Goal: Complete application form: Complete application form

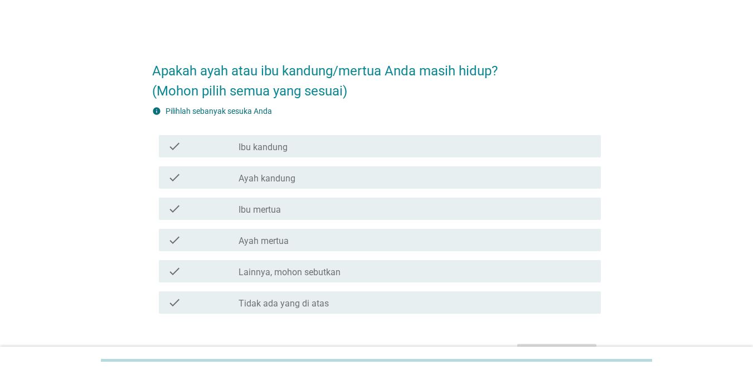
click at [281, 152] on label "Ibu kandung" at bounding box center [263, 147] width 49 height 11
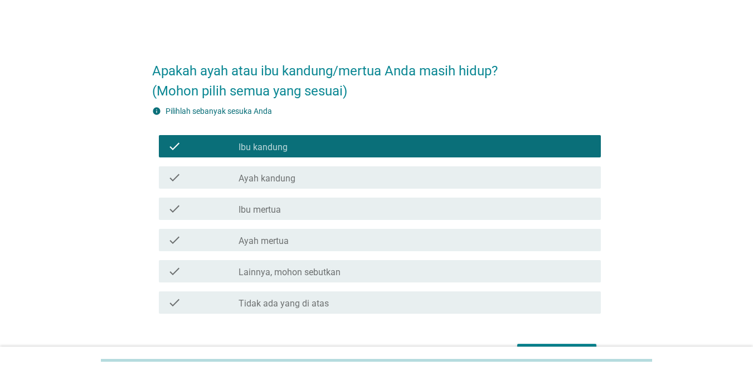
click at [268, 176] on label "Ayah kandung" at bounding box center [267, 178] width 57 height 11
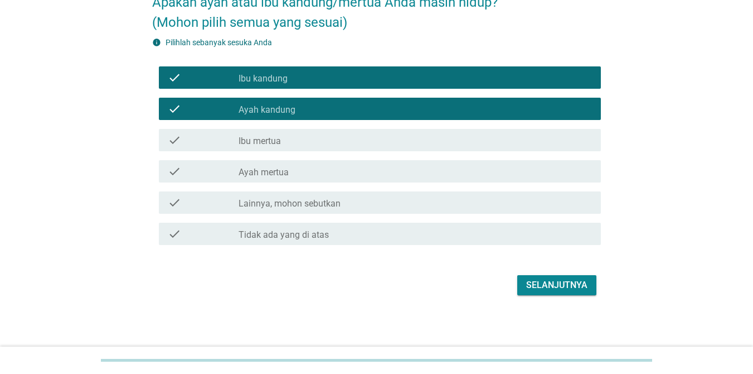
scroll to position [70, 0]
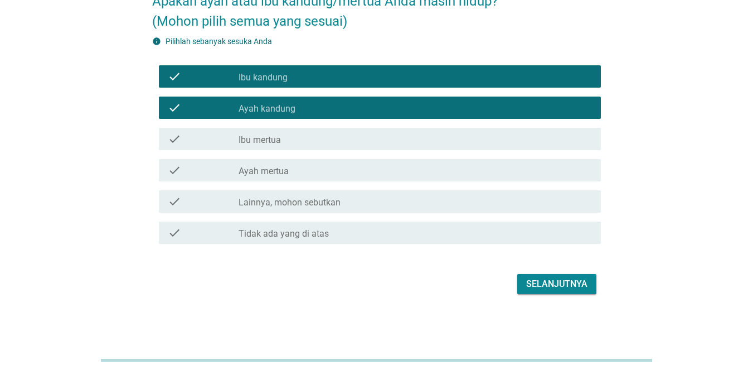
click at [569, 288] on div "Selanjutnya" at bounding box center [556, 283] width 61 height 13
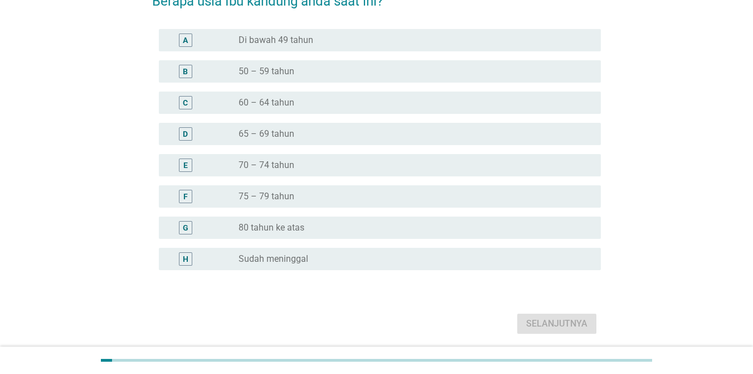
scroll to position [0, 0]
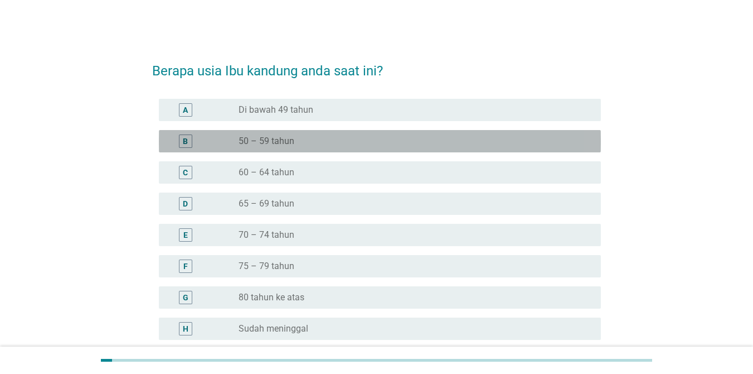
click at [307, 143] on div "radio_button_unchecked 50 – 59 tahun" at bounding box center [411, 140] width 345 height 11
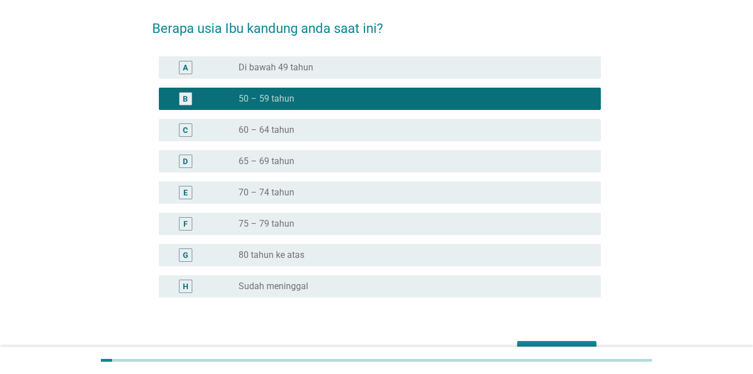
scroll to position [109, 0]
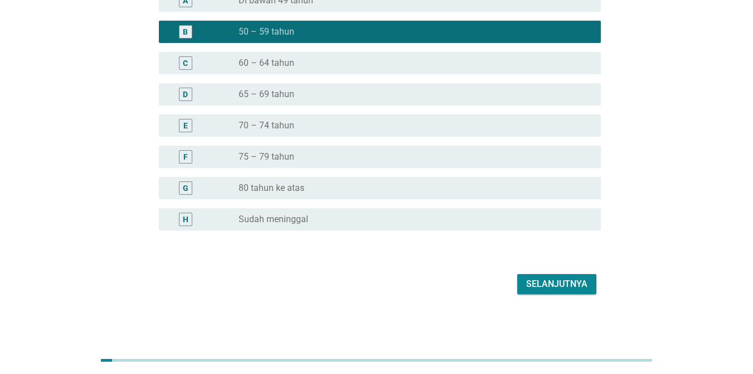
click at [537, 280] on div "Selanjutnya" at bounding box center [556, 283] width 61 height 13
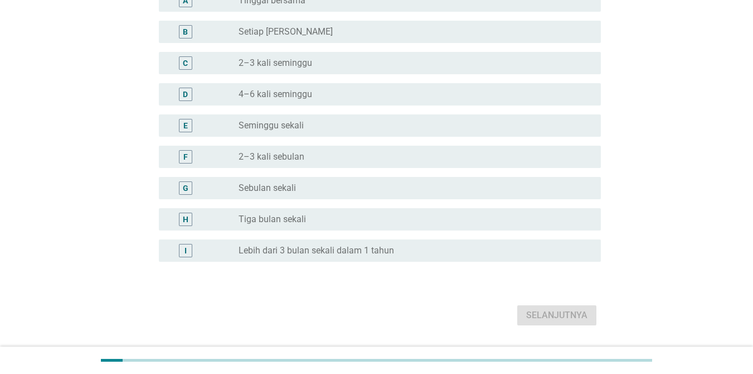
scroll to position [0, 0]
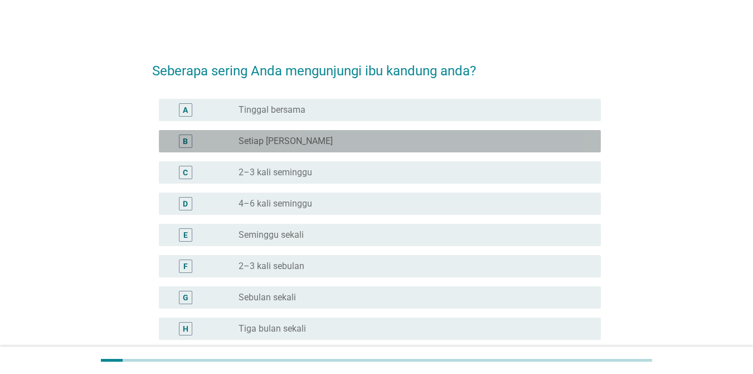
click at [226, 140] on div "B" at bounding box center [203, 140] width 71 height 13
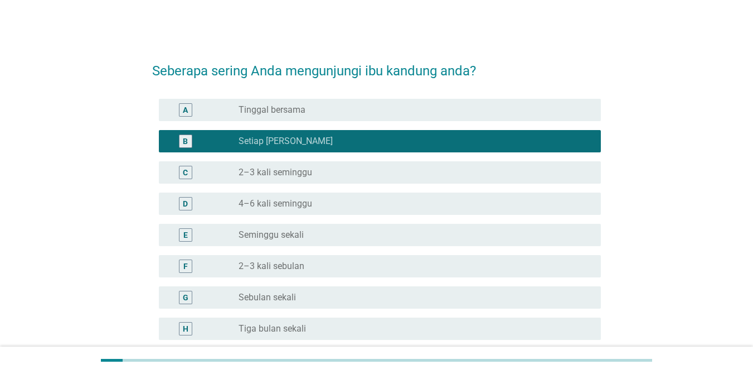
scroll to position [141, 0]
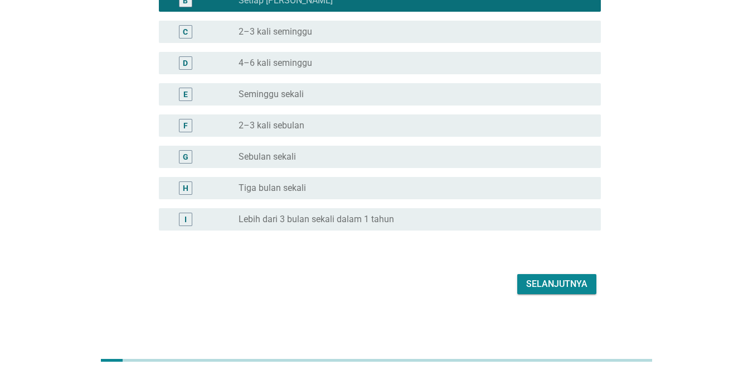
click at [259, 96] on label "Seminggu sekali" at bounding box center [271, 94] width 65 height 11
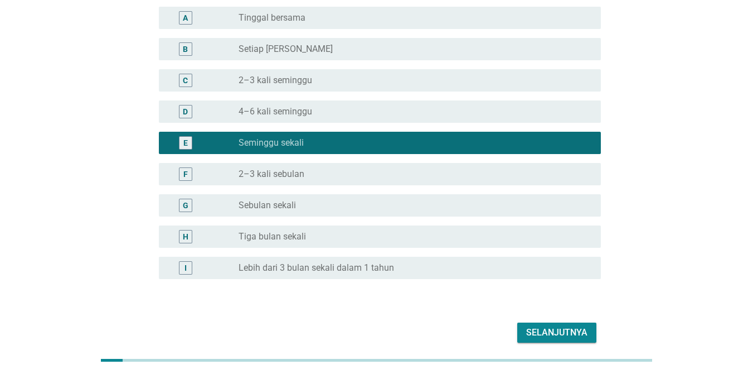
scroll to position [29, 0]
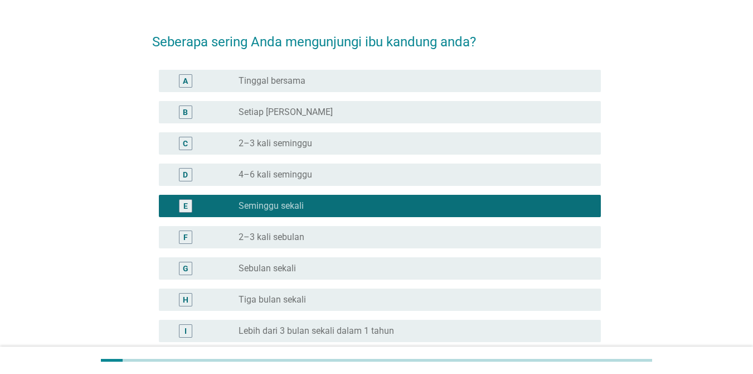
click at [262, 108] on label "Setiap [PERSON_NAME]" at bounding box center [286, 111] width 94 height 11
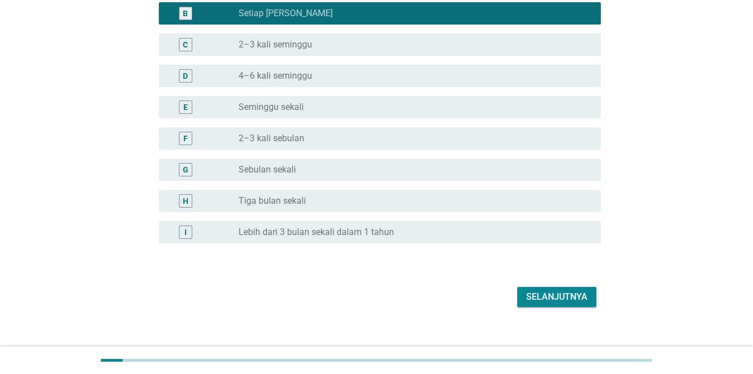
scroll to position [141, 0]
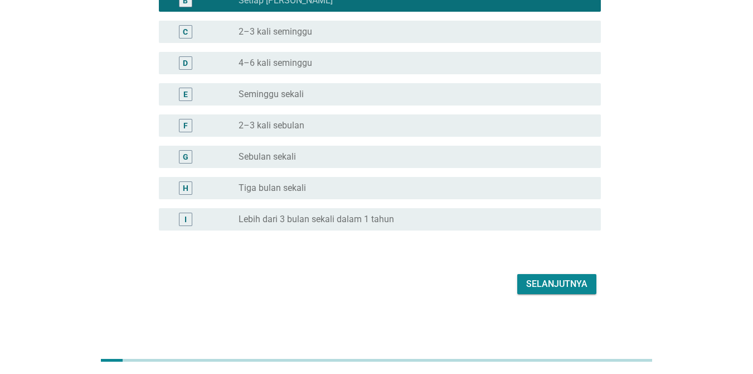
click at [568, 286] on div "Selanjutnya" at bounding box center [556, 283] width 61 height 13
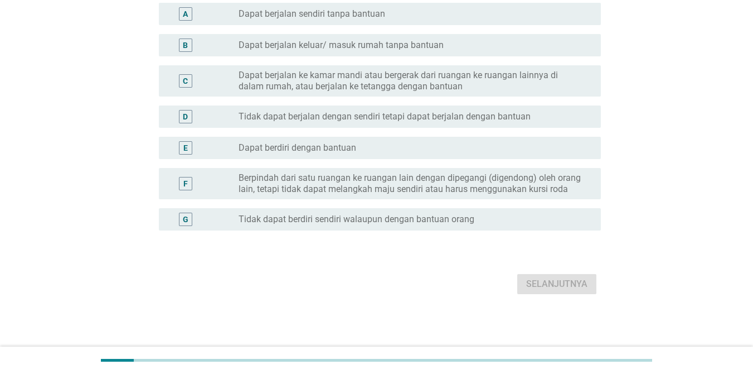
scroll to position [0, 0]
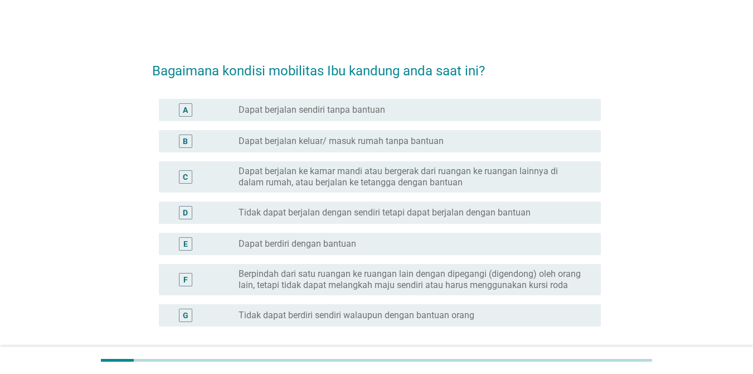
drag, startPoint x: 288, startPoint y: 173, endPoint x: 283, endPoint y: 178, distance: 7.5
click at [287, 175] on label "Dapat berjalan ke kamar mandi atau bergerak dari ruangan ke ruangan lainnya di …" at bounding box center [411, 177] width 345 height 22
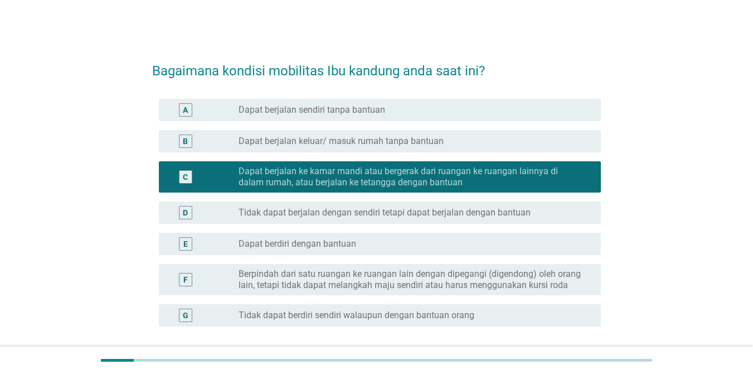
click at [266, 218] on div "radio_button_unchecked Tidak dapat berjalan dengan sendiri tetapi dapat berjala…" at bounding box center [415, 212] width 353 height 13
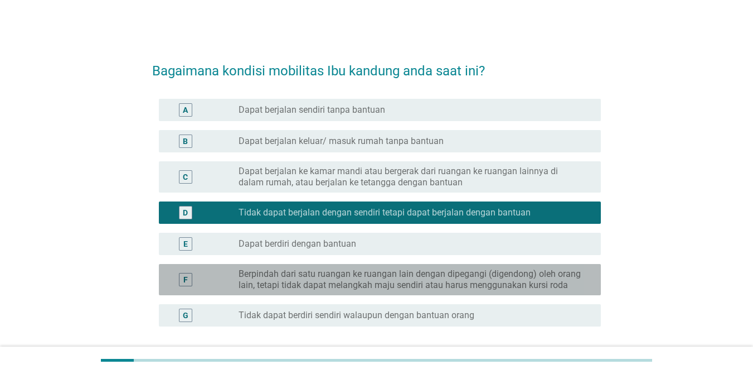
click at [277, 264] on div "F radio_button_unchecked Berpindah dari satu ruangan ke ruangan lain dengan dip…" at bounding box center [380, 279] width 442 height 31
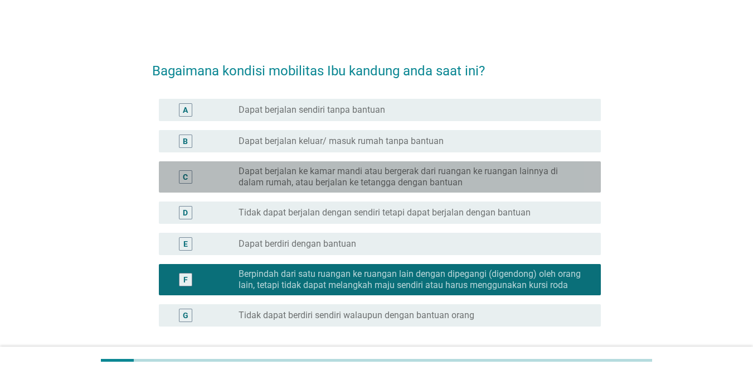
click at [281, 186] on label "Dapat berjalan ke kamar mandi atau bergerak dari ruangan ke ruangan lainnya di …" at bounding box center [411, 177] width 345 height 22
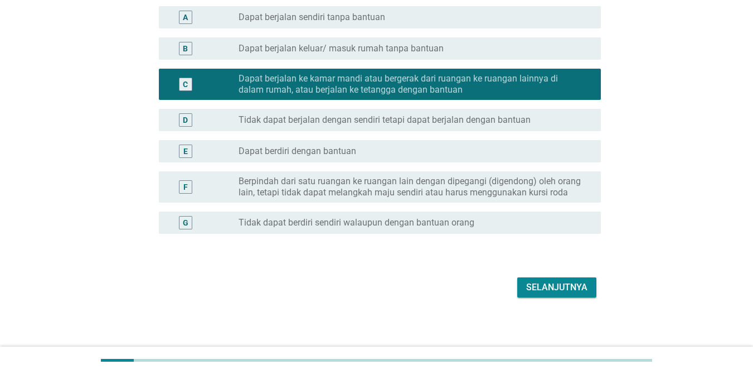
scroll to position [96, 0]
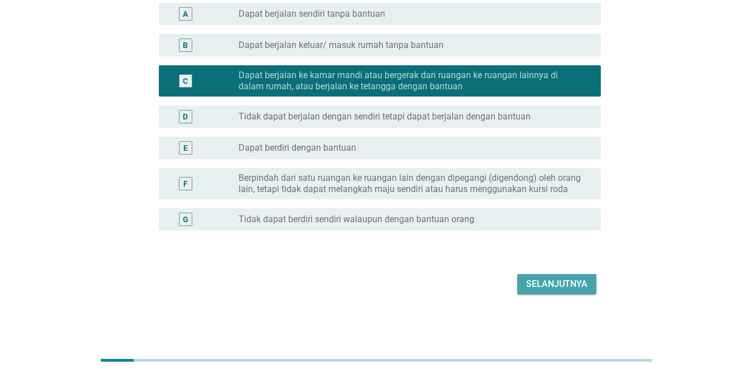
click at [578, 282] on div "Selanjutnya" at bounding box center [556, 283] width 61 height 13
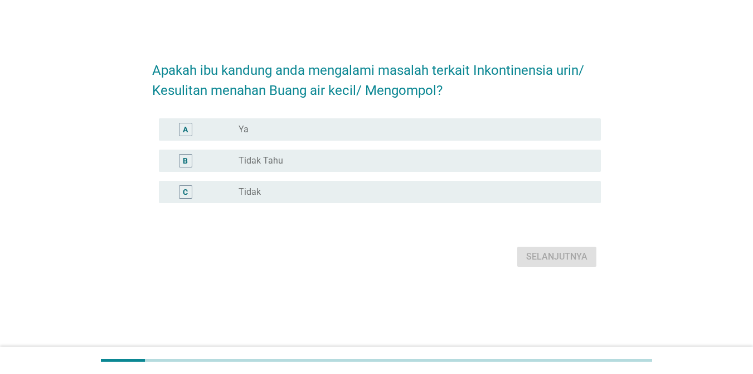
scroll to position [0, 0]
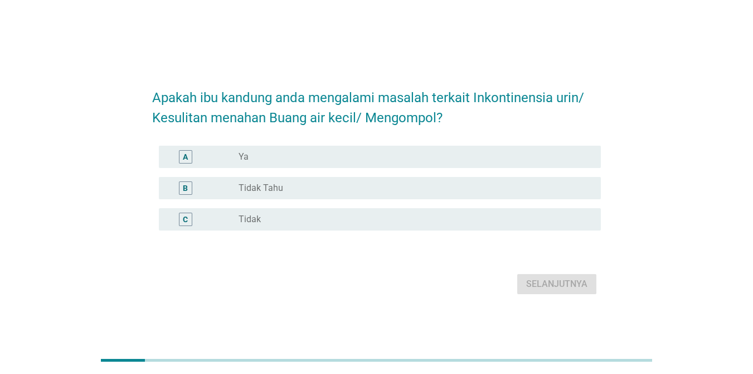
click at [273, 158] on div "radio_button_unchecked Ya" at bounding box center [411, 156] width 345 height 11
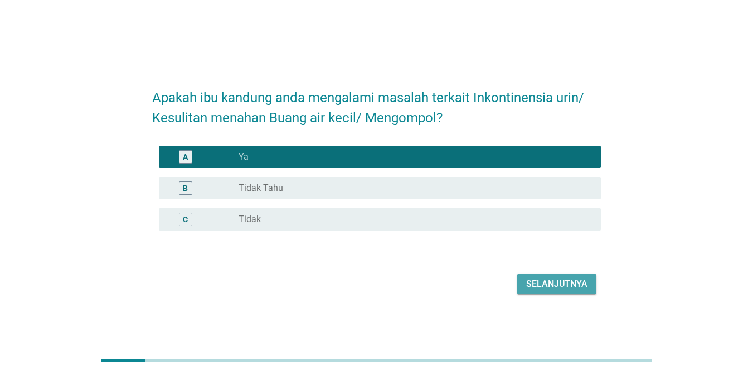
click at [554, 281] on div "Selanjutnya" at bounding box center [556, 283] width 61 height 13
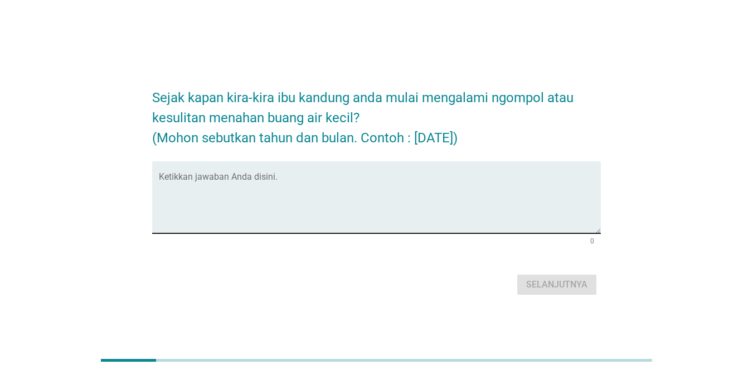
click at [314, 198] on textarea "Ketikkan jawaban Anda disini." at bounding box center [380, 204] width 442 height 59
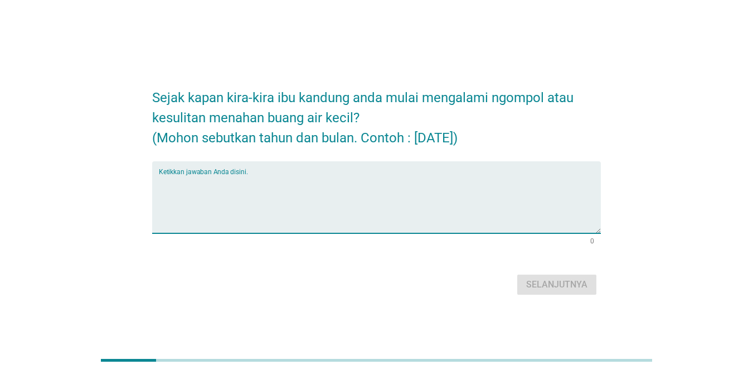
click at [314, 198] on textarea "Ketikkan jawaban Anda disini." at bounding box center [380, 204] width 442 height 59
type textarea "h"
type textarea "H"
type textarea "belum pernah"
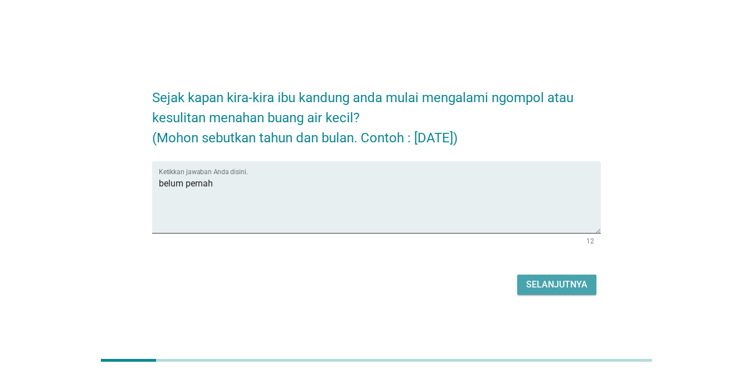
click at [559, 289] on div "Selanjutnya" at bounding box center [556, 284] width 61 height 13
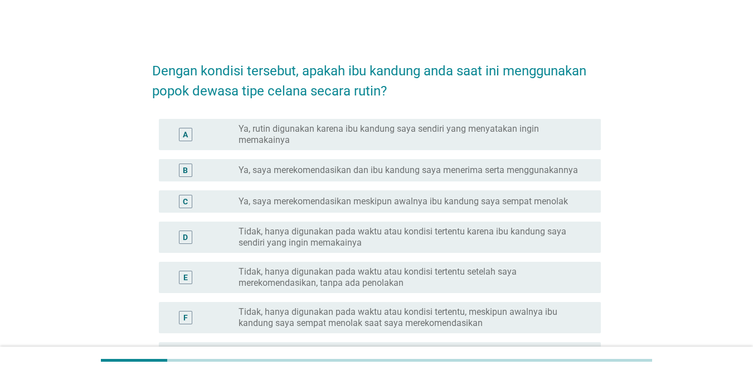
click at [243, 198] on label "Ya, saya merekomendasikan meskipun awalnya ibu kandung saya sempat menolak" at bounding box center [404, 201] width 330 height 11
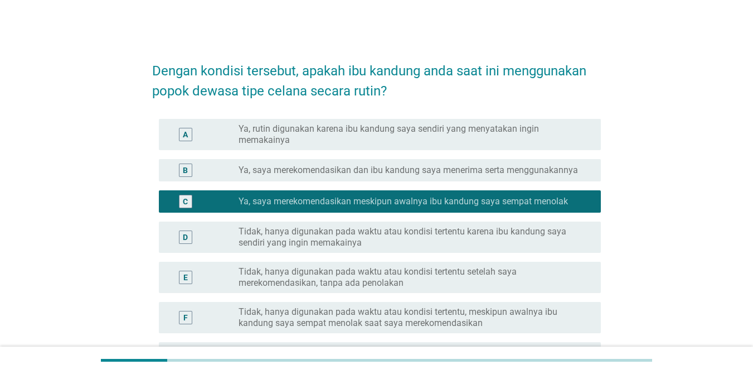
click at [239, 133] on label "Ya, rutin digunakan karena ibu kandung saya sendiri yang menyatakan ingin memak…" at bounding box center [411, 134] width 345 height 22
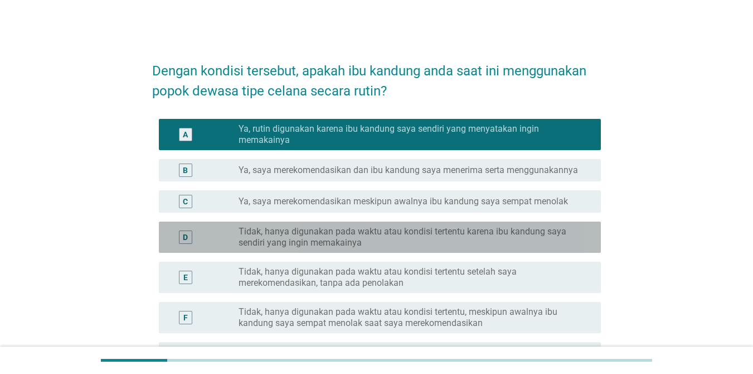
click at [232, 230] on div "D" at bounding box center [203, 237] width 71 height 22
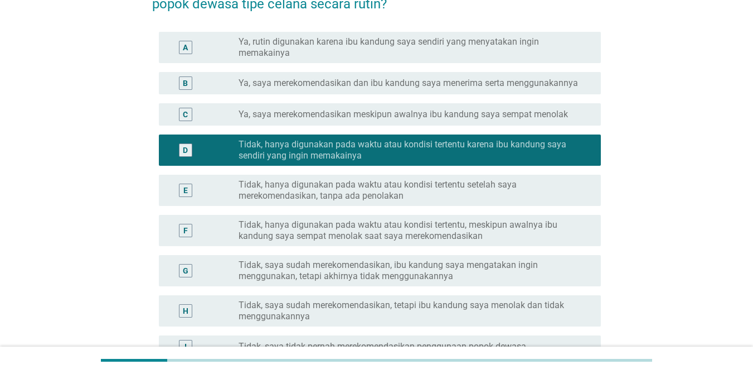
scroll to position [167, 0]
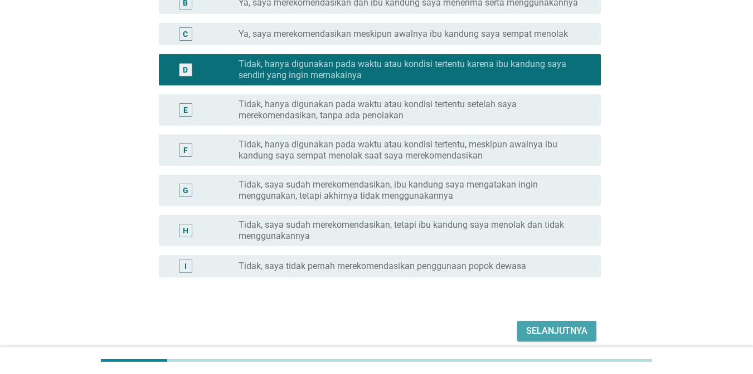
click at [541, 333] on div "Selanjutnya" at bounding box center [556, 330] width 61 height 13
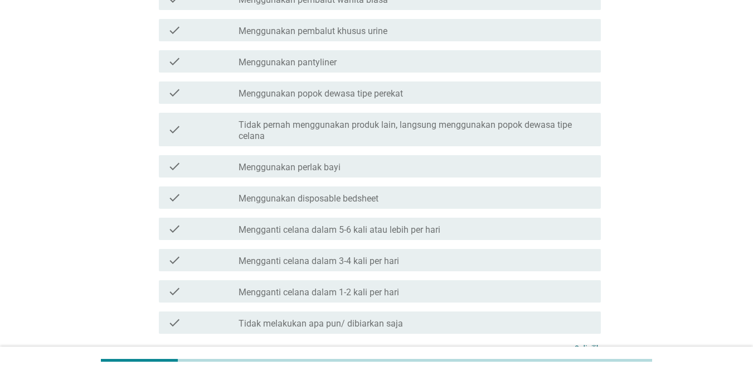
scroll to position [0, 0]
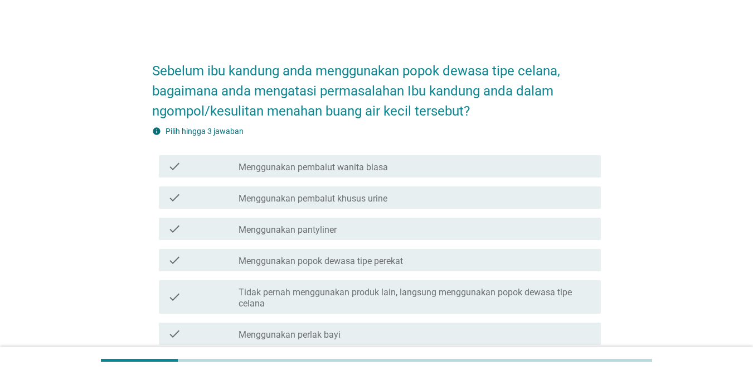
click at [207, 193] on div "check" at bounding box center [203, 197] width 71 height 13
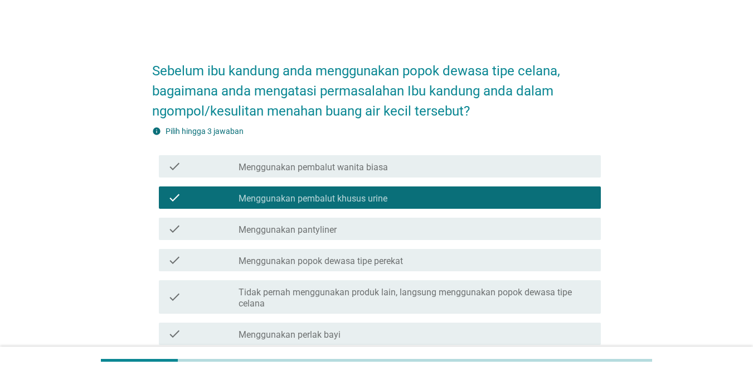
click at [201, 261] on div "check" at bounding box center [203, 259] width 71 height 13
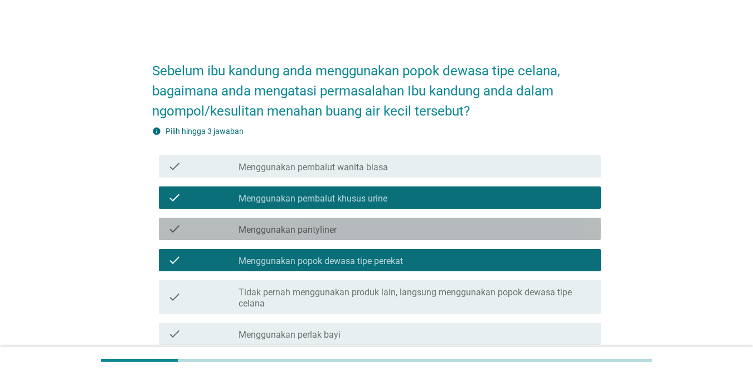
click at [221, 229] on div "check" at bounding box center [203, 228] width 71 height 13
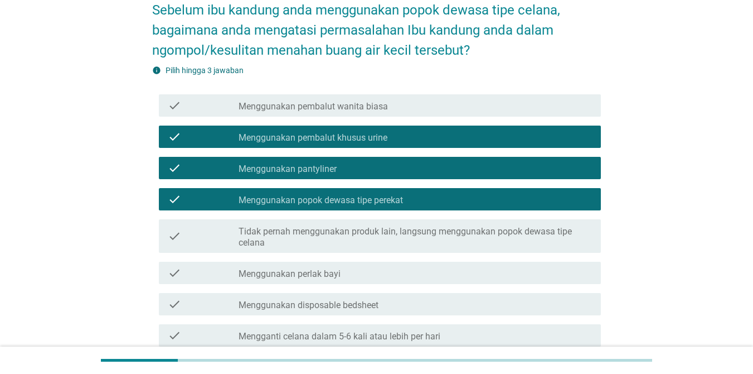
scroll to position [167, 0]
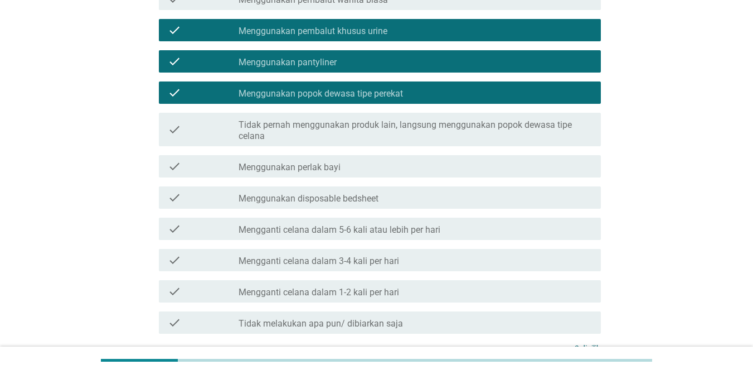
click at [366, 229] on label "Mengganti celana dalam 5-6 kali atau lebih per hari" at bounding box center [340, 229] width 202 height 11
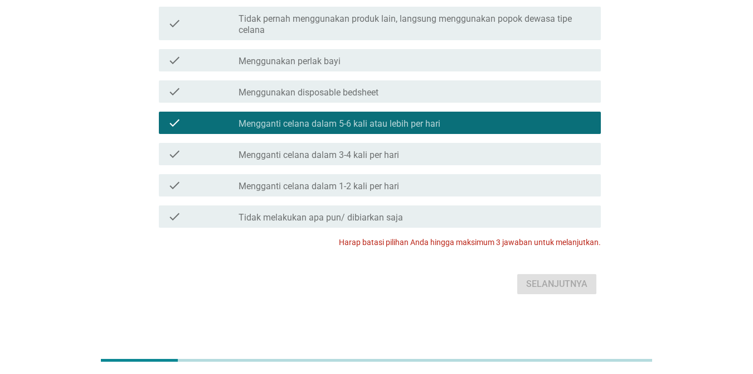
scroll to position [106, 0]
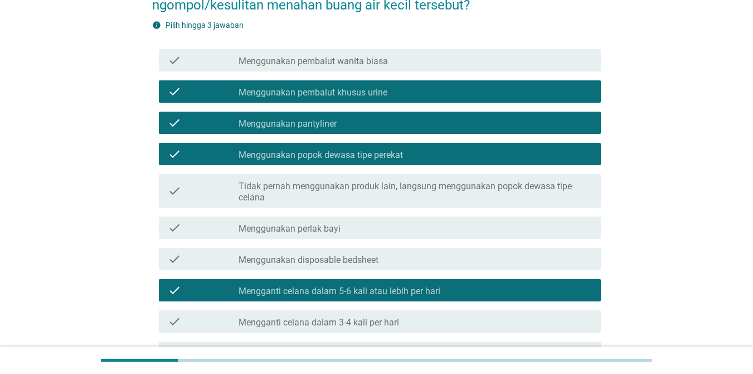
click at [381, 153] on label "Menggunakan popok dewasa tipe perekat" at bounding box center [321, 154] width 164 height 11
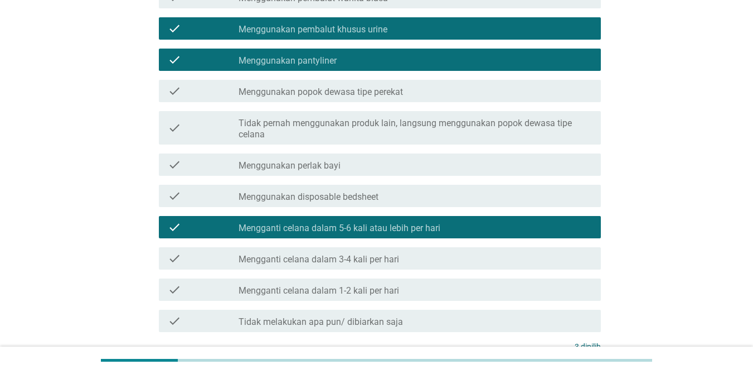
scroll to position [217, 0]
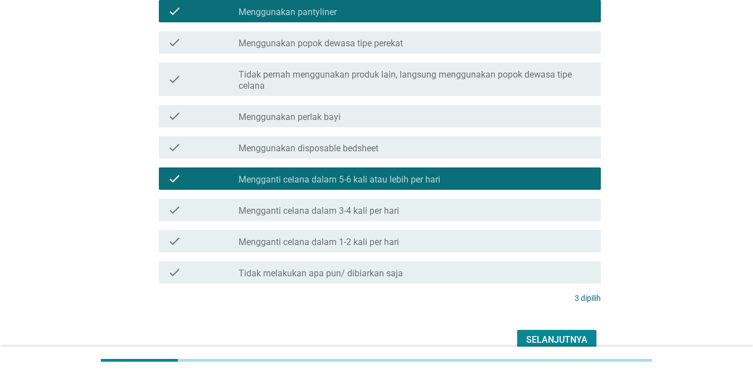
click at [549, 339] on div "Selanjutnya" at bounding box center [556, 339] width 61 height 13
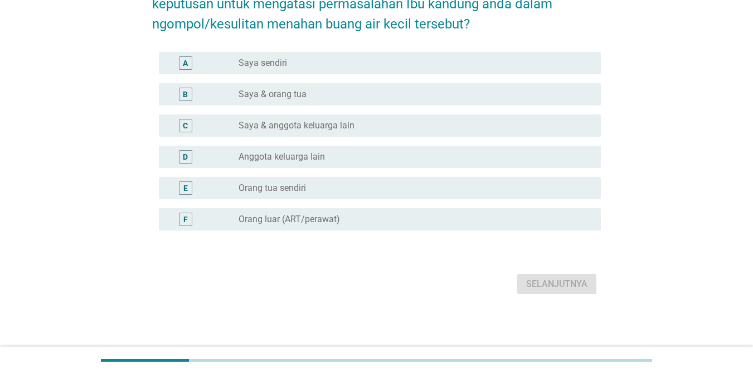
scroll to position [0, 0]
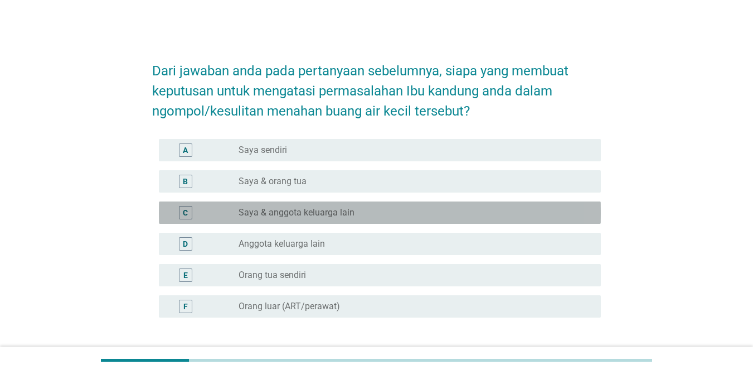
click at [301, 214] on label "Saya & anggota keluarga lain" at bounding box center [297, 212] width 116 height 11
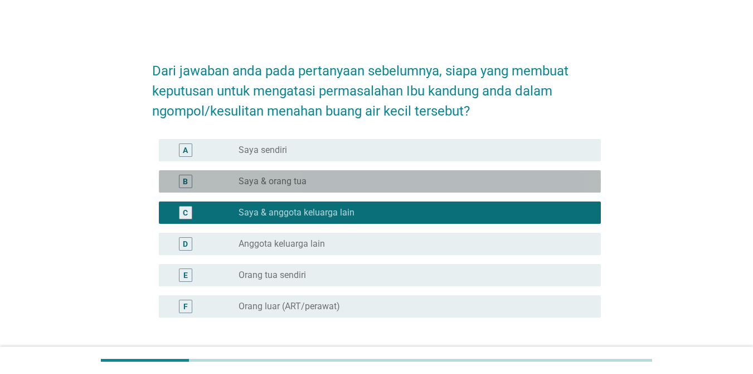
click at [264, 187] on div "radio_button_unchecked Saya & orang tua" at bounding box center [415, 181] width 353 height 13
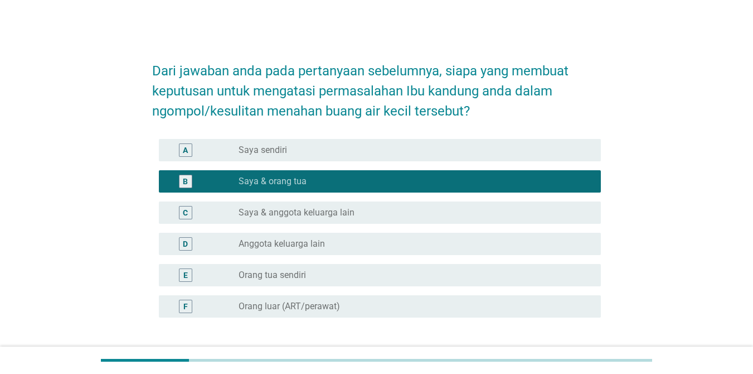
click at [317, 148] on div "radio_button_unchecked Saya sendiri" at bounding box center [411, 149] width 345 height 11
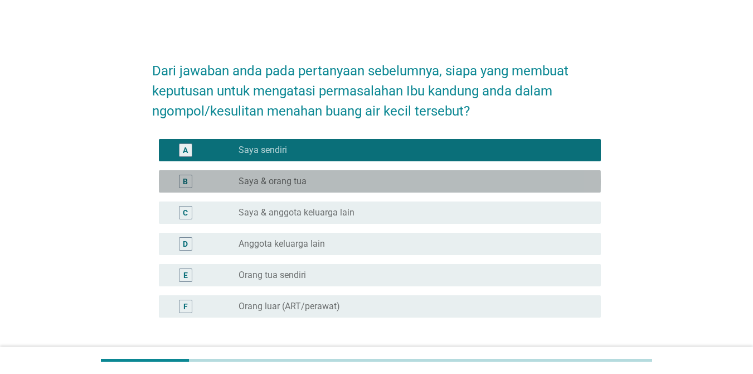
click at [326, 181] on div "radio_button_unchecked Saya & orang tua" at bounding box center [411, 181] width 345 height 11
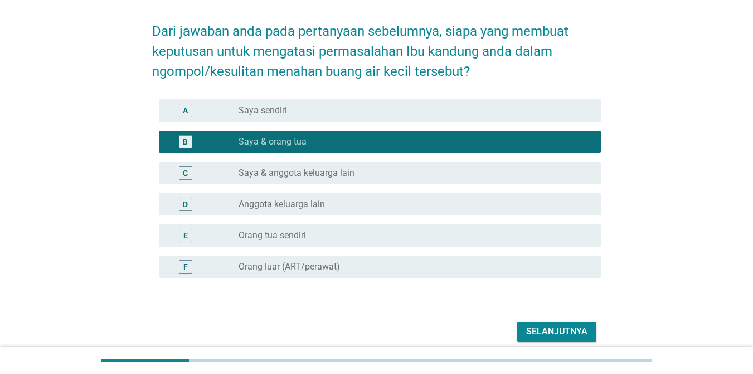
scroll to position [87, 0]
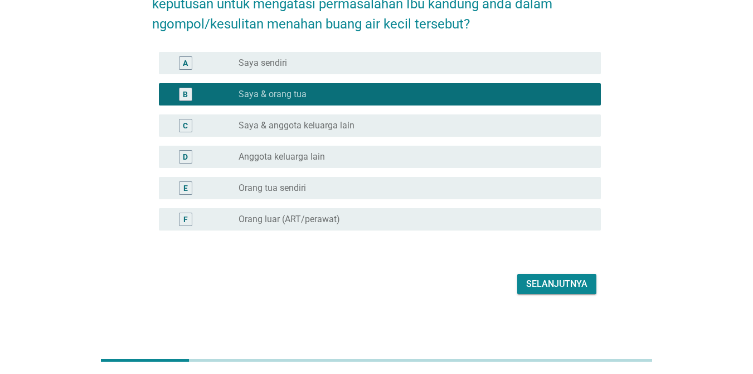
click at [569, 281] on div "Selanjutnya" at bounding box center [556, 283] width 61 height 13
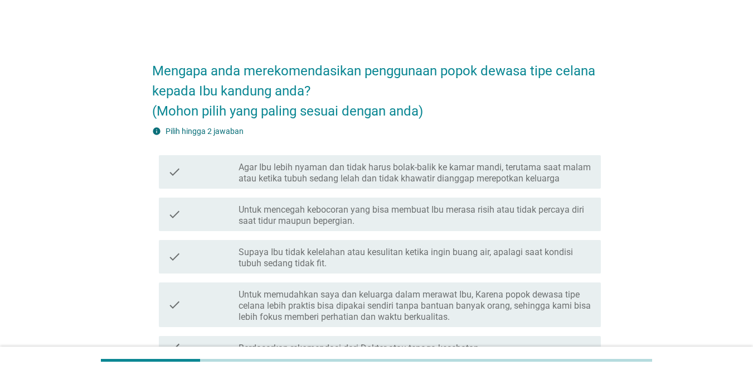
click at [282, 226] on div "check check_box_outline_blank Untuk mencegah kebocoran yang bisa membuat Ibu me…" at bounding box center [380, 213] width 442 height 33
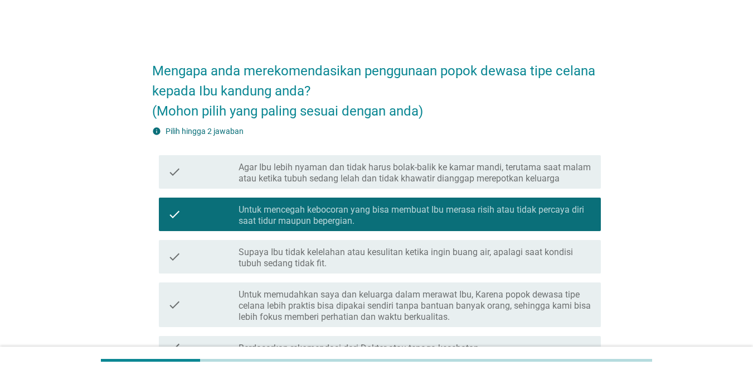
click at [288, 181] on label "Agar Ibu lebih nyaman dan tidak harus bolak-balik ke kamar mandi, terutama saat…" at bounding box center [415, 173] width 353 height 22
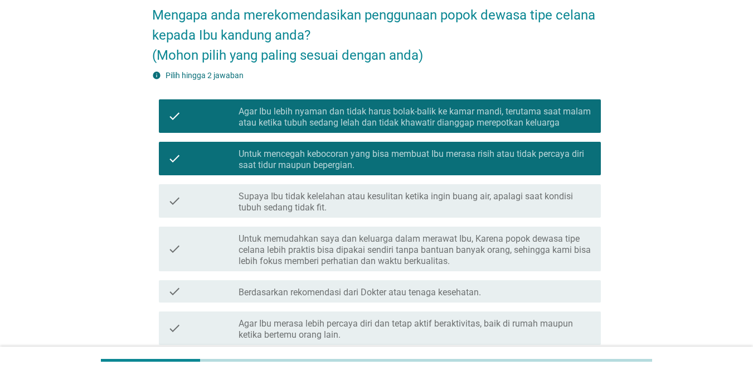
click at [286, 250] on label "Untuk memudahkan saya dan keluarga dalam merawat Ibu, Karena popok dewasa tipe …" at bounding box center [415, 249] width 353 height 33
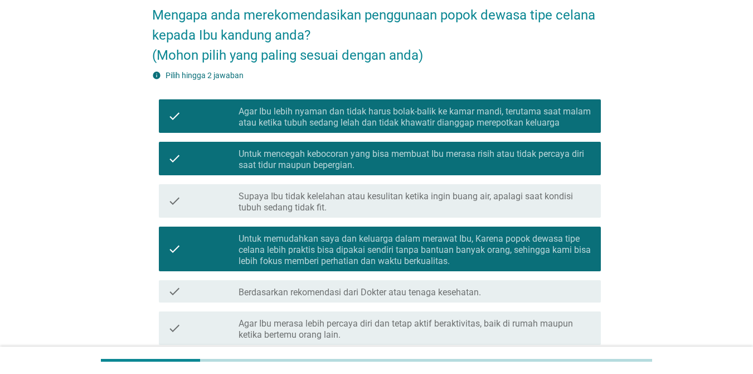
scroll to position [204, 0]
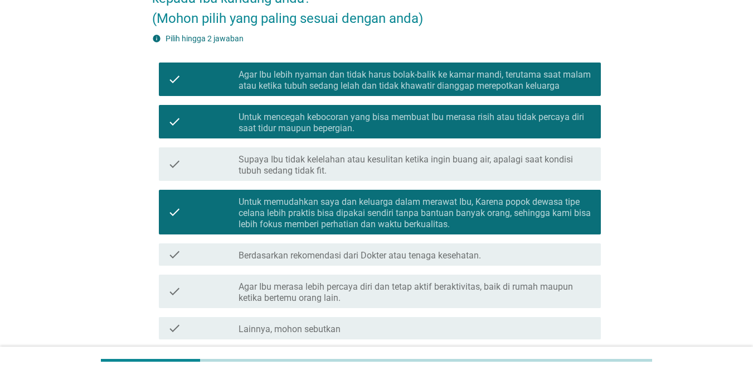
click at [386, 112] on label "Untuk mencegah kebocoran yang bisa membuat Ibu merasa risih atau tidak percaya …" at bounding box center [415, 123] width 353 height 22
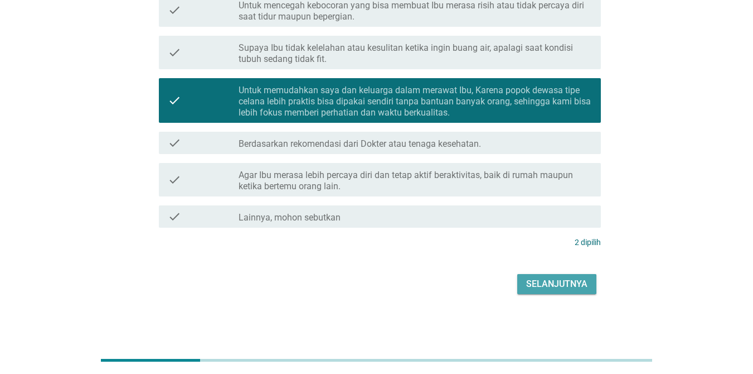
click at [561, 278] on div "Selanjutnya" at bounding box center [556, 283] width 61 height 13
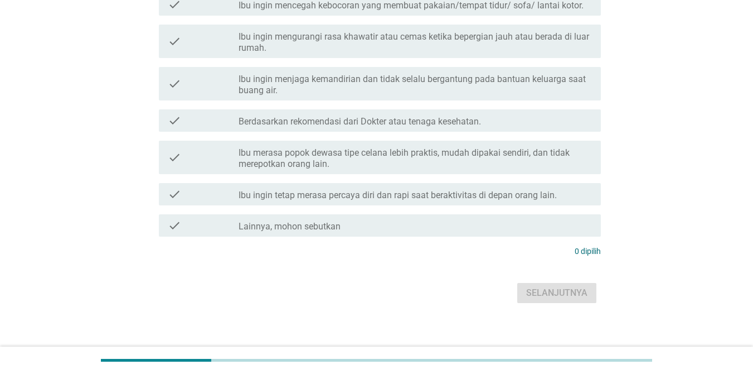
scroll to position [0, 0]
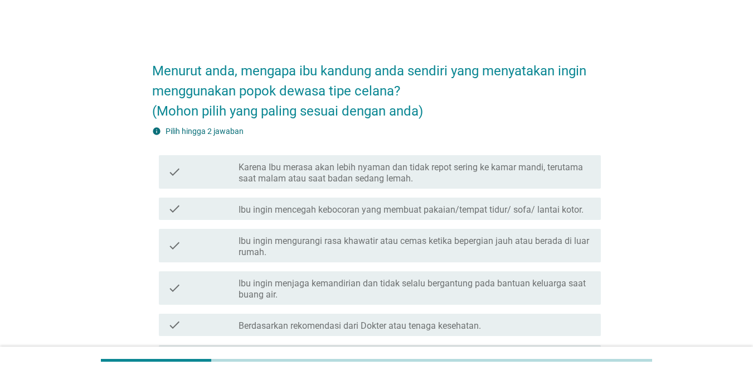
click at [500, 212] on label "Ibu ingin mencegah kebocoran yang membuat pakaian/tempat tidur/ sofa/ lantai ko…" at bounding box center [411, 209] width 345 height 11
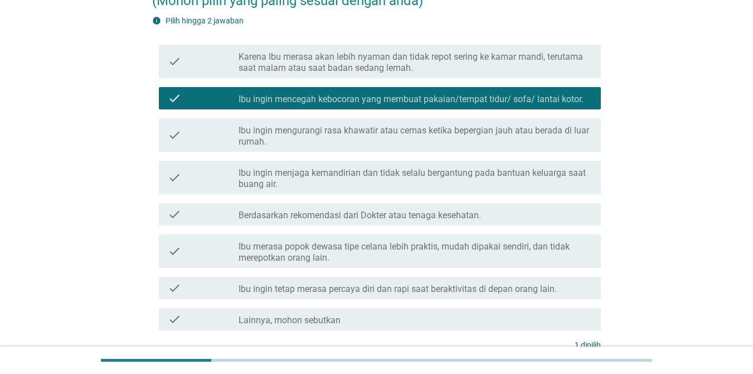
scroll to position [112, 0]
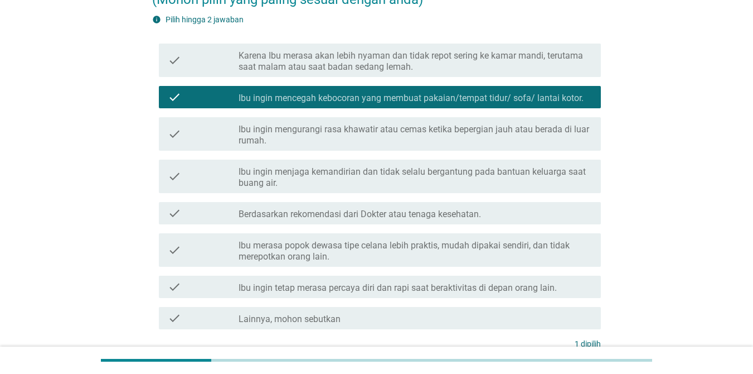
click at [435, 217] on label "Berdasarkan rekomendasi dari Dokter atau tenaga kesehatan." at bounding box center [360, 214] width 243 height 11
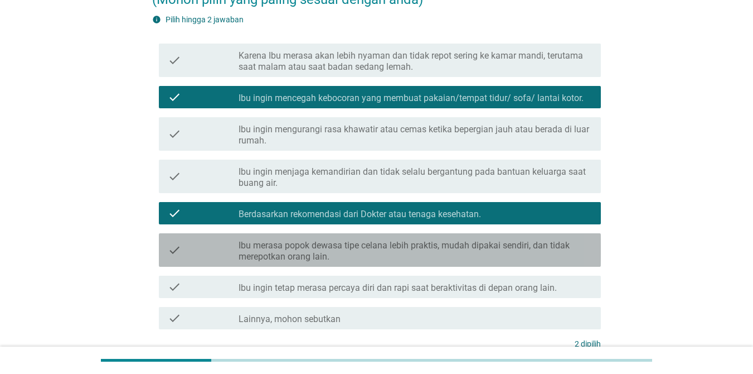
click at [361, 246] on label "Ibu merasa popok dewasa tipe celana lebih praktis, mudah dipakai sendiri, dan t…" at bounding box center [415, 251] width 353 height 22
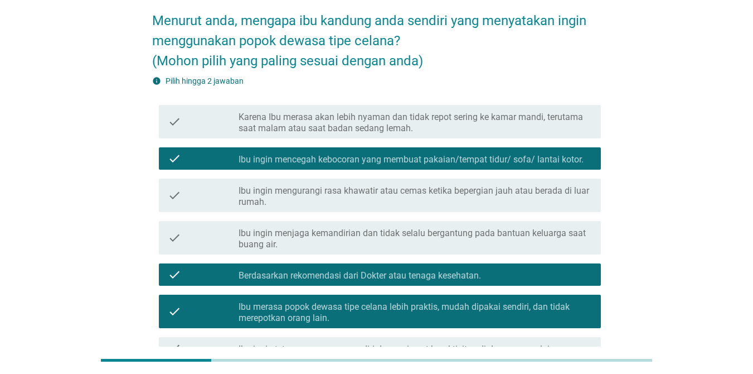
scroll to position [46, 0]
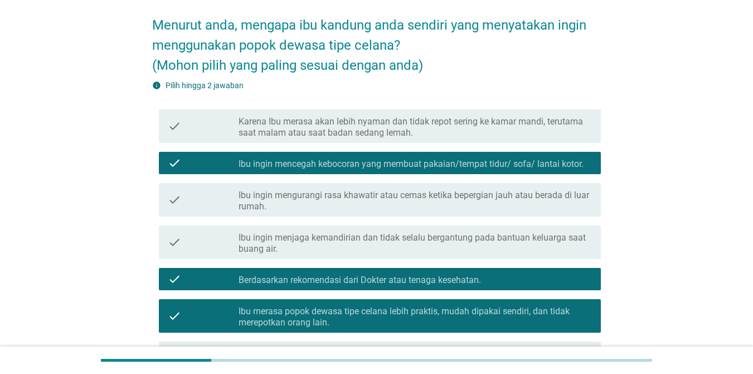
click at [397, 166] on label "Ibu ingin mencegah kebocoran yang membuat pakaian/tempat tidur/ sofa/ lantai ko…" at bounding box center [411, 163] width 345 height 11
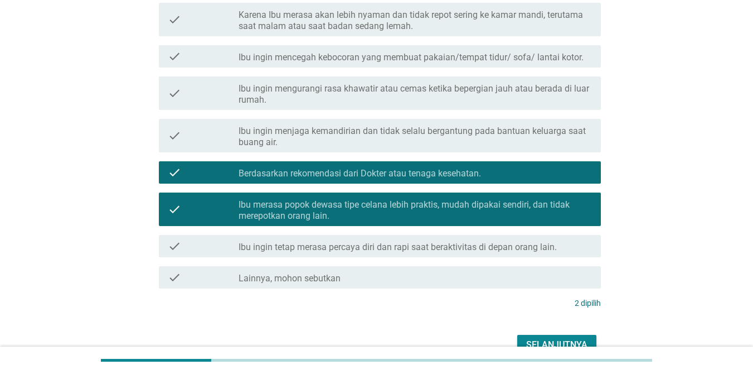
scroll to position [213, 0]
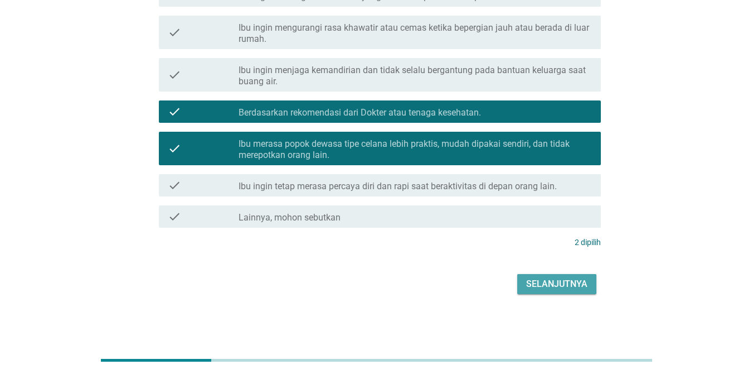
click at [556, 279] on div "Selanjutnya" at bounding box center [556, 283] width 61 height 13
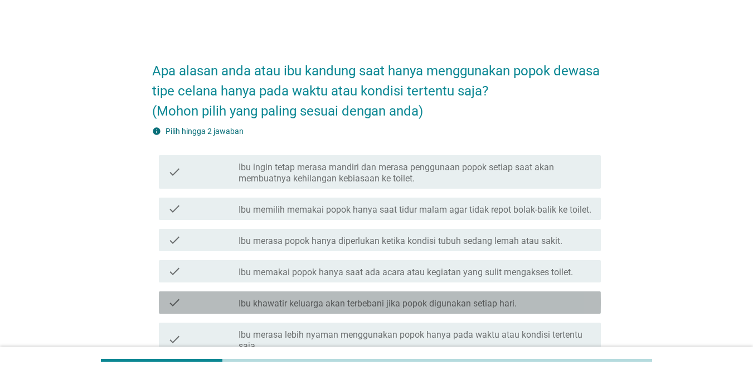
click at [465, 292] on div "check check_box_outline_blank Ibu khawatir keluarga akan terbebani jika popok d…" at bounding box center [380, 302] width 442 height 22
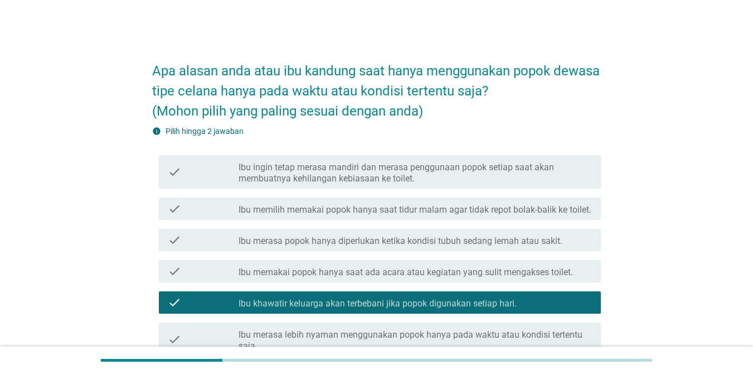
click at [459, 236] on label "Ibu merasa popok hanya diperlukan ketika kondisi tubuh sedang lemah atau sakit." at bounding box center [401, 240] width 324 height 11
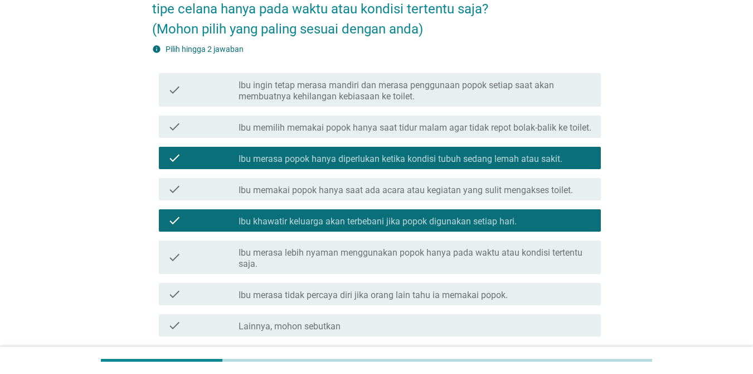
scroll to position [167, 0]
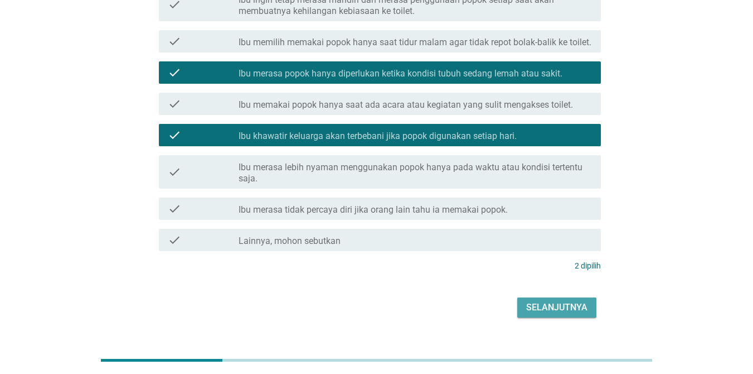
click at [573, 304] on div "Selanjutnya" at bounding box center [556, 307] width 61 height 13
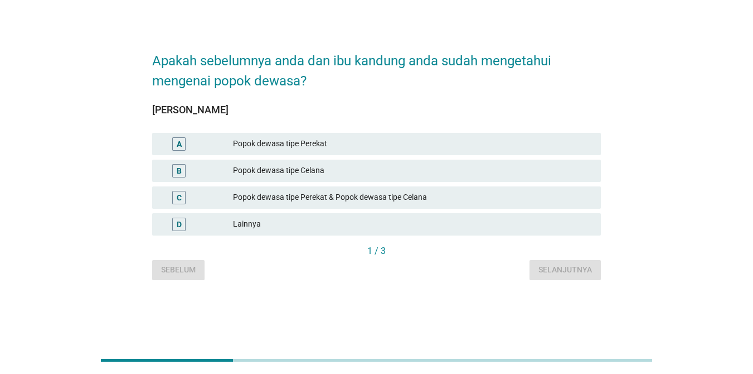
scroll to position [0, 0]
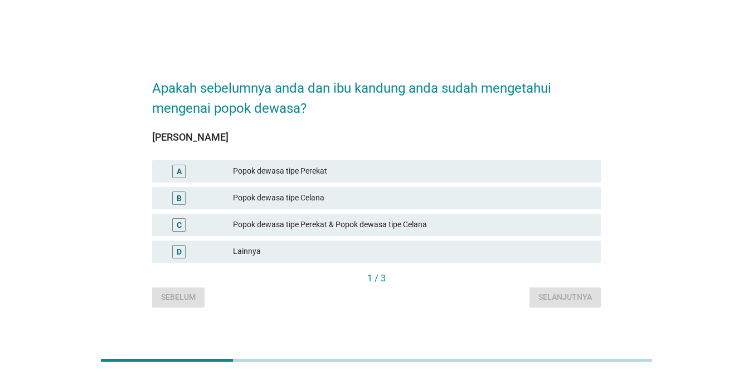
click at [544, 207] on div "B Popok dewasa tipe Celana" at bounding box center [376, 198] width 449 height 22
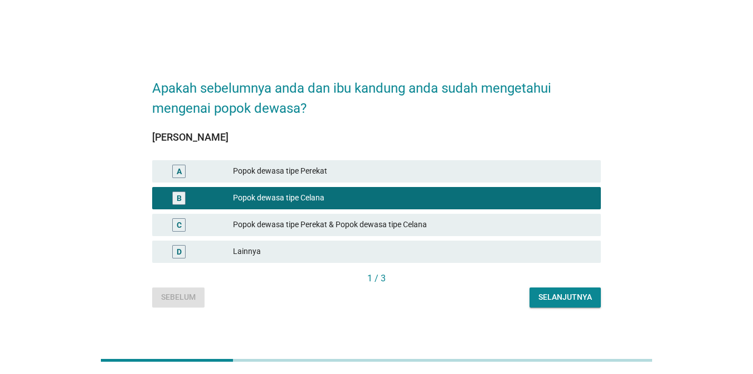
click at [560, 297] on div "Selanjutnya" at bounding box center [566, 297] width 54 height 12
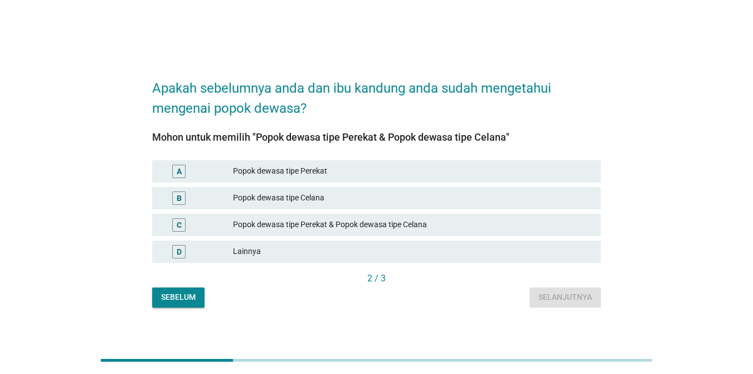
click at [503, 205] on div "B Popok dewasa tipe Celana" at bounding box center [376, 198] width 449 height 22
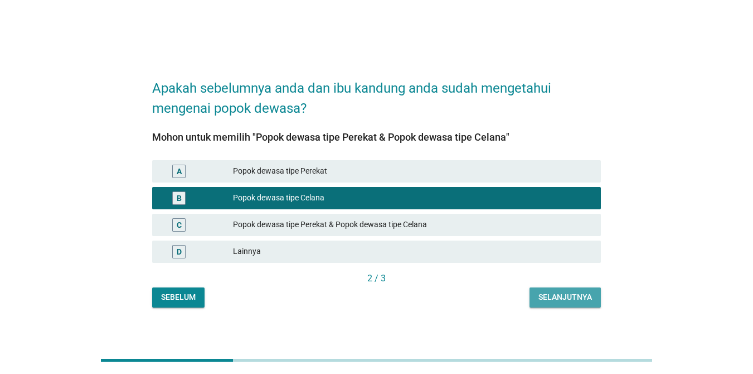
click at [568, 295] on div "Selanjutnya" at bounding box center [566, 297] width 54 height 12
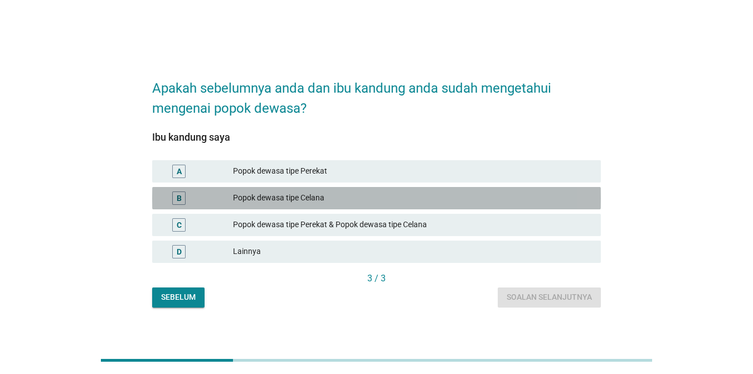
click at [346, 195] on div "Popok dewasa tipe Celana" at bounding box center [412, 197] width 359 height 13
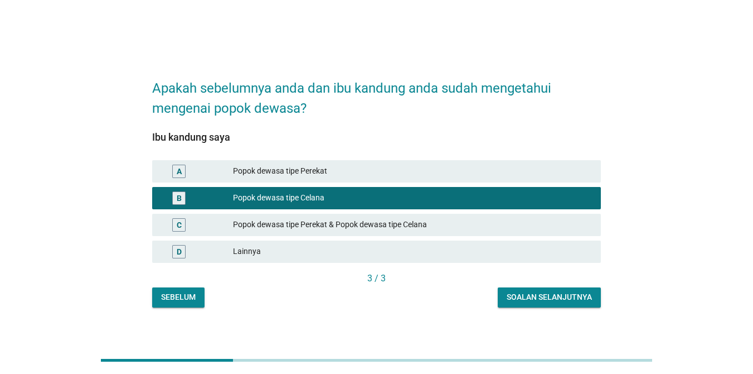
click at [515, 293] on div "Soalan selanjutnya" at bounding box center [549, 297] width 85 height 12
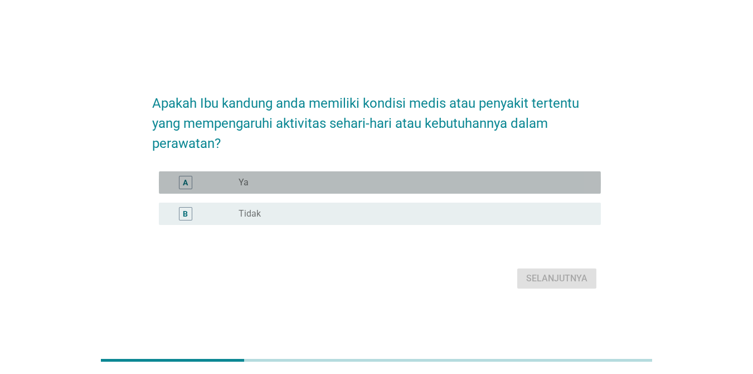
click at [410, 191] on div "A radio_button_unchecked Ya" at bounding box center [380, 182] width 442 height 22
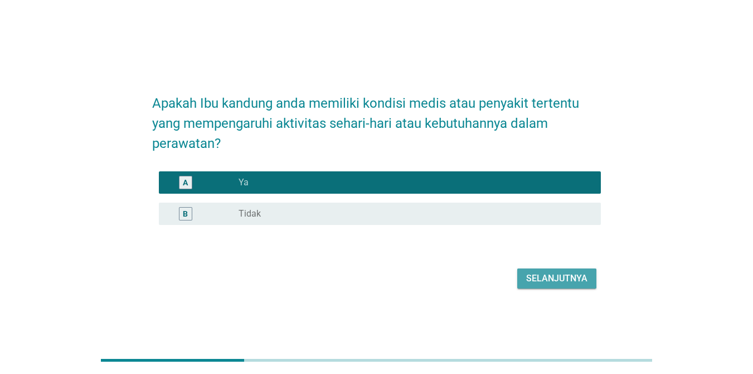
click at [558, 279] on div "Selanjutnya" at bounding box center [556, 278] width 61 height 13
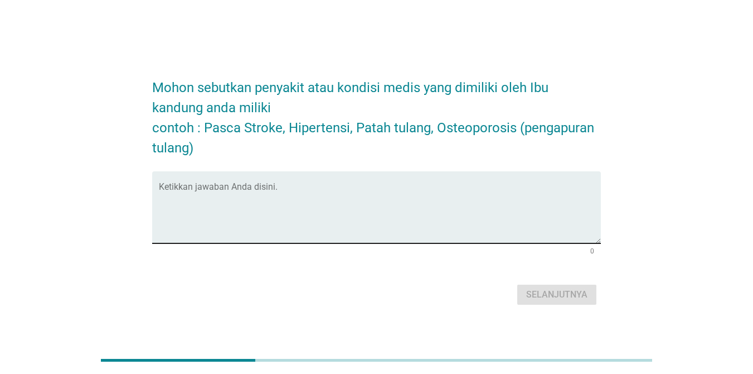
click at [411, 177] on div "Ketikkan jawaban Anda disini." at bounding box center [380, 207] width 442 height 72
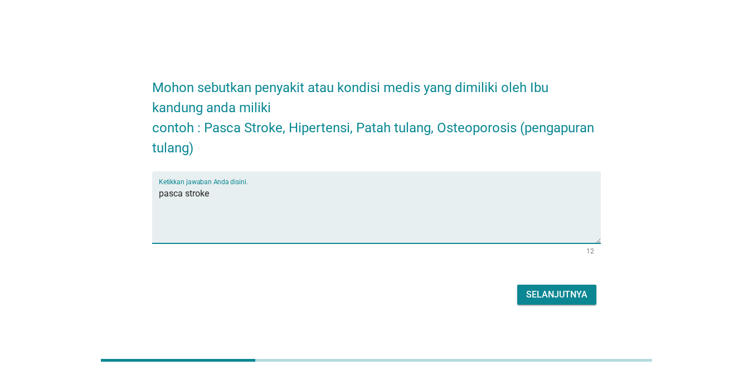
type textarea "pasca stroke"
click at [534, 289] on div "Selanjutnya" at bounding box center [556, 294] width 61 height 13
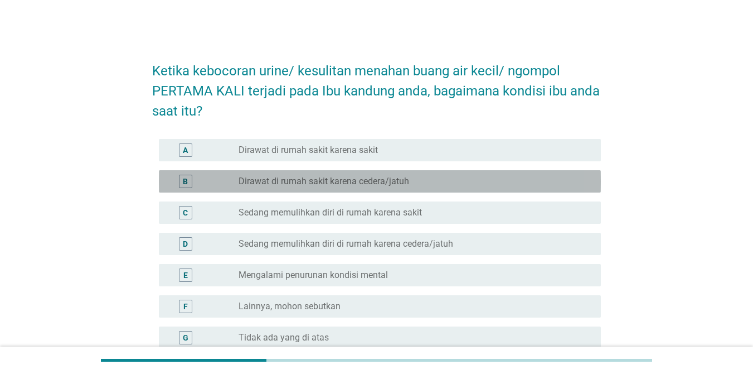
click at [401, 188] on div "B radio_button_unchecked Dirawat di rumah sakit karena cedera/jatuh" at bounding box center [380, 181] width 442 height 22
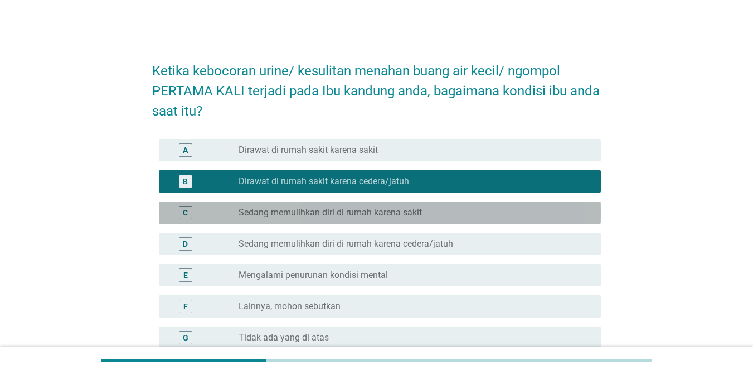
click at [394, 214] on label "Sedang memulihkan diri di rumah karena sakit" at bounding box center [330, 212] width 183 height 11
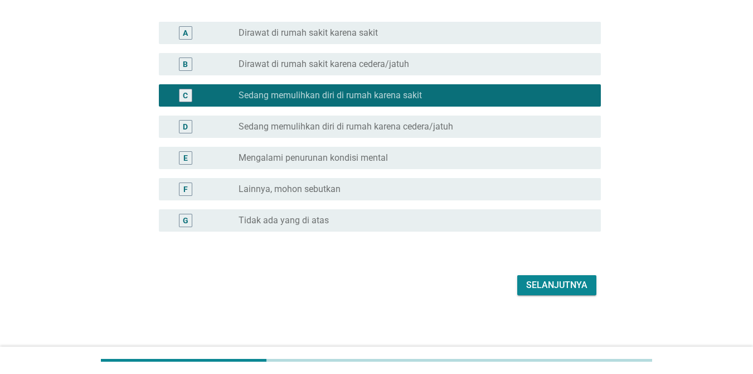
scroll to position [118, 0]
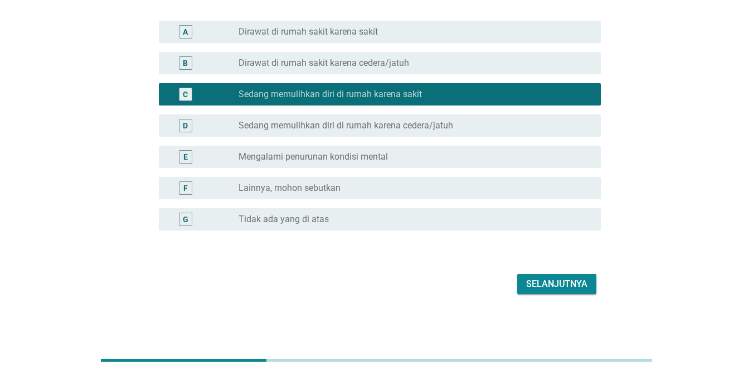
click at [537, 287] on div "Selanjutnya" at bounding box center [556, 283] width 61 height 13
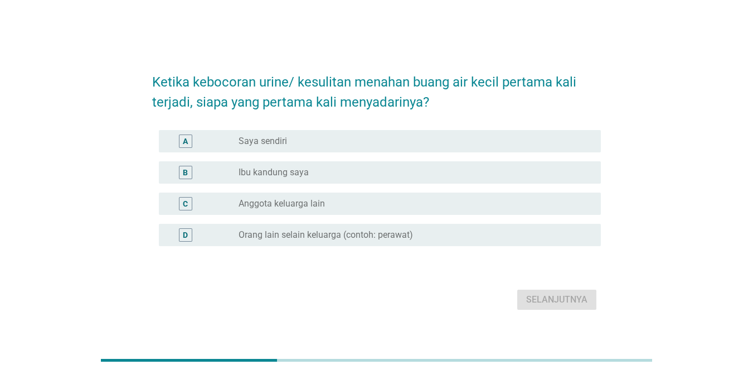
click at [317, 172] on div "radio_button_unchecked Ibu kandung saya" at bounding box center [411, 172] width 345 height 11
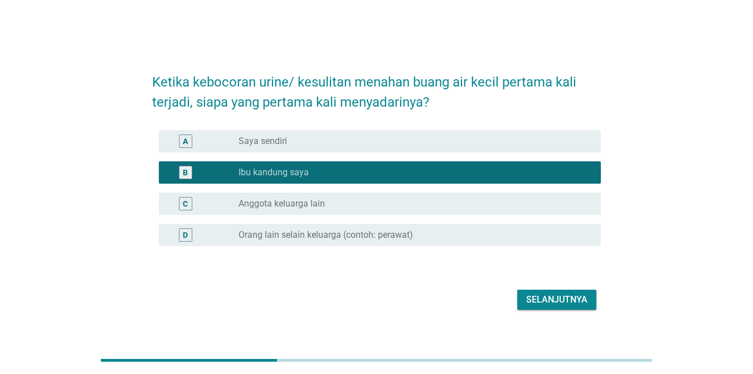
click at [539, 296] on div "Selanjutnya" at bounding box center [556, 299] width 61 height 13
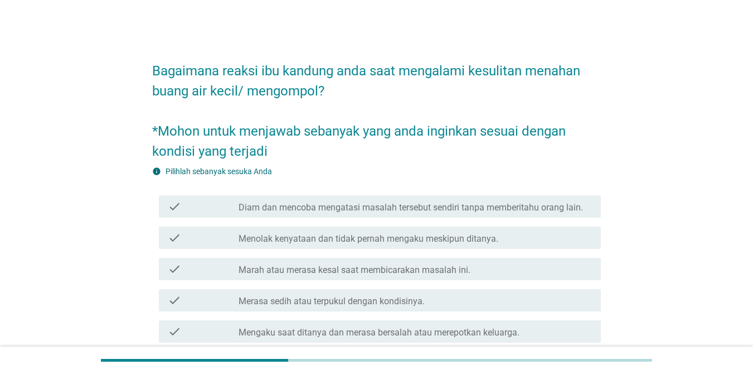
click at [419, 212] on label "Diam dan mencoba mengatasi masalah tersebut sendiri tanpa memberitahu orang lai…" at bounding box center [411, 207] width 345 height 11
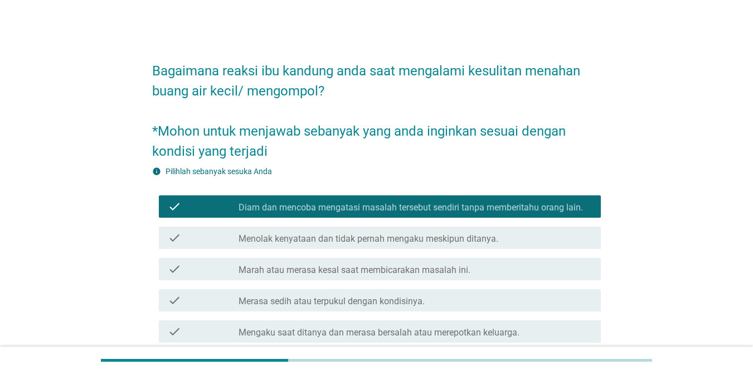
click at [396, 240] on label "Menolak kenyataan dan tidak pernah mengaku meskipun ditanya." at bounding box center [369, 238] width 260 height 11
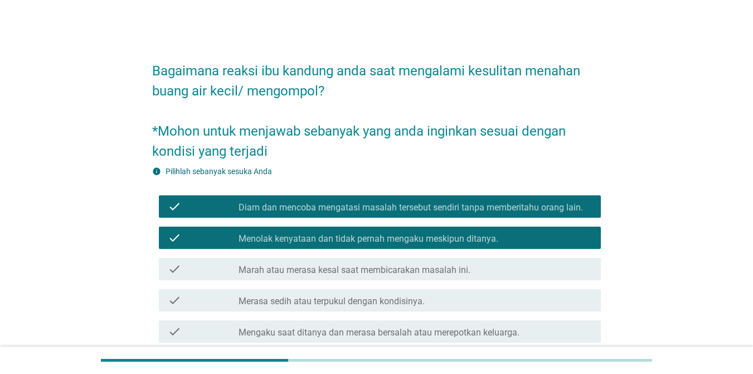
click at [405, 207] on label "Diam dan mencoba mengatasi masalah tersebut sendiri tanpa memberitahu orang lai…" at bounding box center [411, 207] width 345 height 11
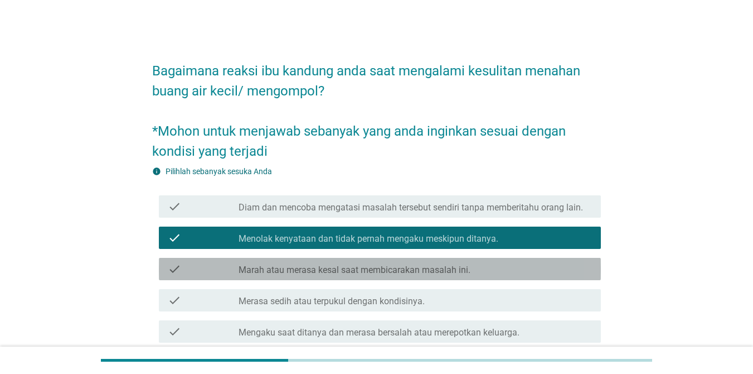
click at [379, 274] on label "Marah atau merasa kesal saat membicarakan masalah ini." at bounding box center [355, 269] width 232 height 11
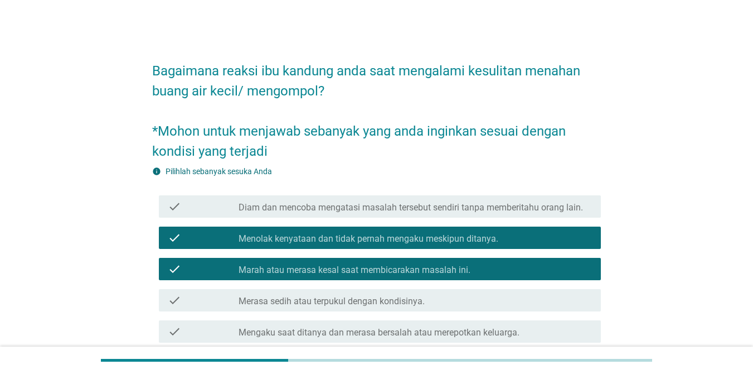
click at [364, 273] on label "Marah atau merasa kesal saat membicarakan masalah ini." at bounding box center [355, 269] width 232 height 11
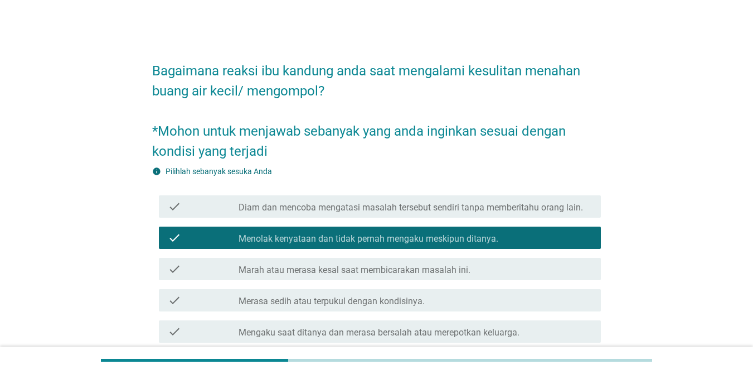
click at [350, 216] on div "check check_box_outline_blank Diam dan mencoba mengatasi masalah tersebut sendi…" at bounding box center [380, 206] width 442 height 22
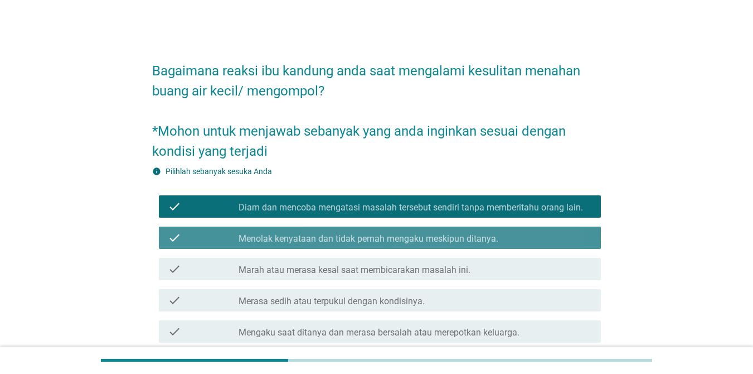
click at [344, 231] on div "check_box Menolak kenyataan dan tidak pernah mengaku meskipun ditanya." at bounding box center [415, 237] width 353 height 13
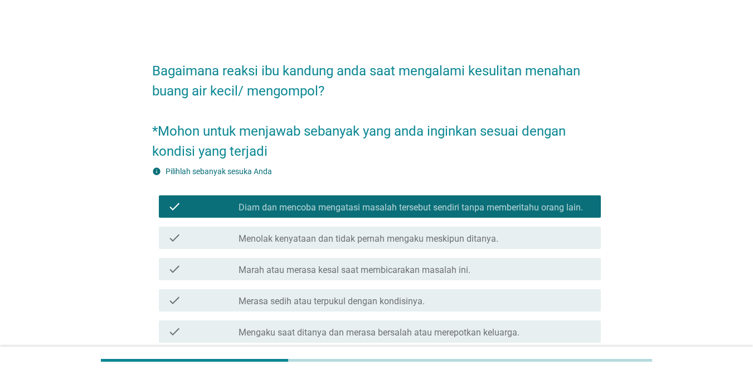
click at [337, 306] on label "Merasa sedih atau terpukul dengan kondisinya." at bounding box center [332, 301] width 186 height 11
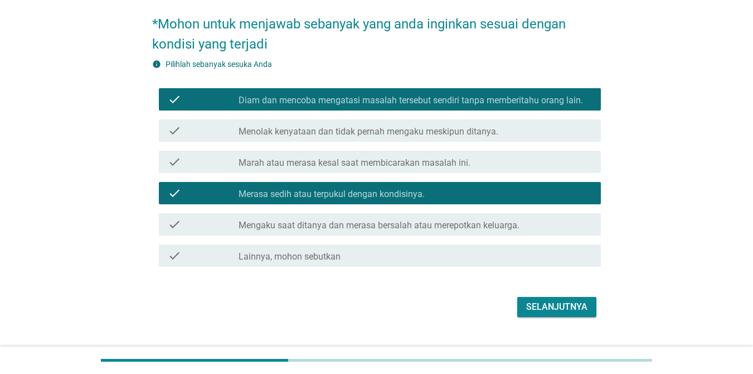
scroll to position [112, 0]
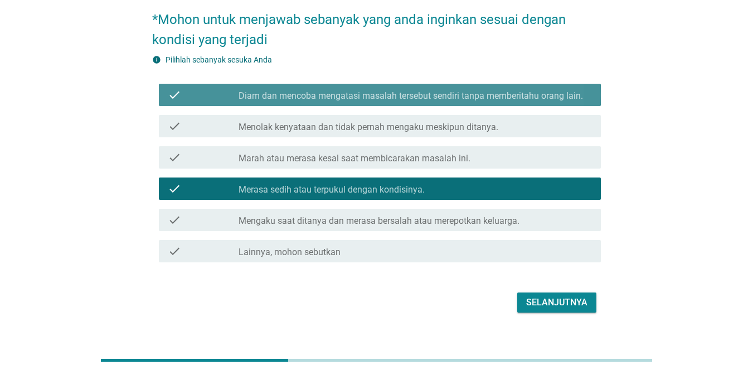
click at [331, 89] on div "check_box_outline_blank Diam dan mencoba mengatasi masalah tersebut sendiri tan…" at bounding box center [415, 94] width 353 height 13
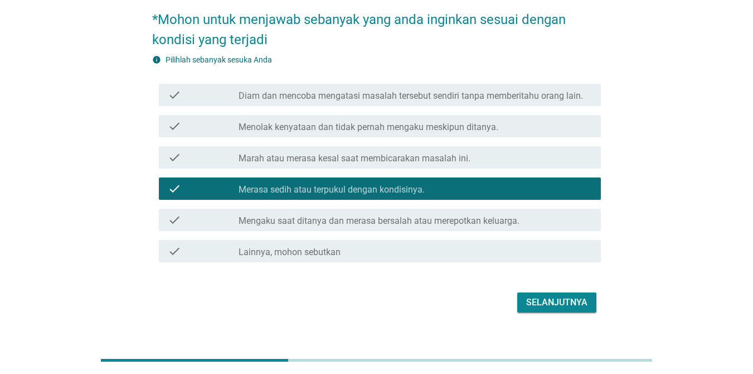
click at [373, 220] on label "Mengaku saat ditanya dan merasa bersalah atau merepotkan keluarga." at bounding box center [379, 220] width 281 height 11
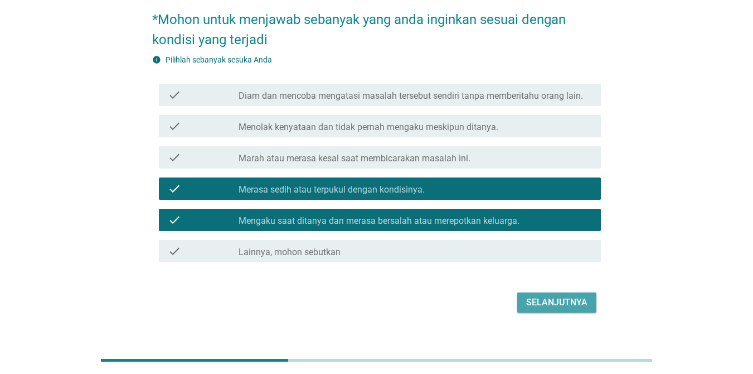
click at [532, 298] on div "Selanjutnya" at bounding box center [556, 302] width 61 height 13
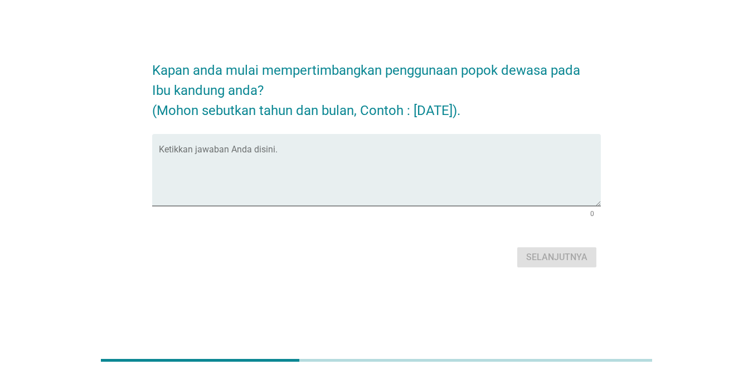
scroll to position [0, 0]
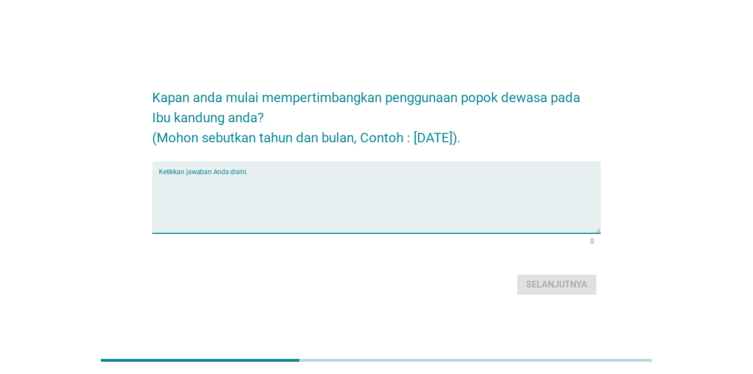
click at [301, 179] on textarea "Ketikkan jawaban Anda disini." at bounding box center [380, 204] width 442 height 59
type textarea "[DATE]"
click at [545, 283] on div "Selanjutnya" at bounding box center [556, 284] width 61 height 13
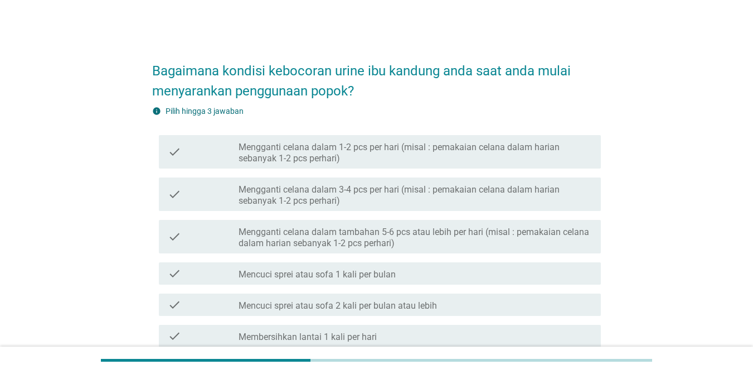
click at [398, 253] on div "check check_box_outline_blank Mengganti celana dalam tambahan 5-6 pcs atau lebi…" at bounding box center [376, 236] width 449 height 42
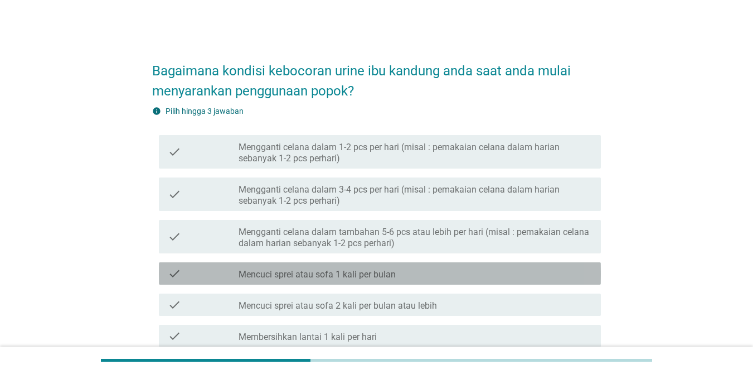
click at [377, 272] on label "Mencuci sprei atau sofa 1 kali per bulan" at bounding box center [317, 274] width 157 height 11
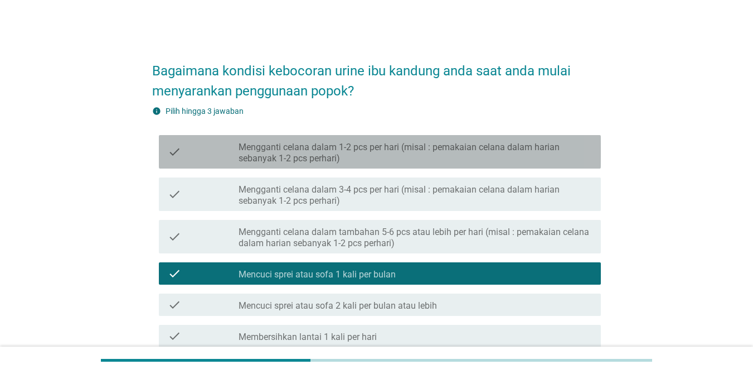
click at [381, 164] on div "check check_box_outline_blank Mengganti celana dalam 1-2 pcs per hari (misal : …" at bounding box center [380, 151] width 442 height 33
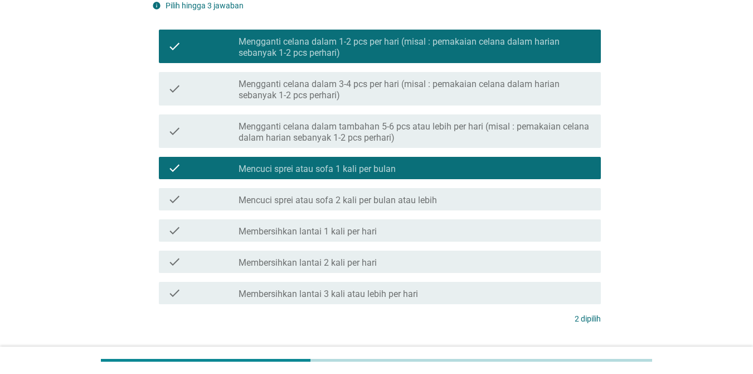
scroll to position [167, 0]
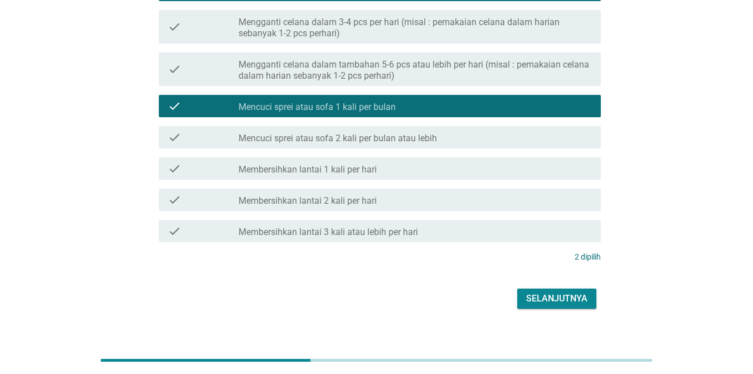
click at [546, 301] on div "Selanjutnya" at bounding box center [556, 298] width 61 height 13
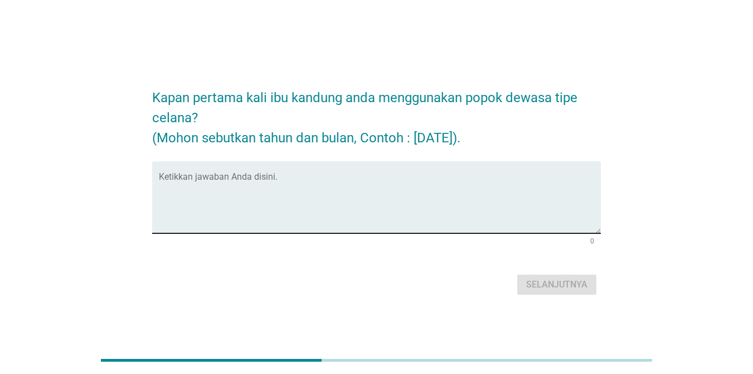
click at [284, 172] on div "Ketikkan jawaban Anda disini." at bounding box center [380, 197] width 442 height 72
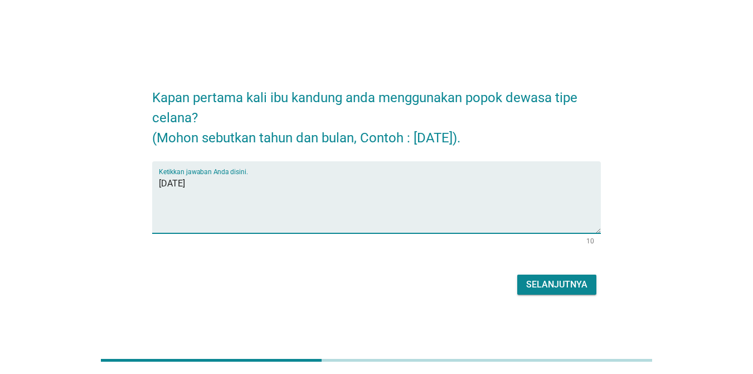
type textarea "[DATE]"
click at [531, 278] on div "Selanjutnya" at bounding box center [556, 284] width 61 height 13
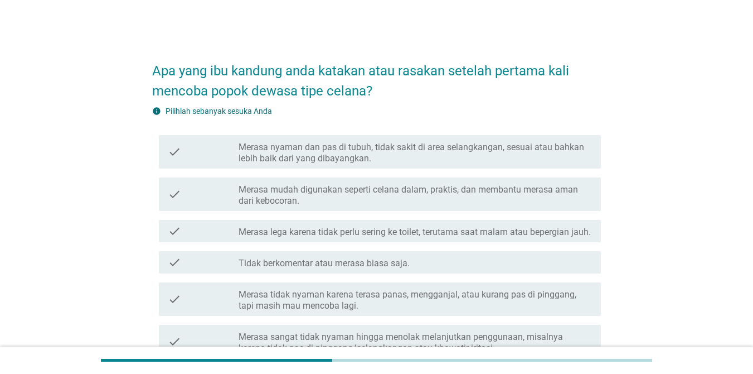
click at [415, 183] on div "check_box_outline_blank Merasa mudah digunakan seperti celana dalam, praktis, d…" at bounding box center [415, 194] width 353 height 25
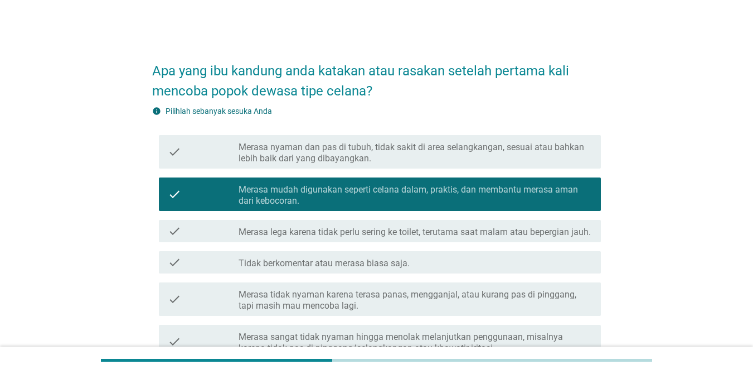
click at [406, 233] on label "Merasa lega karena tidak perlu sering ke toilet, terutama saat malam atau beper…" at bounding box center [415, 231] width 352 height 11
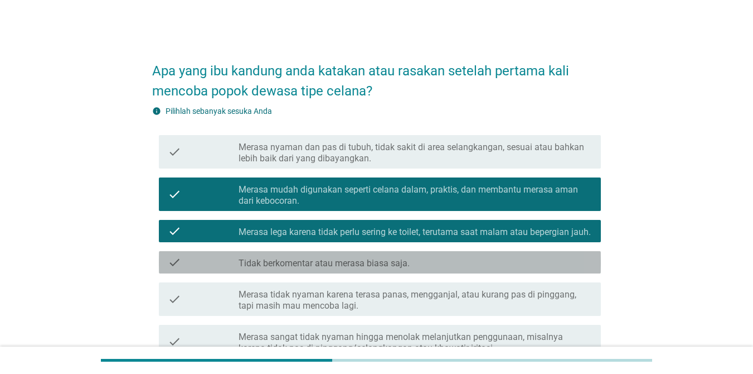
click at [397, 273] on div "check check_box_outline_blank Tidak berkomentar atau merasa biasa saja." at bounding box center [380, 262] width 442 height 22
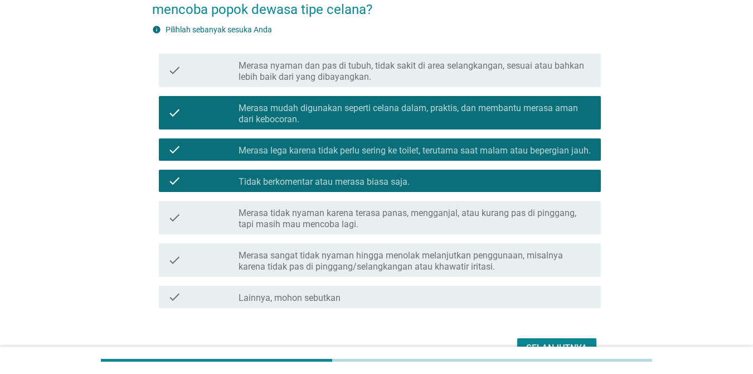
scroll to position [157, 0]
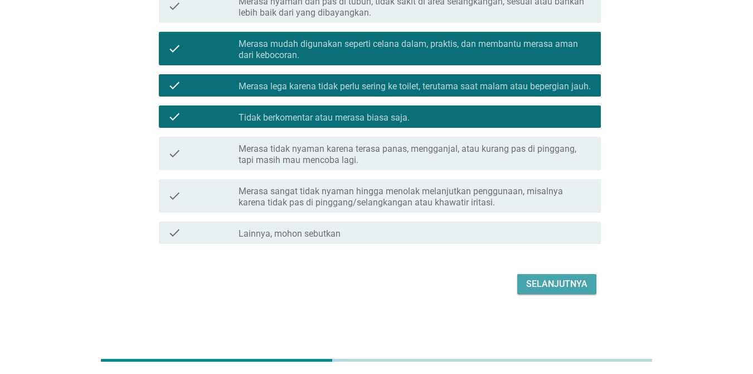
click at [548, 279] on div "Selanjutnya" at bounding box center [556, 283] width 61 height 13
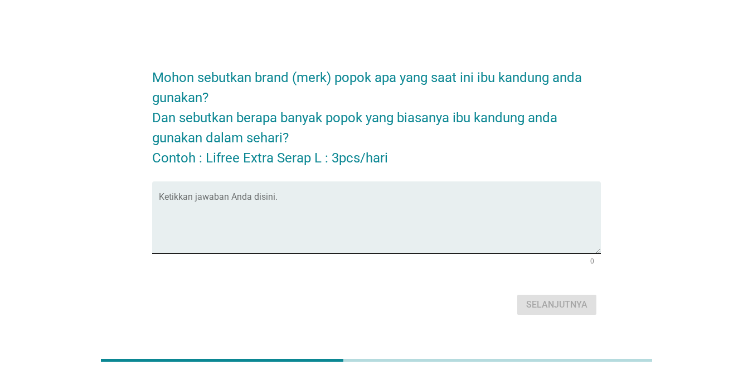
click at [313, 191] on div "Ketikkan jawaban Anda disini." at bounding box center [380, 217] width 442 height 72
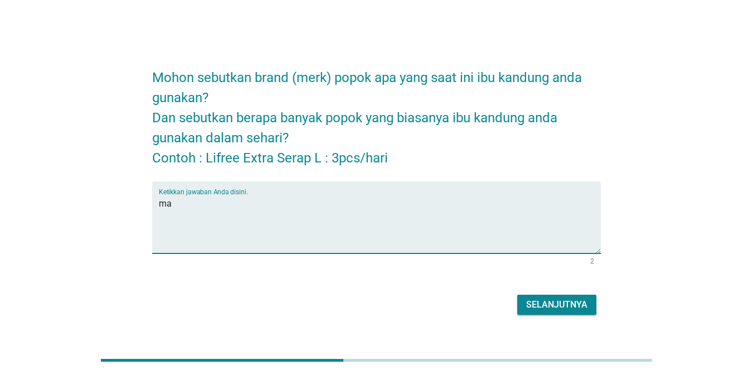
type textarea "m"
paste textarea "Oto Adult Diapers"
type textarea "Oto Adult Diapers"
click at [565, 304] on div "Selanjutnya" at bounding box center [556, 304] width 61 height 13
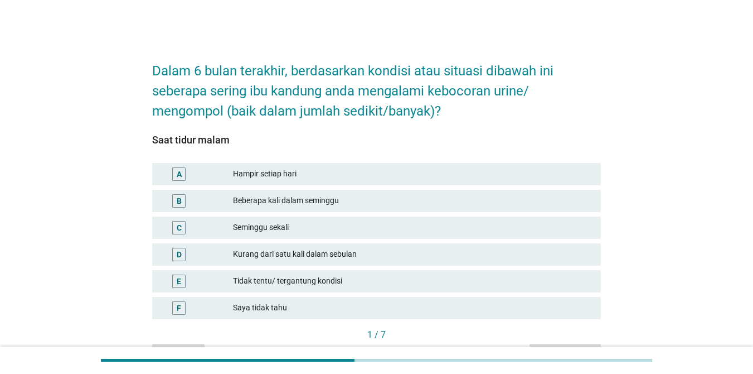
click at [235, 224] on div "Seminggu sekali" at bounding box center [412, 227] width 359 height 13
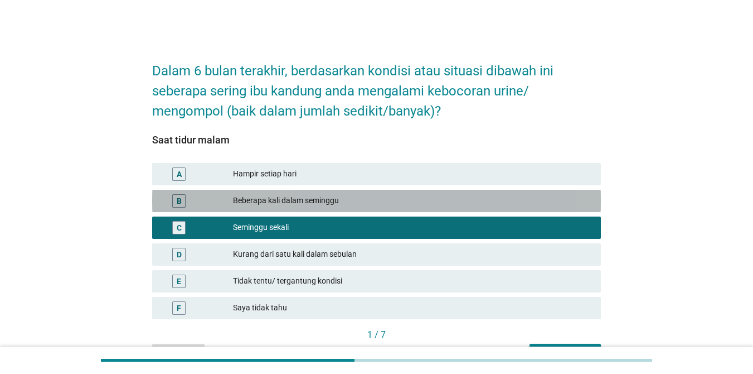
click at [365, 206] on div "Beberapa kali dalam seminggu" at bounding box center [412, 200] width 359 height 13
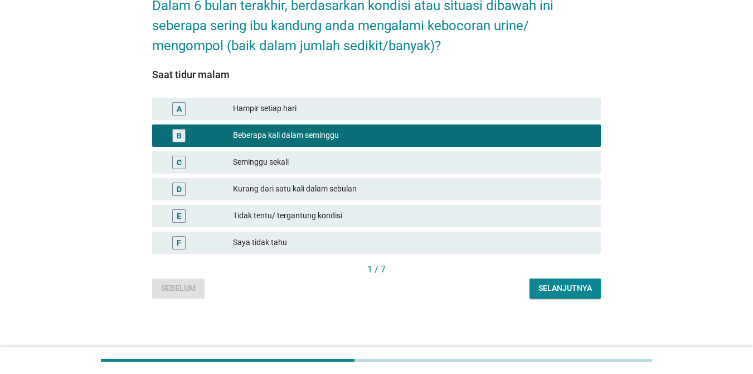
scroll to position [66, 0]
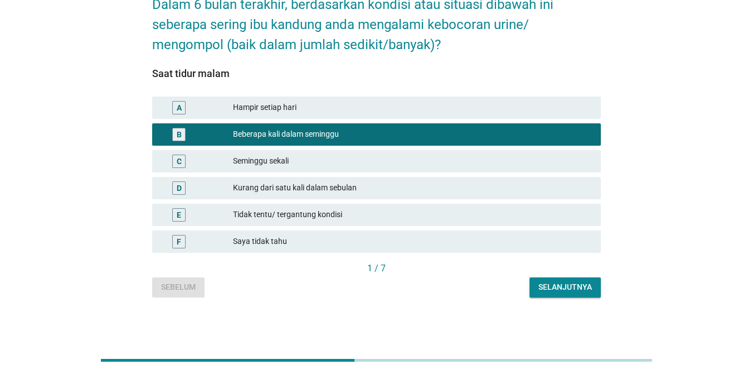
click at [556, 290] on div "Selanjutnya" at bounding box center [566, 287] width 54 height 12
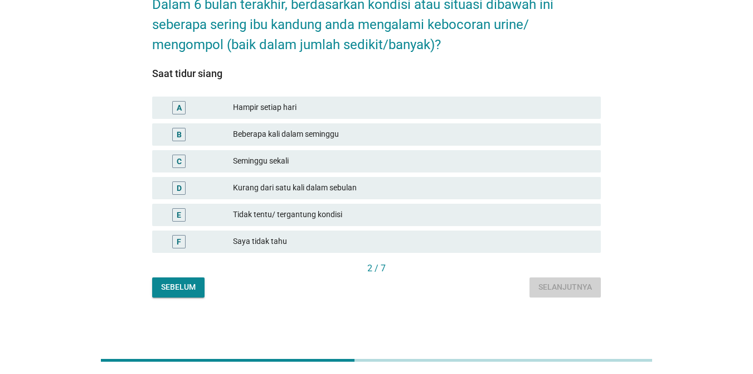
scroll to position [0, 0]
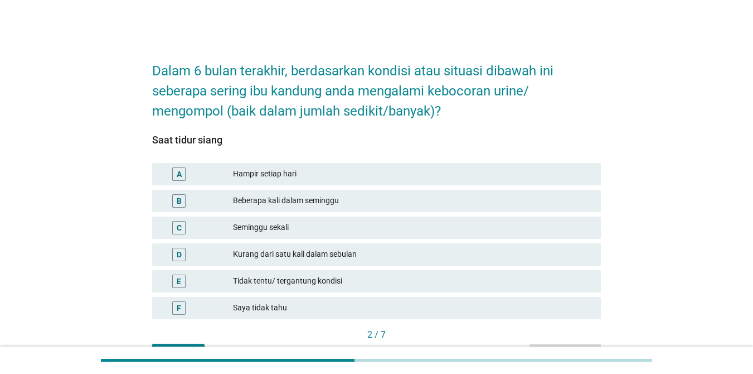
click at [359, 229] on div "Seminggu sekali" at bounding box center [412, 227] width 359 height 13
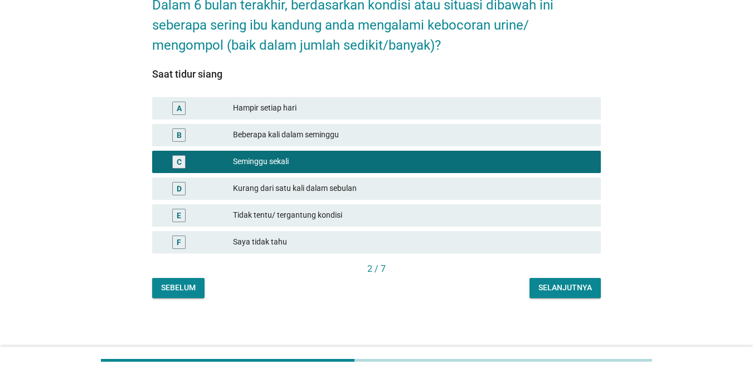
scroll to position [66, 0]
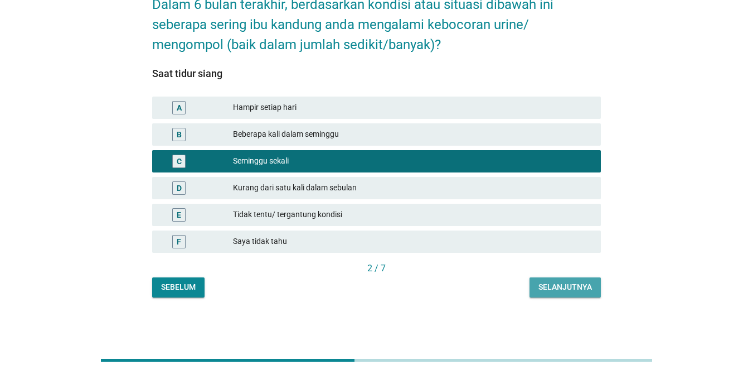
click at [547, 286] on div "Selanjutnya" at bounding box center [566, 287] width 54 height 12
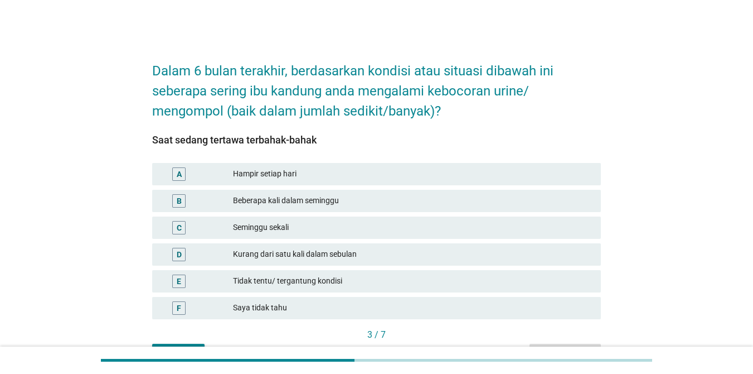
click at [222, 234] on div "C" at bounding box center [197, 227] width 72 height 13
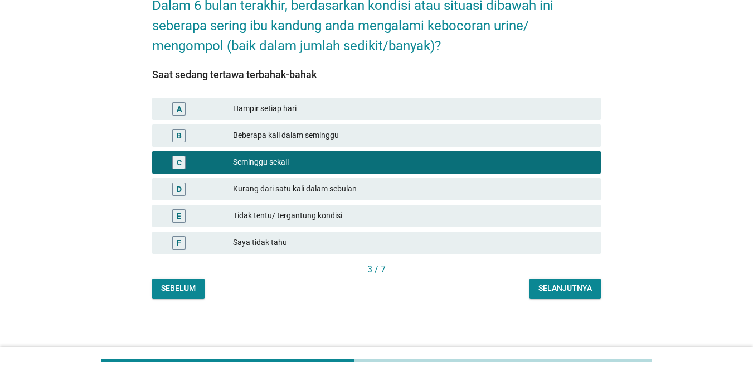
scroll to position [66, 0]
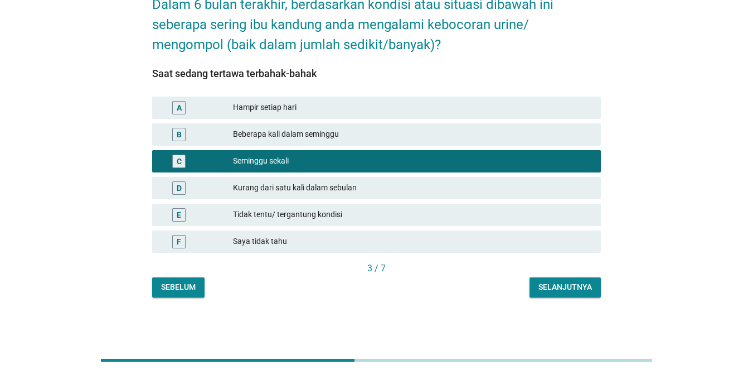
click at [583, 290] on div "Selanjutnya" at bounding box center [566, 287] width 54 height 12
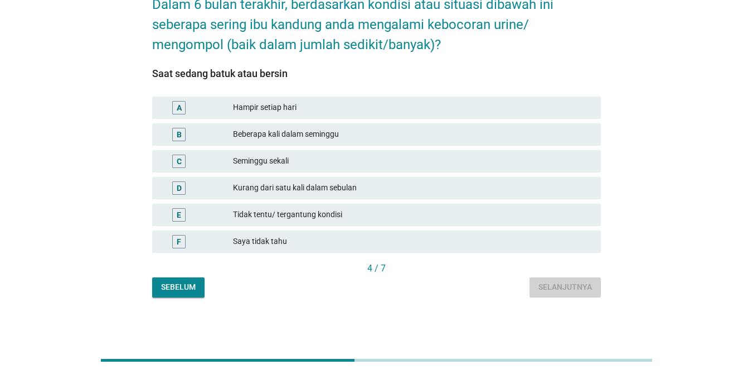
scroll to position [0, 0]
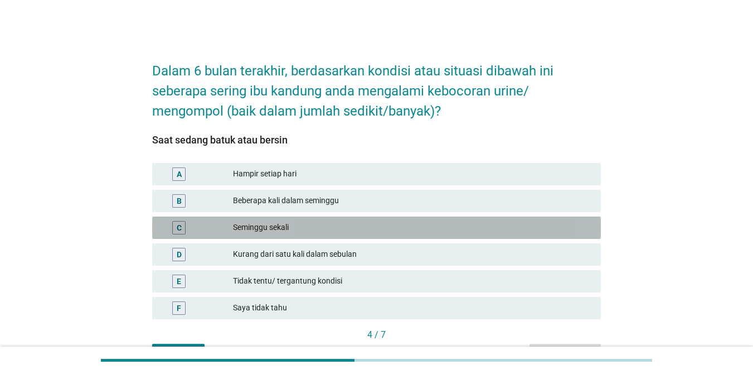
click at [202, 231] on div "C" at bounding box center [197, 227] width 72 height 13
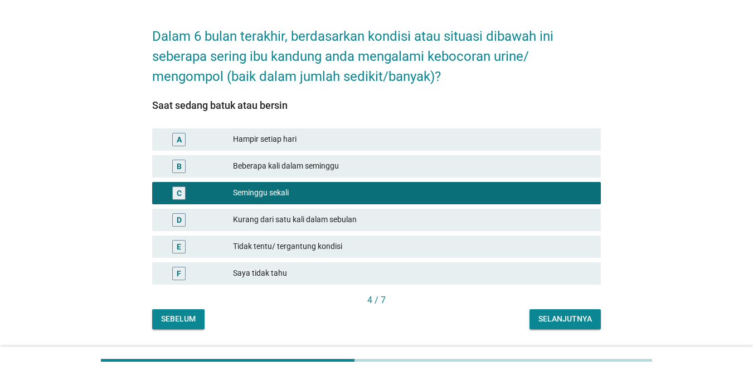
scroll to position [66, 0]
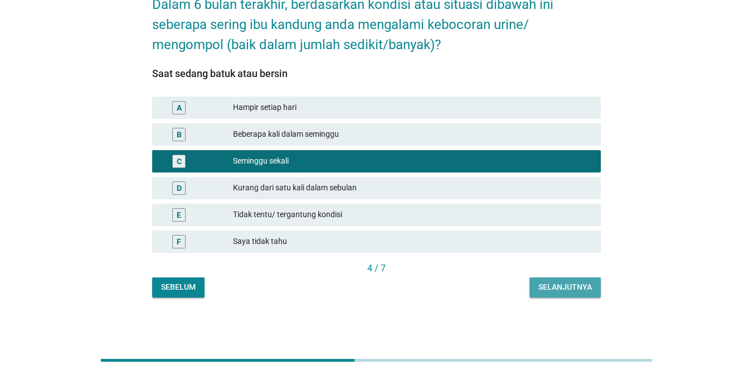
click at [579, 285] on div "Selanjutnya" at bounding box center [566, 287] width 54 height 12
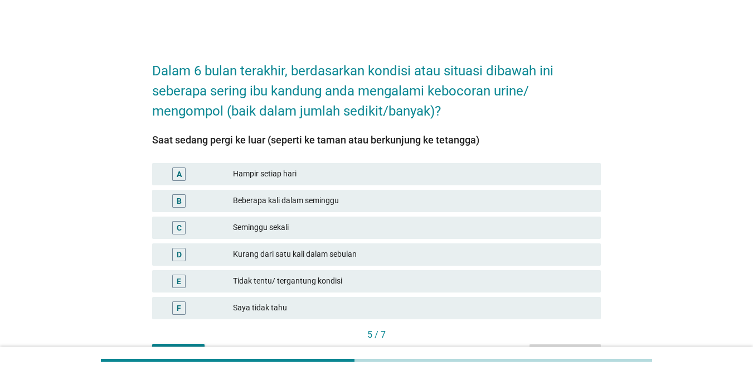
click at [286, 204] on div "Beberapa kali dalam seminggu" at bounding box center [412, 200] width 359 height 13
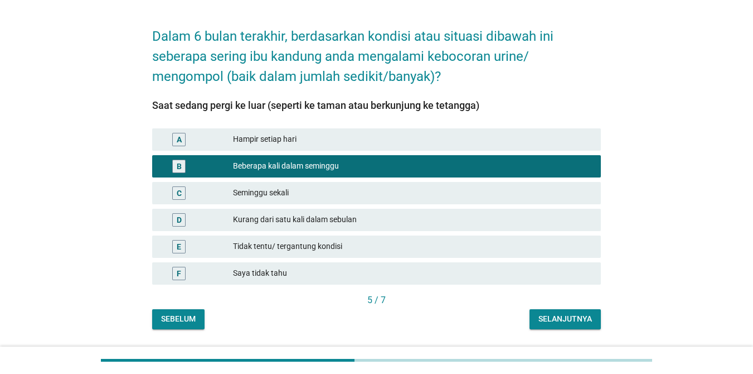
scroll to position [66, 0]
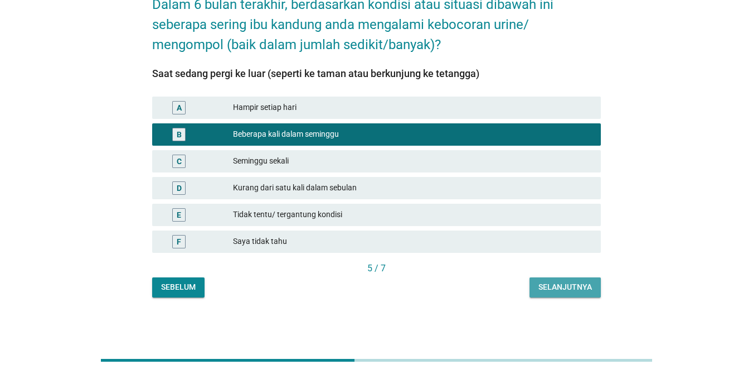
click at [565, 288] on div "Selanjutnya" at bounding box center [566, 287] width 54 height 12
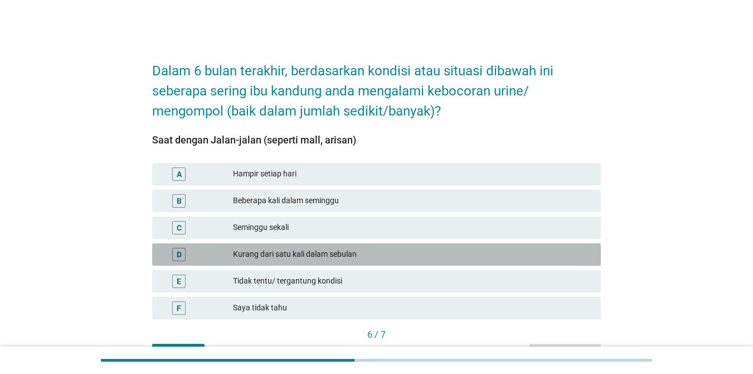
click at [336, 254] on div "Kurang dari satu kali dalam sebulan" at bounding box center [412, 254] width 359 height 13
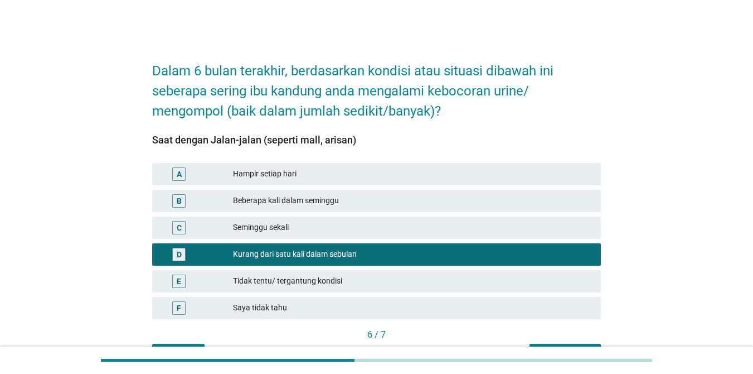
click at [335, 231] on div "Seminggu sekali" at bounding box center [412, 227] width 359 height 13
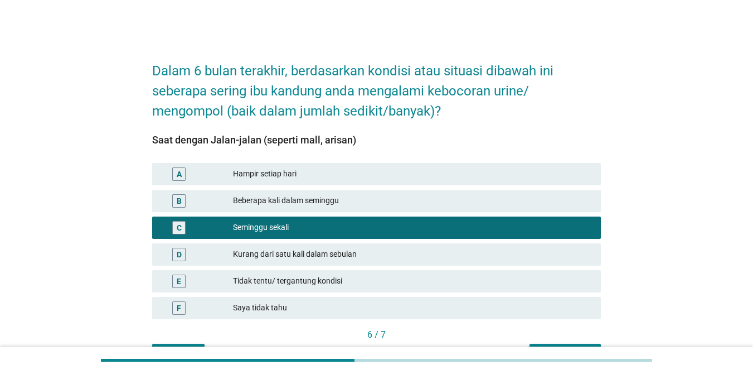
click at [338, 200] on div "Beberapa kali dalam seminggu" at bounding box center [412, 200] width 359 height 13
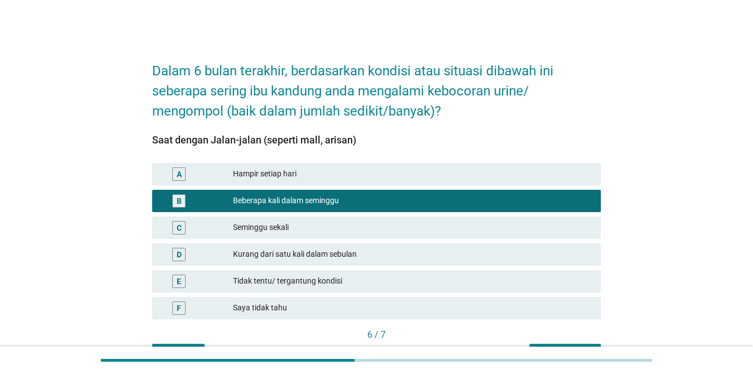
scroll to position [66, 0]
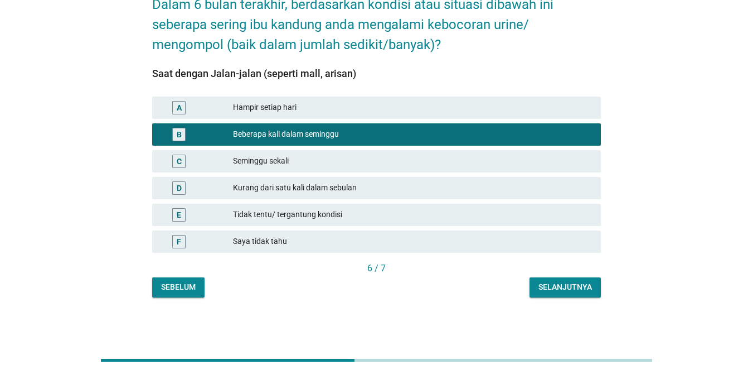
click at [573, 281] on div "Selanjutnya" at bounding box center [566, 287] width 54 height 12
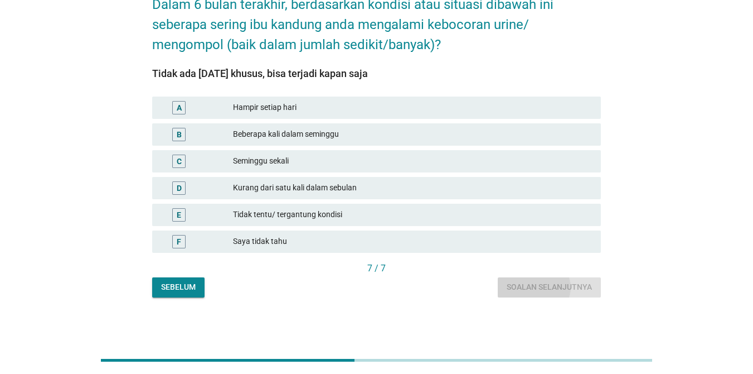
scroll to position [0, 0]
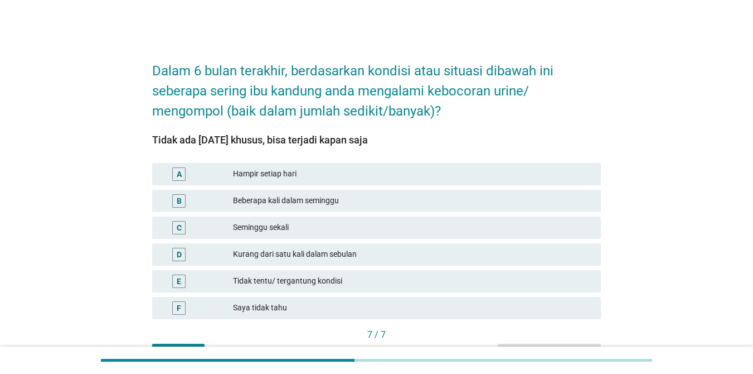
click at [435, 275] on div "Tidak tentu/ tergantung kondisi" at bounding box center [412, 280] width 359 height 13
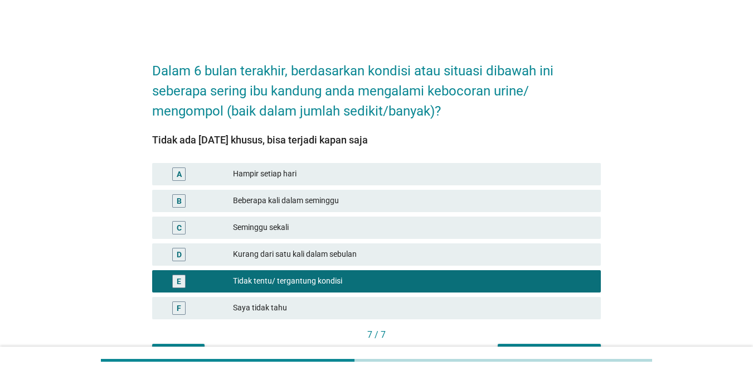
click at [409, 212] on div "B Beberapa kali dalam seminggu" at bounding box center [376, 200] width 453 height 27
click at [423, 225] on div "Seminggu sekali" at bounding box center [412, 227] width 359 height 13
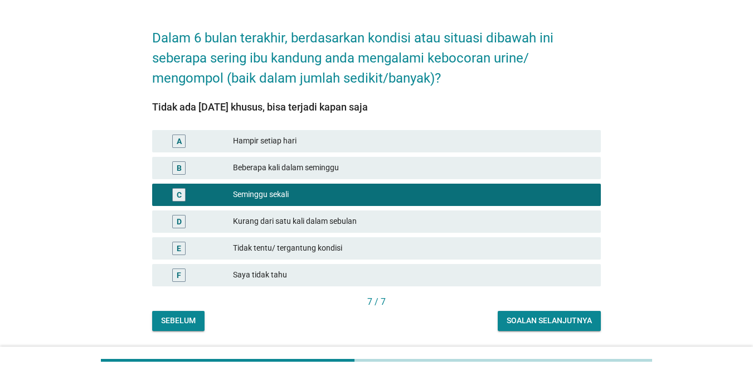
scroll to position [66, 0]
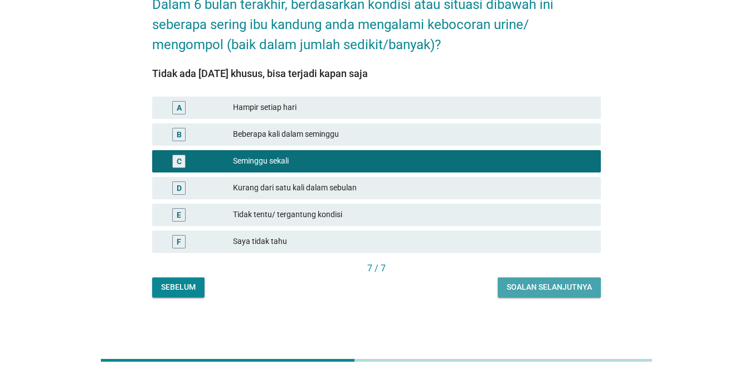
click at [533, 284] on div "Soalan selanjutnya" at bounding box center [549, 287] width 85 height 12
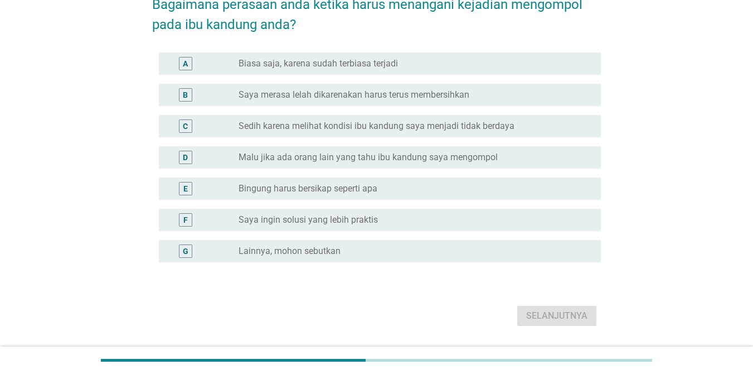
scroll to position [0, 0]
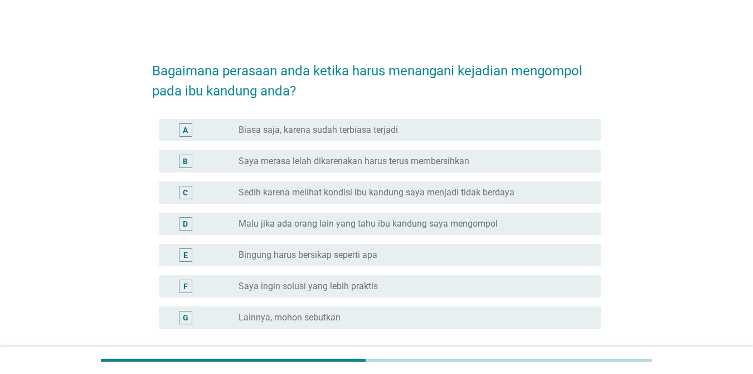
click at [351, 208] on div "D radio_button_unchecked Malu jika ada orang lain yang tahu ibu kandung saya me…" at bounding box center [376, 223] width 449 height 31
click at [358, 162] on label "Saya merasa lelah dikarenakan harus terus membersihkan" at bounding box center [354, 161] width 231 height 11
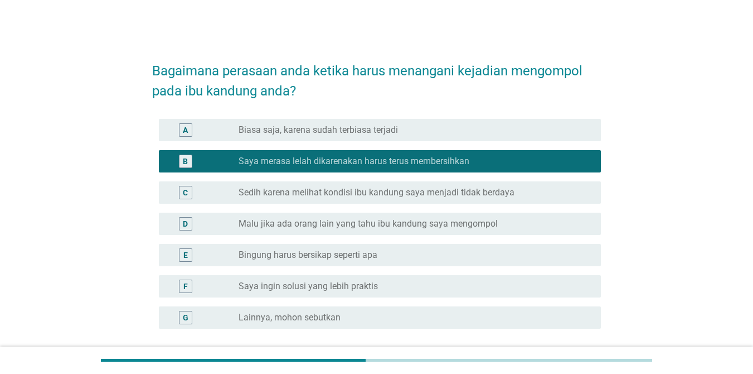
click at [337, 239] on div "E radio_button_unchecked Bingung harus bersikap seperti apa" at bounding box center [376, 254] width 449 height 31
click at [341, 231] on div "D radio_button_unchecked Malu jika ada orang lain yang tahu ibu kandung saya me…" at bounding box center [380, 223] width 442 height 22
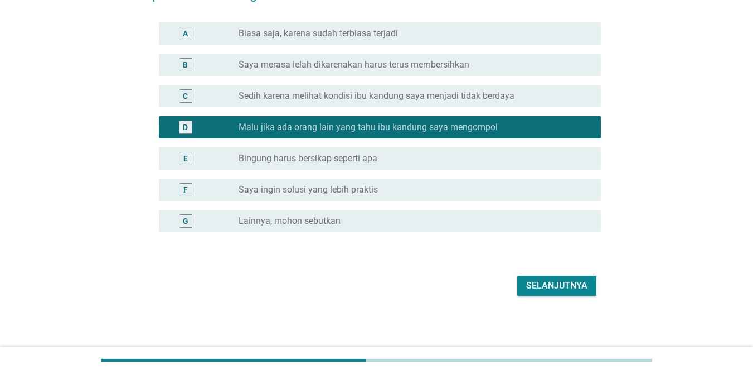
scroll to position [98, 0]
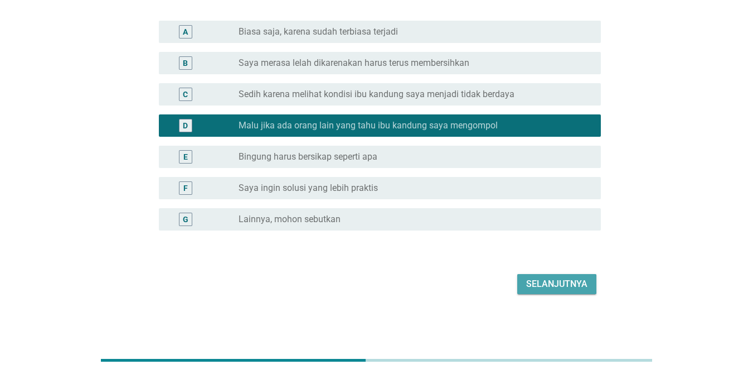
click at [560, 284] on div "Selanjutnya" at bounding box center [556, 283] width 61 height 13
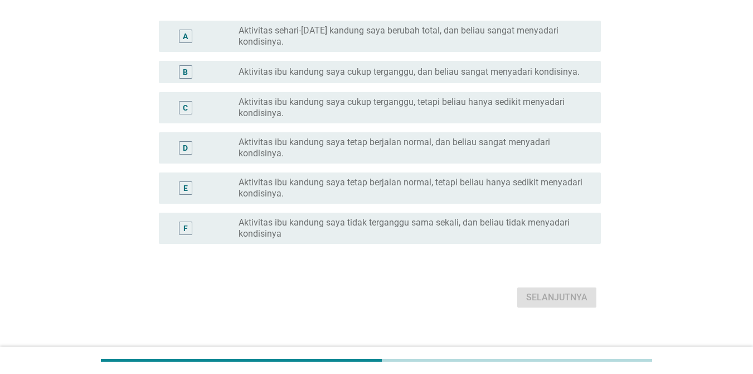
scroll to position [0, 0]
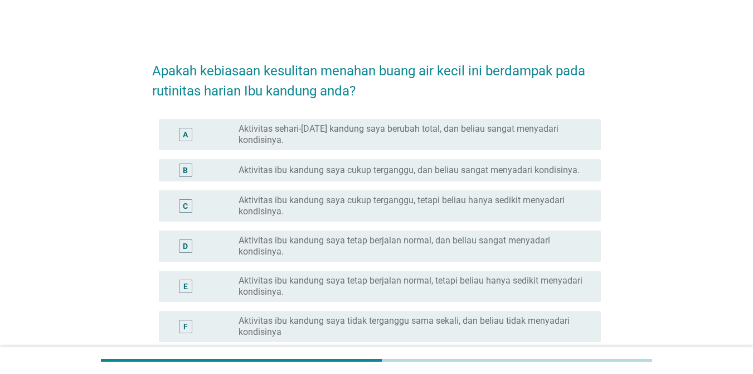
click at [396, 227] on div "D radio_button_unchecked Aktivitas ibu kandung saya tetap berjalan normal, dan …" at bounding box center [376, 246] width 449 height 40
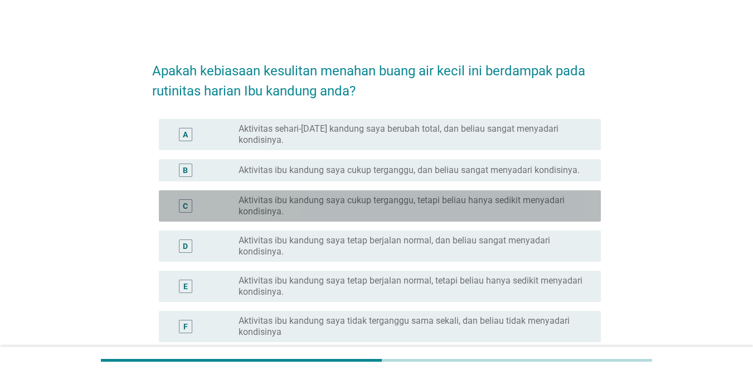
click at [410, 209] on label "Aktivitas ibu kandung saya cukup terganggu, tetapi beliau hanya sedikit menyada…" at bounding box center [411, 206] width 345 height 22
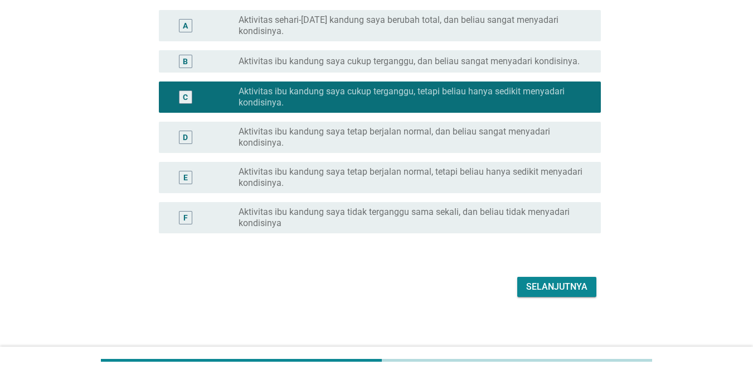
scroll to position [112, 0]
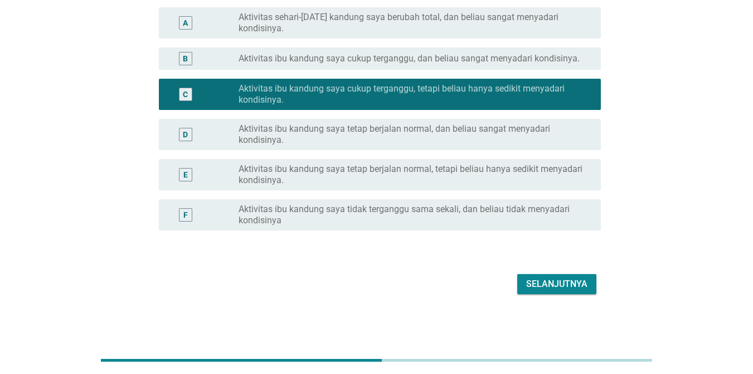
click at [447, 153] on div "D radio_button_unchecked Aktivitas ibu kandung saya tetap berjalan normal, dan …" at bounding box center [376, 134] width 449 height 40
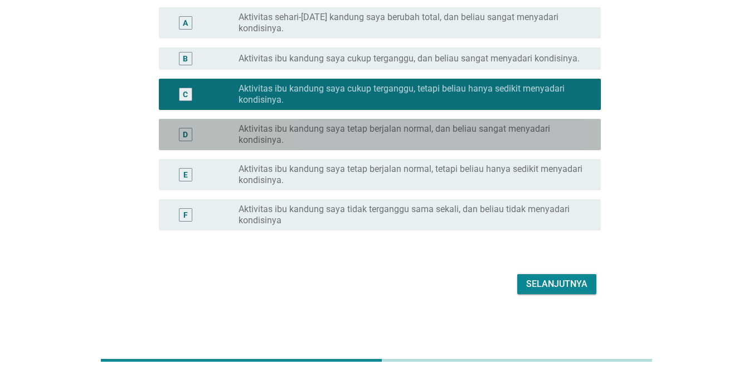
click at [449, 142] on label "Aktivitas ibu kandung saya tetap berjalan normal, dan beliau sangat menyadari k…" at bounding box center [411, 134] width 345 height 22
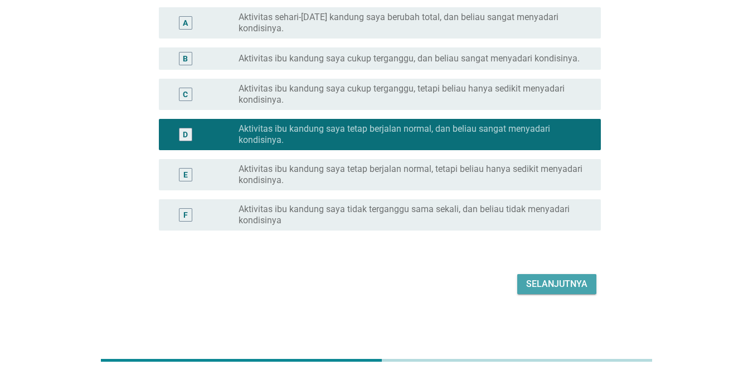
click at [561, 282] on div "Selanjutnya" at bounding box center [556, 283] width 61 height 13
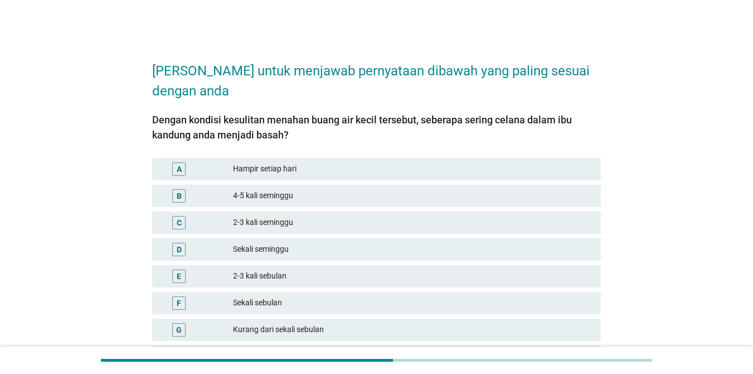
click at [386, 235] on div "C 2-3 kali seminggu" at bounding box center [376, 222] width 453 height 27
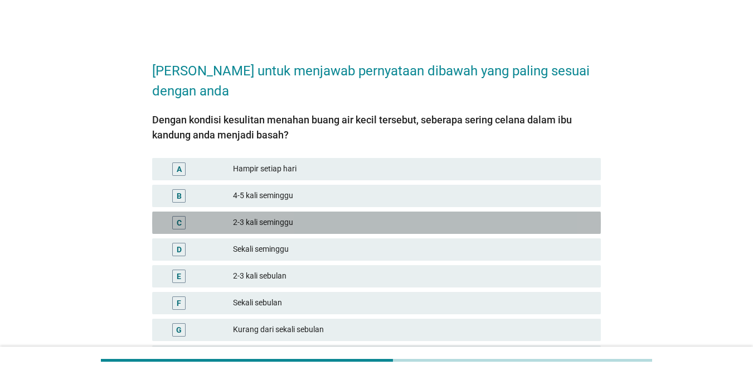
click at [395, 224] on div "2-3 kali seminggu" at bounding box center [412, 222] width 359 height 13
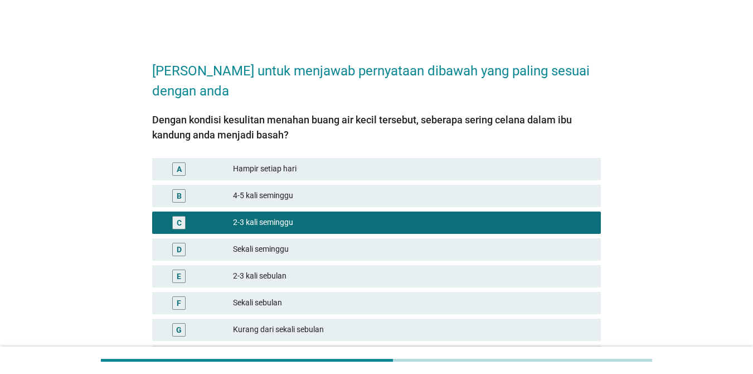
scroll to position [115, 0]
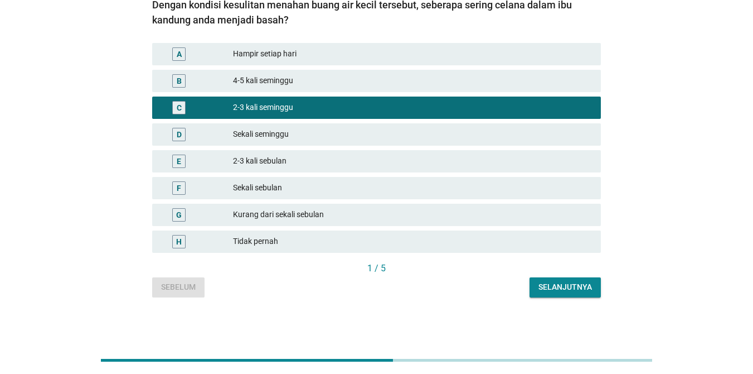
click at [563, 285] on div "Selanjutnya" at bounding box center [566, 287] width 54 height 12
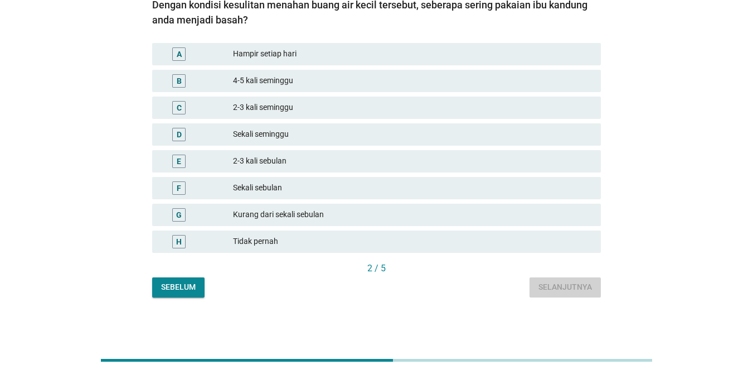
scroll to position [0, 0]
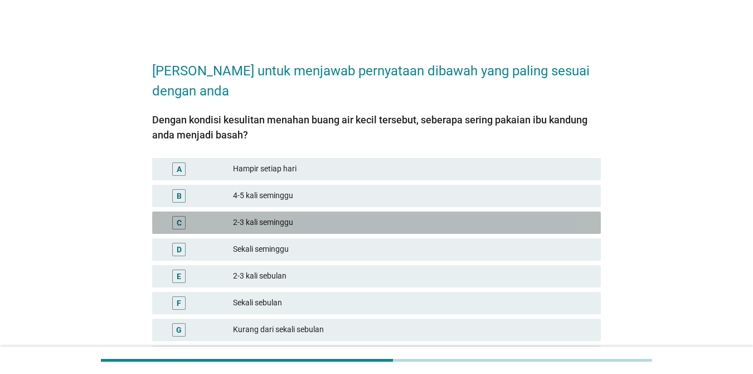
click at [326, 225] on div "2-3 kali seminggu" at bounding box center [412, 222] width 359 height 13
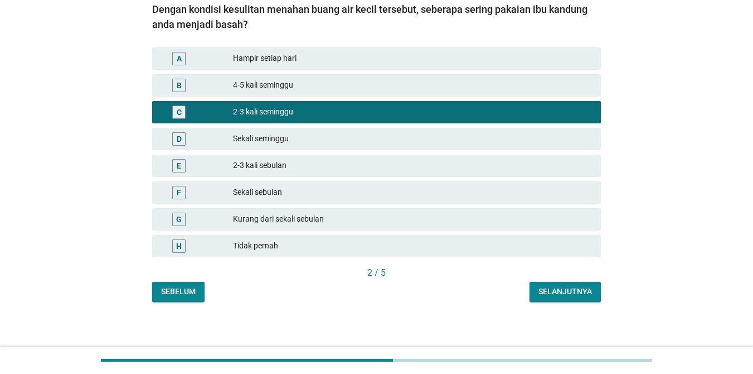
scroll to position [115, 0]
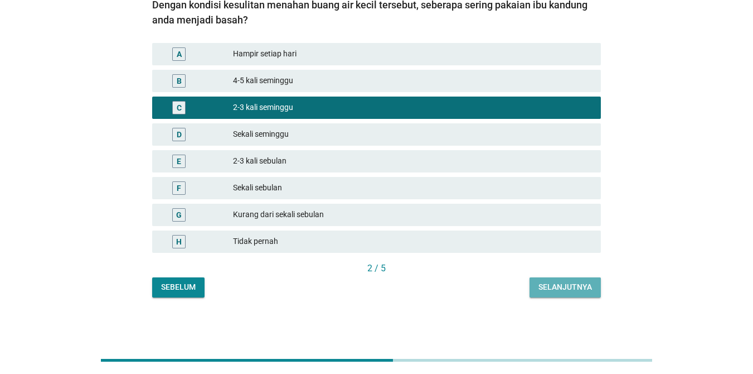
click at [540, 284] on div "Selanjutnya" at bounding box center [566, 287] width 54 height 12
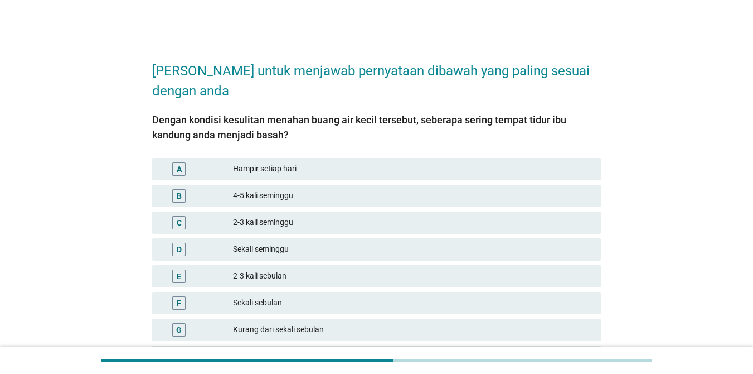
click at [355, 222] on div "2-3 kali seminggu" at bounding box center [412, 222] width 359 height 13
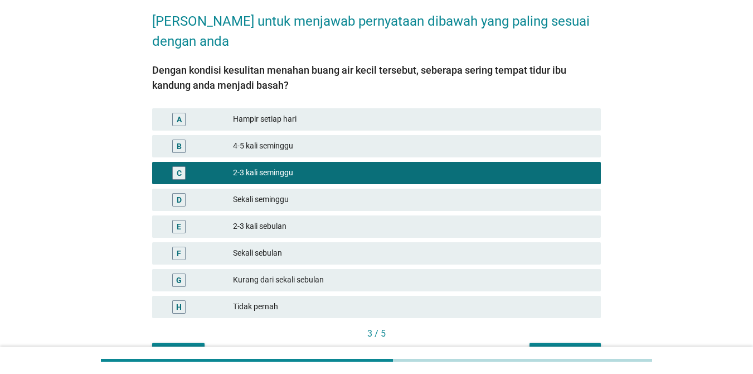
scroll to position [115, 0]
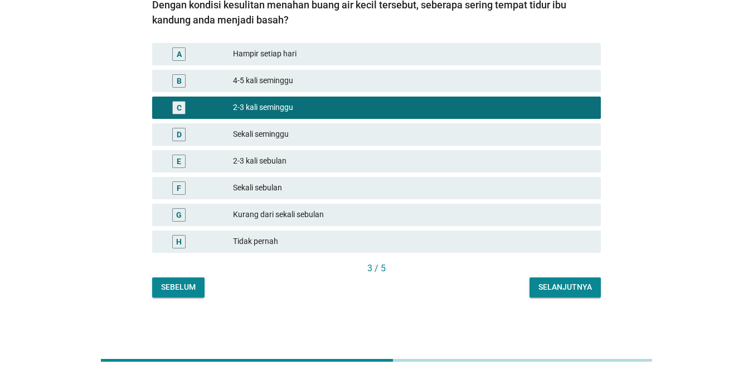
click at [553, 284] on div "Selanjutnya" at bounding box center [566, 287] width 54 height 12
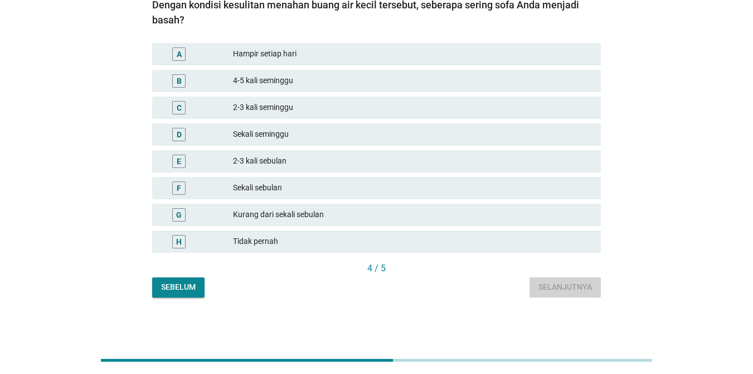
scroll to position [0, 0]
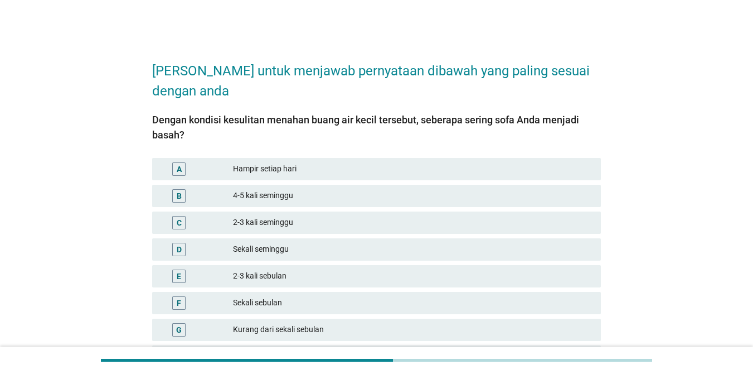
click at [288, 254] on div "Sekali seminggu" at bounding box center [412, 249] width 359 height 13
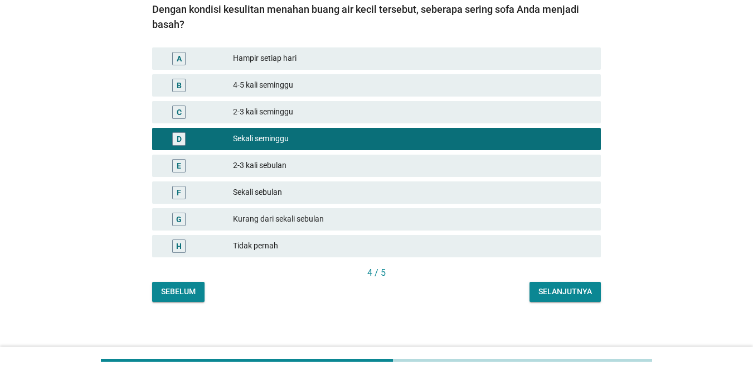
scroll to position [115, 0]
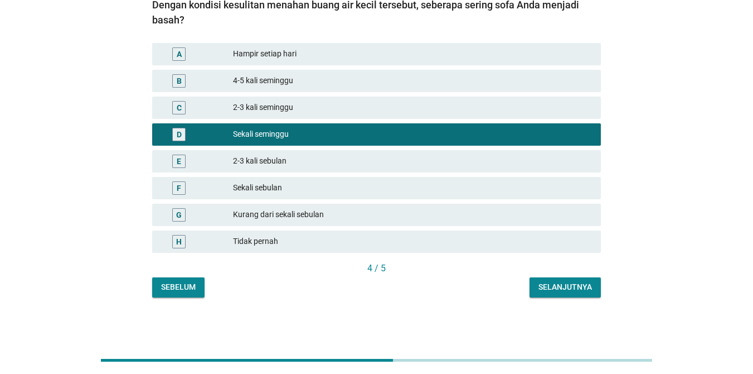
click at [574, 290] on div "Selanjutnya" at bounding box center [566, 287] width 54 height 12
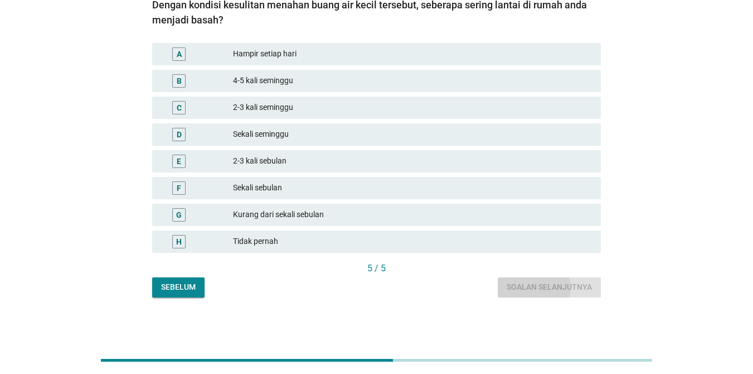
scroll to position [0, 0]
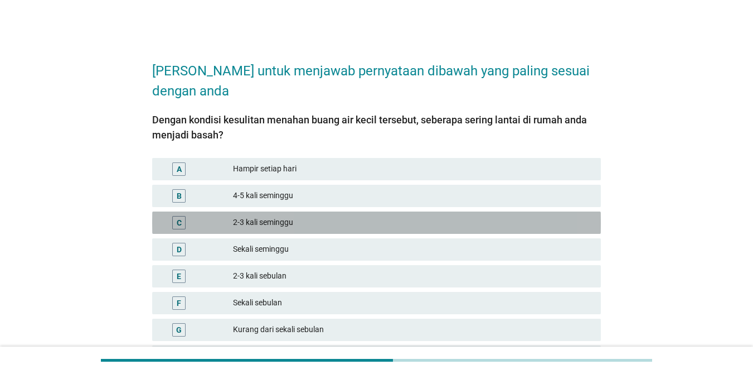
click at [389, 217] on div "2-3 kali seminggu" at bounding box center [412, 222] width 359 height 13
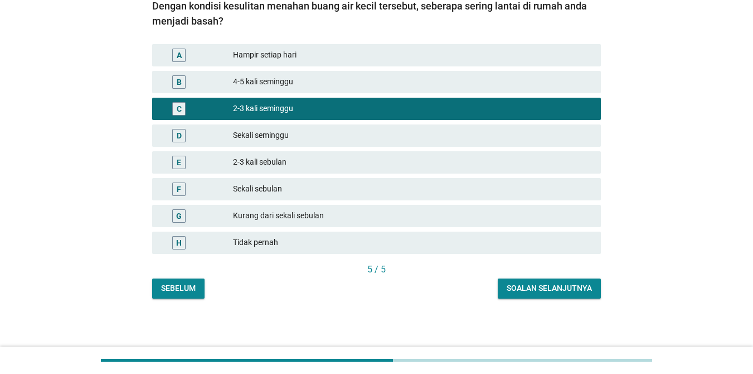
scroll to position [115, 0]
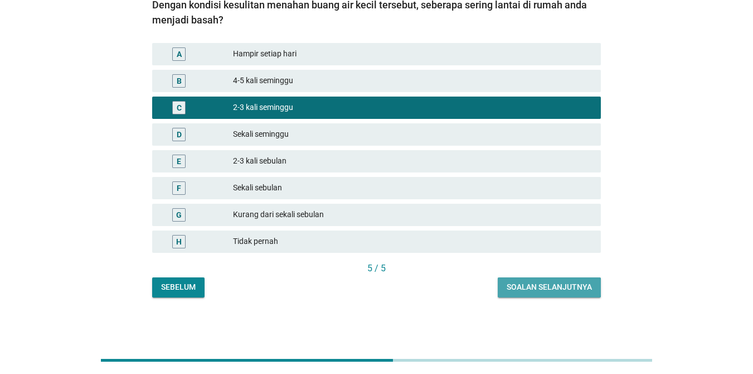
click at [543, 289] on div "Soalan selanjutnya" at bounding box center [549, 287] width 85 height 12
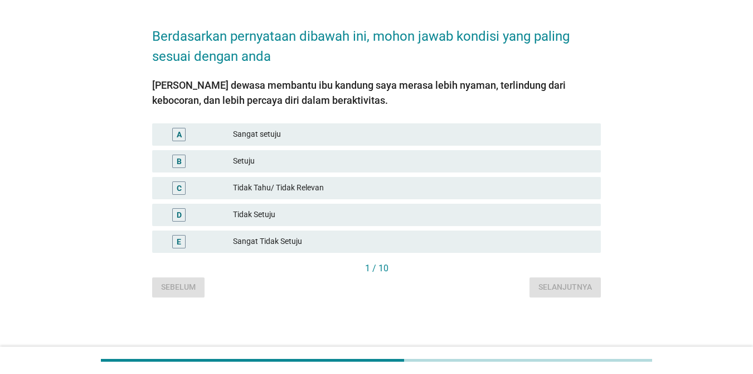
scroll to position [0, 0]
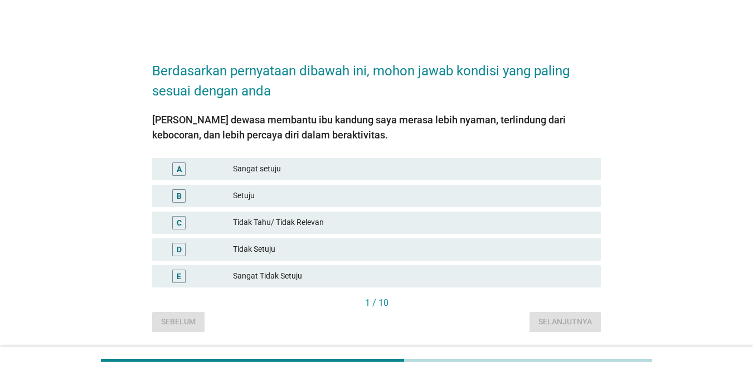
click at [289, 174] on div "Sangat setuju" at bounding box center [412, 168] width 359 height 13
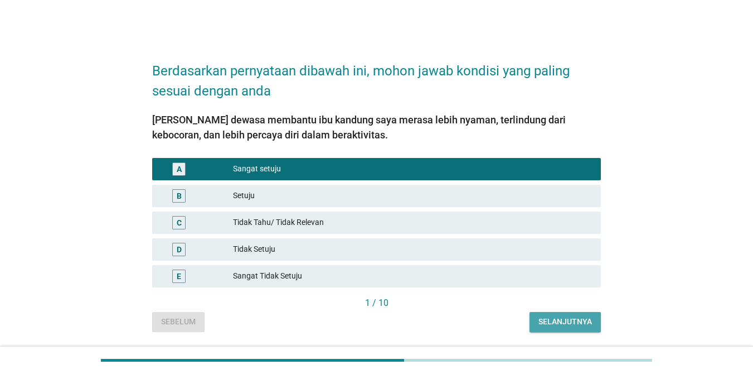
click at [578, 321] on div "Selanjutnya" at bounding box center [566, 322] width 54 height 12
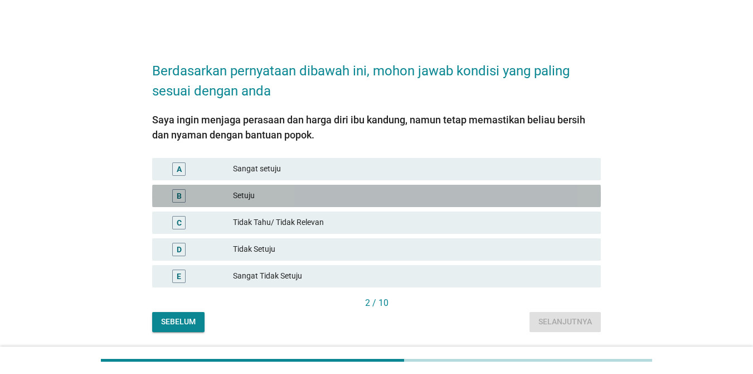
click at [319, 195] on div "Setuju" at bounding box center [412, 195] width 359 height 13
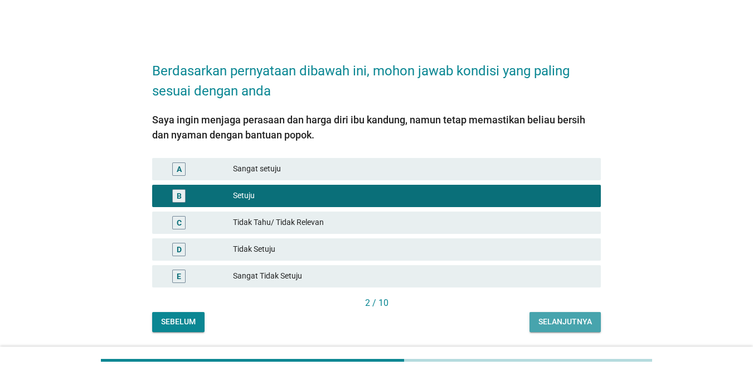
click at [569, 323] on div "Selanjutnya" at bounding box center [566, 322] width 54 height 12
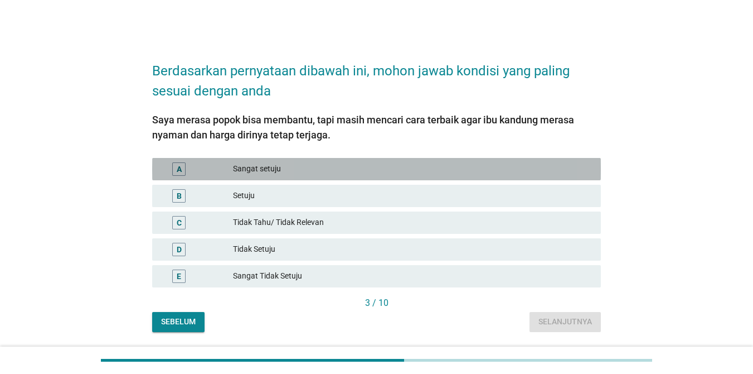
click at [340, 167] on div "Sangat setuju" at bounding box center [412, 168] width 359 height 13
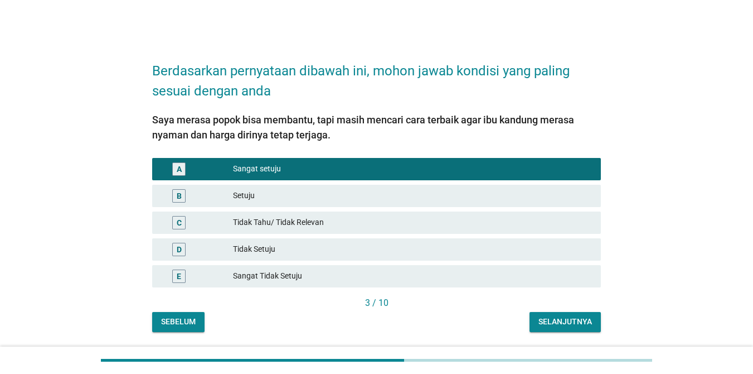
click at [585, 327] on button "Selanjutnya" at bounding box center [565, 322] width 71 height 20
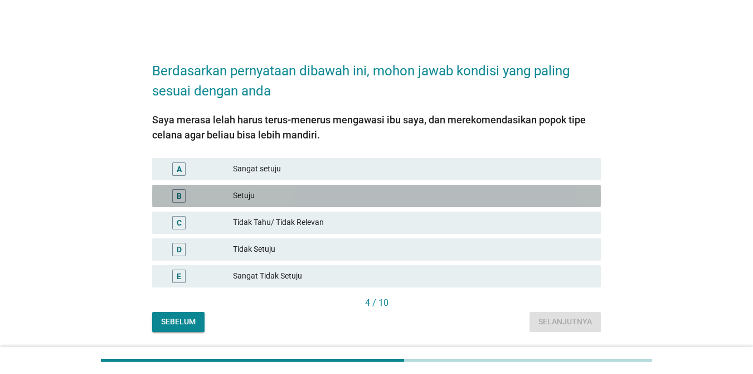
click at [424, 196] on div "Setuju" at bounding box center [412, 195] width 359 height 13
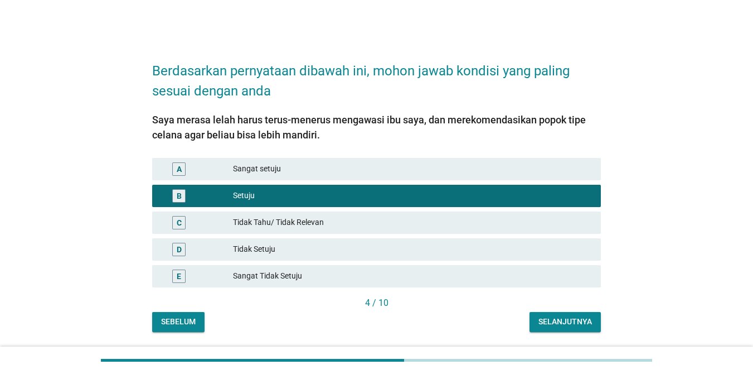
click at [559, 317] on div "Selanjutnya" at bounding box center [566, 322] width 54 height 12
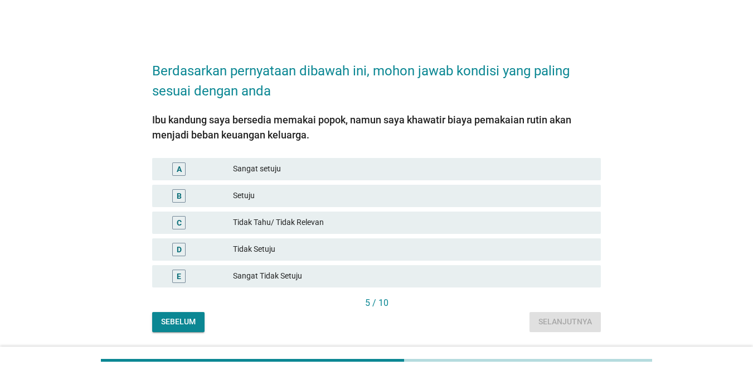
click at [308, 167] on div "Sangat setuju" at bounding box center [412, 168] width 359 height 13
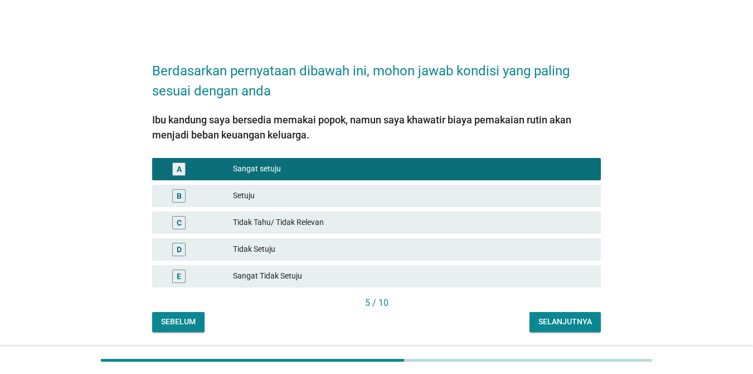
click at [584, 323] on div "Selanjutnya" at bounding box center [566, 322] width 54 height 12
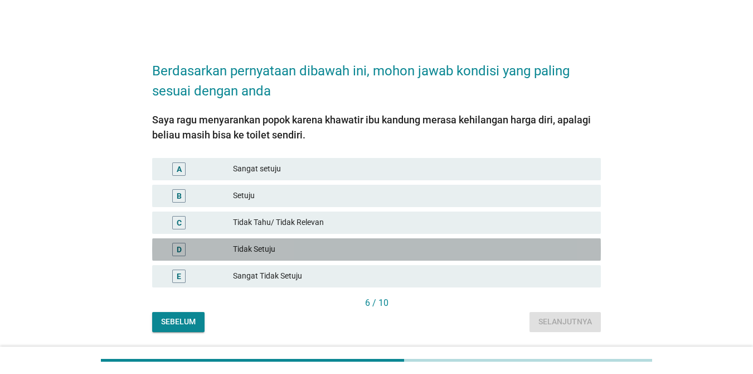
click at [367, 250] on div "Tidak Setuju" at bounding box center [412, 249] width 359 height 13
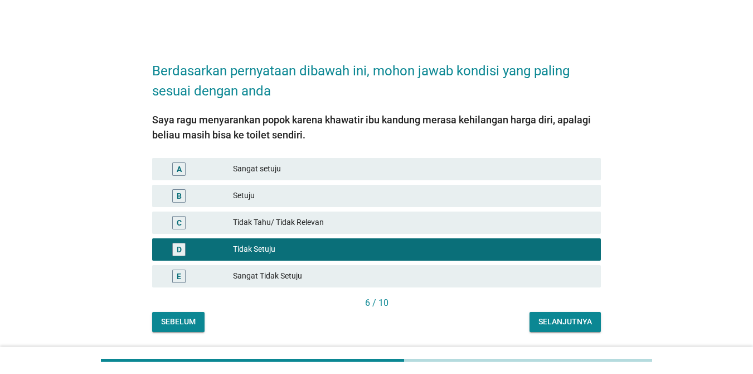
click at [565, 321] on div "Selanjutnya" at bounding box center [566, 322] width 54 height 12
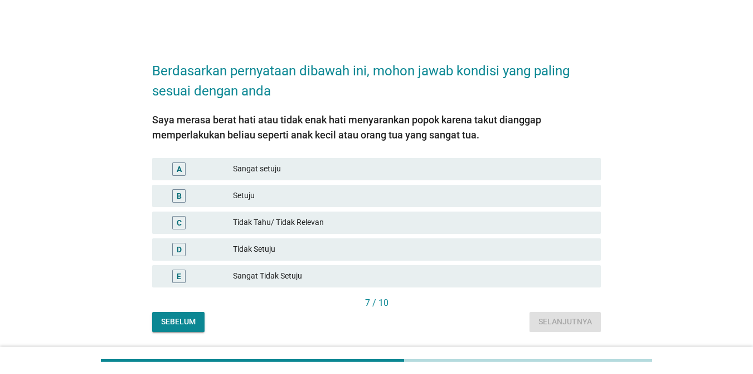
click at [322, 173] on div "Sangat setuju" at bounding box center [412, 168] width 359 height 13
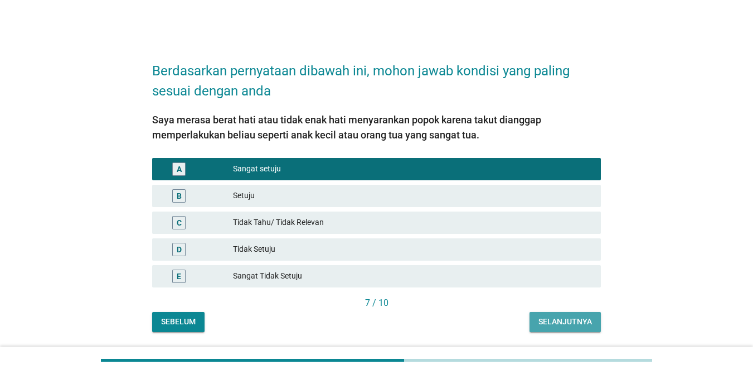
click at [586, 327] on button "Selanjutnya" at bounding box center [565, 322] width 71 height 20
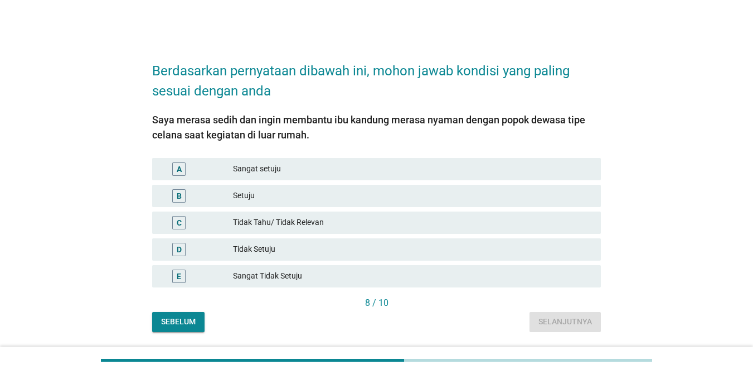
click at [277, 171] on div "Sangat setuju" at bounding box center [412, 168] width 359 height 13
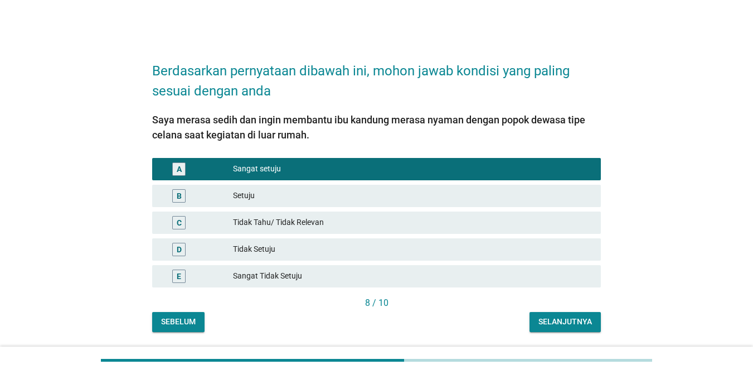
click at [581, 319] on div "Selanjutnya" at bounding box center [566, 322] width 54 height 12
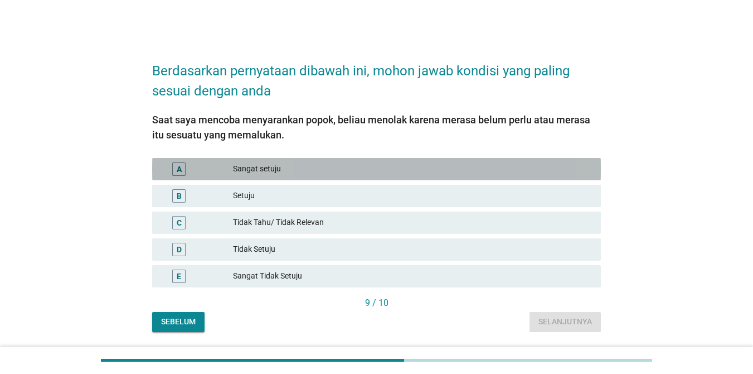
click at [381, 166] on div "Sangat setuju" at bounding box center [412, 168] width 359 height 13
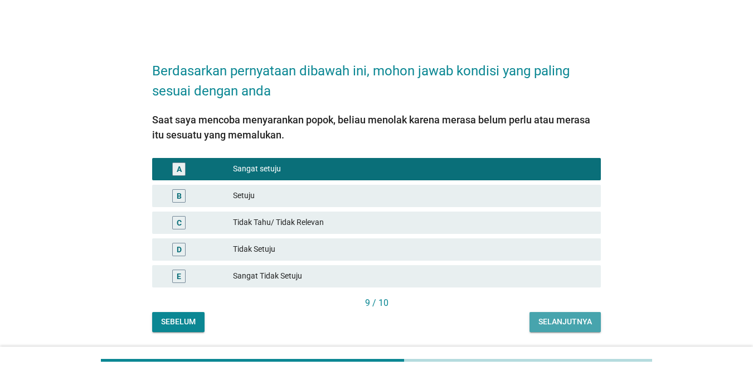
click at [556, 321] on div "Selanjutnya" at bounding box center [566, 322] width 54 height 12
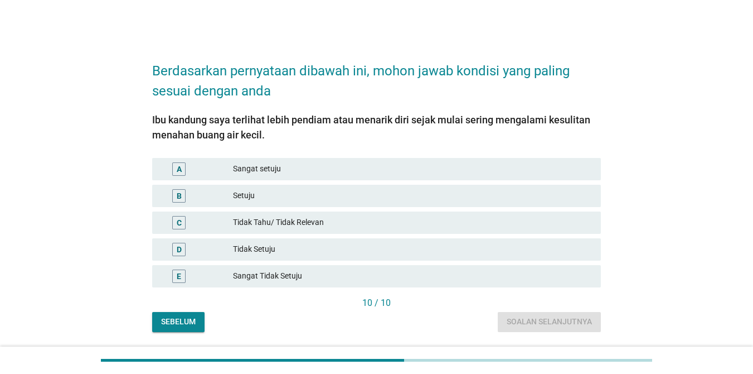
click at [359, 194] on div "Setuju" at bounding box center [412, 195] width 359 height 13
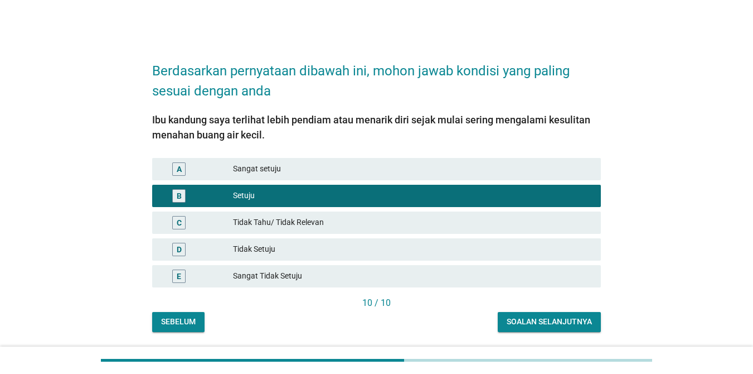
click at [528, 324] on div "Soalan selanjutnya" at bounding box center [549, 322] width 85 height 12
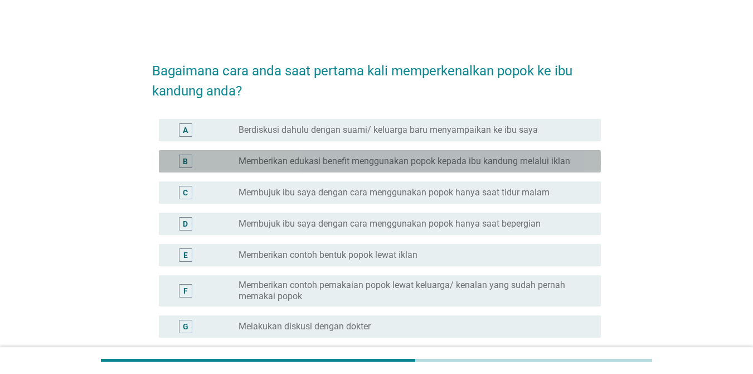
click at [304, 168] on div "B radio_button_unchecked Memberikan edukasi benefit menggunakan popok kepada ib…" at bounding box center [380, 161] width 442 height 22
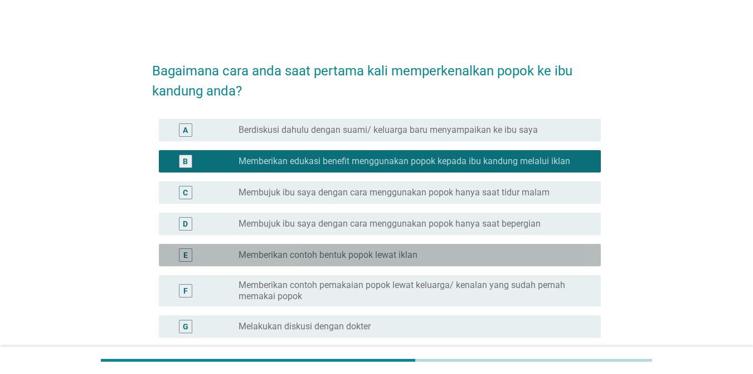
click at [296, 247] on div "E radio_button_unchecked Memberikan contoh bentuk popok lewat iklan" at bounding box center [380, 255] width 442 height 22
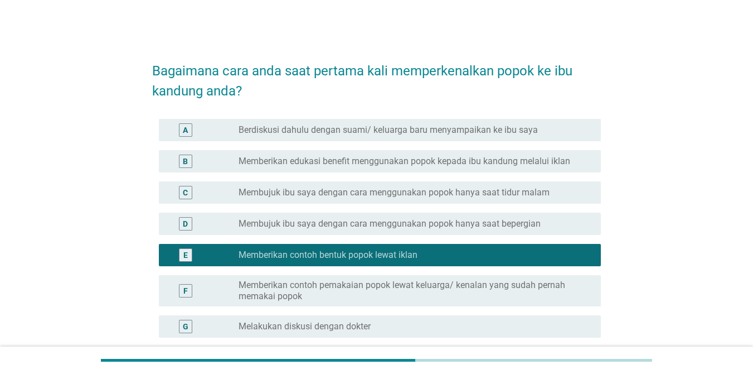
click at [273, 166] on label "Memberikan edukasi benefit menggunakan popok kepada ibu kandung melalui iklan" at bounding box center [405, 161] width 332 height 11
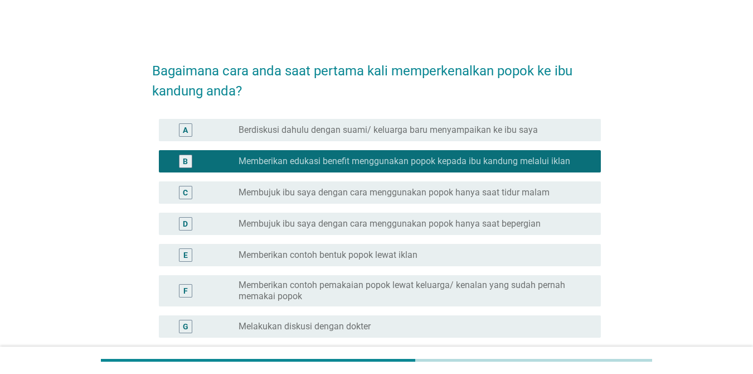
click at [305, 221] on label "Membujuk ibu saya dengan cara menggunakan popok hanya saat bepergian" at bounding box center [390, 223] width 302 height 11
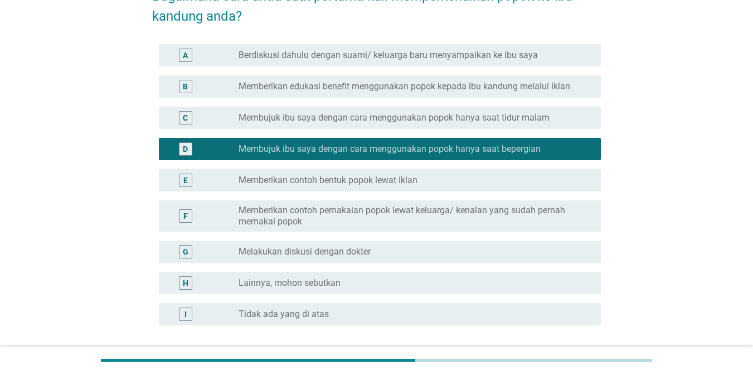
scroll to position [167, 0]
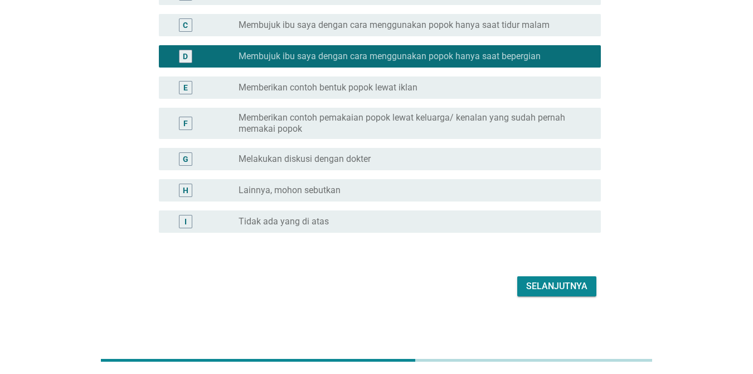
click at [549, 282] on div "Selanjutnya" at bounding box center [556, 285] width 61 height 13
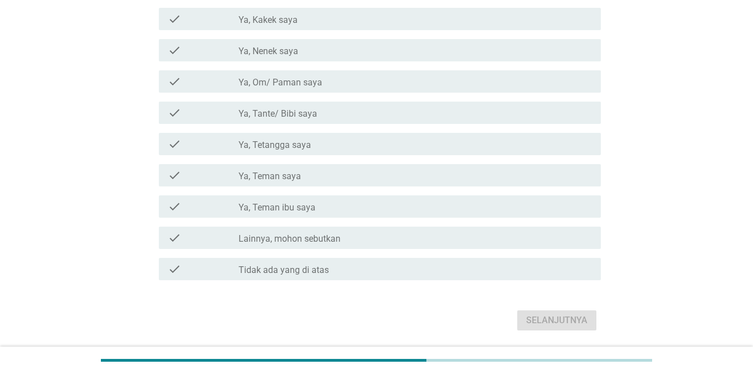
scroll to position [163, 0]
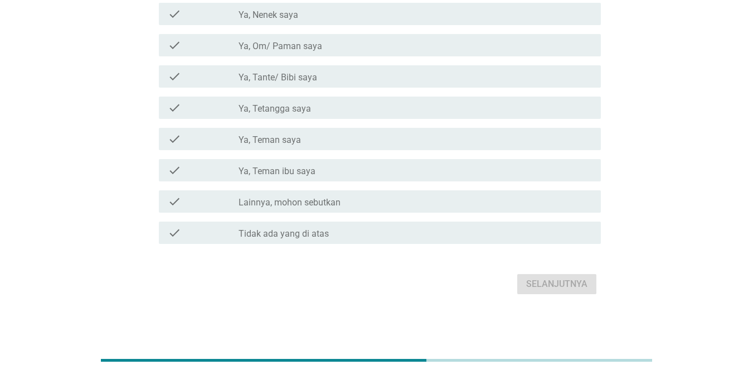
click at [312, 170] on label "Ya, Teman ibu saya" at bounding box center [277, 171] width 77 height 11
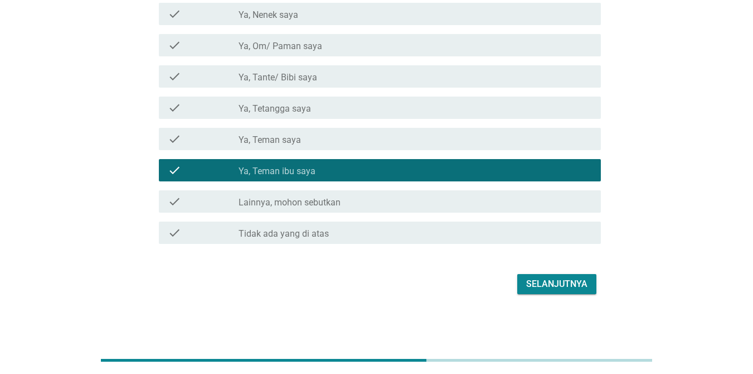
click at [315, 237] on label "Tidak ada yang di atas" at bounding box center [284, 233] width 90 height 11
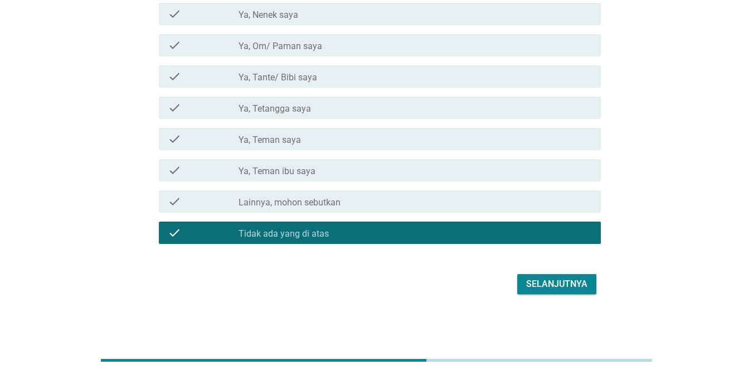
click at [549, 284] on div "Selanjutnya" at bounding box center [556, 283] width 61 height 13
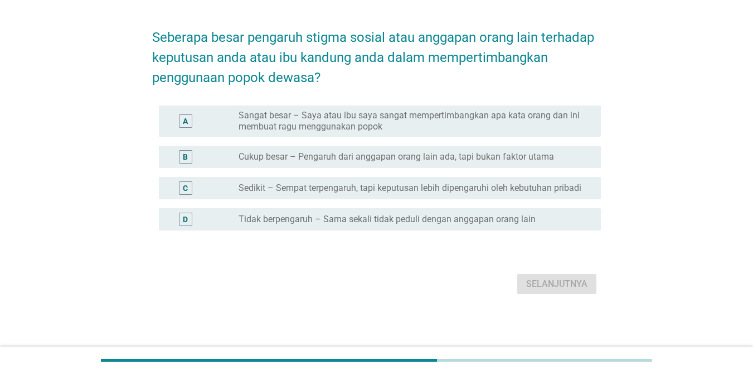
scroll to position [0, 0]
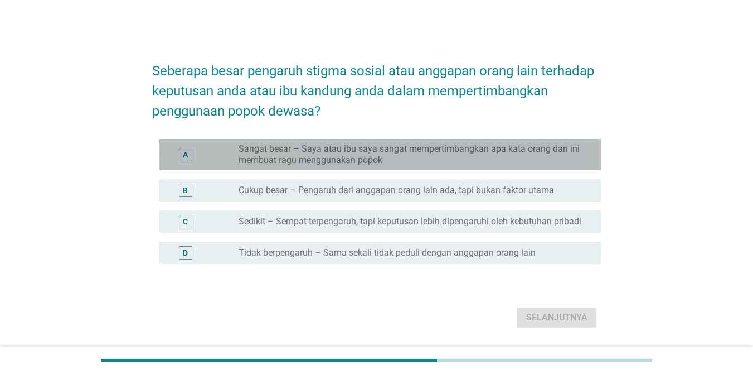
click at [360, 165] on label "Sangat besar – Saya atau ibu saya sangat mempertimbangkan apa kata orang dan in…" at bounding box center [411, 154] width 345 height 22
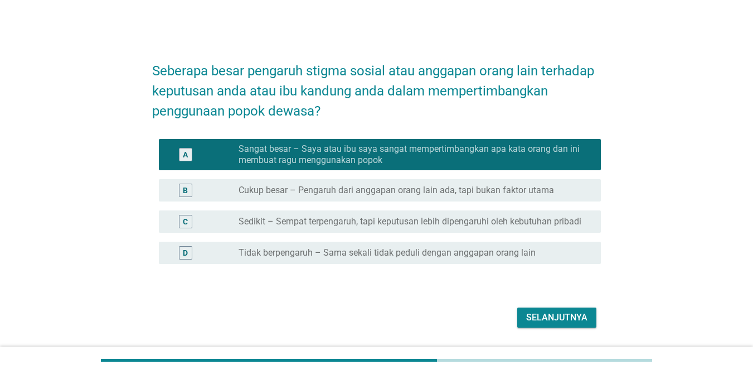
click at [561, 312] on div "Selanjutnya" at bounding box center [556, 317] width 61 height 13
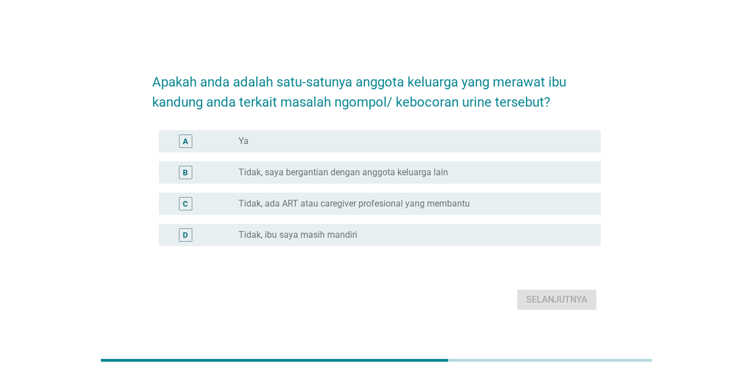
click at [321, 173] on label "Tidak, saya bergantian dengan anggota keluarga lain" at bounding box center [344, 172] width 210 height 11
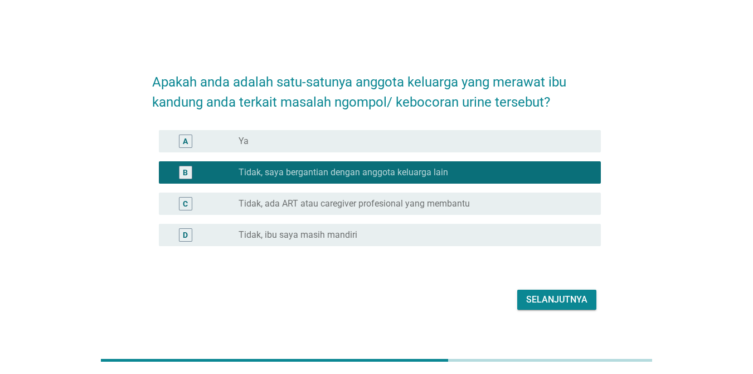
click at [537, 296] on div "Selanjutnya" at bounding box center [556, 299] width 61 height 13
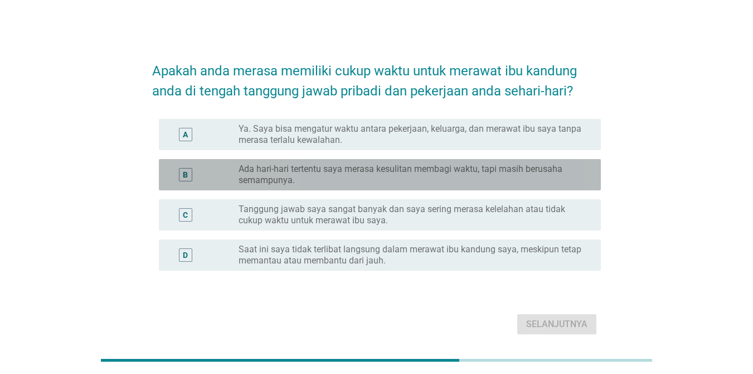
click at [362, 178] on label "Ada hari-hari tertentu saya merasa kesulitan membagi waktu, tapi masih berusaha…" at bounding box center [411, 174] width 345 height 22
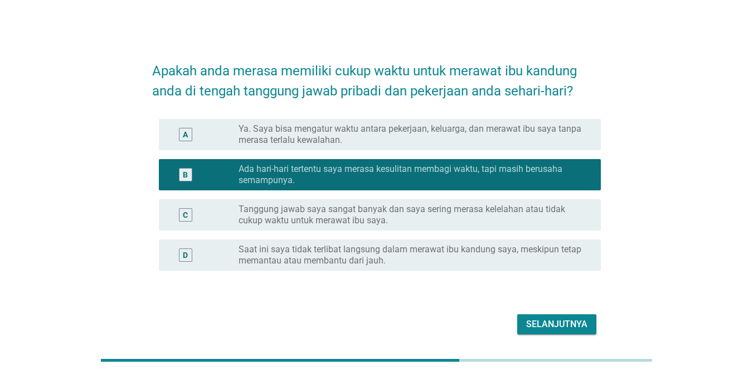
click at [539, 324] on div "Selanjutnya" at bounding box center [556, 323] width 61 height 13
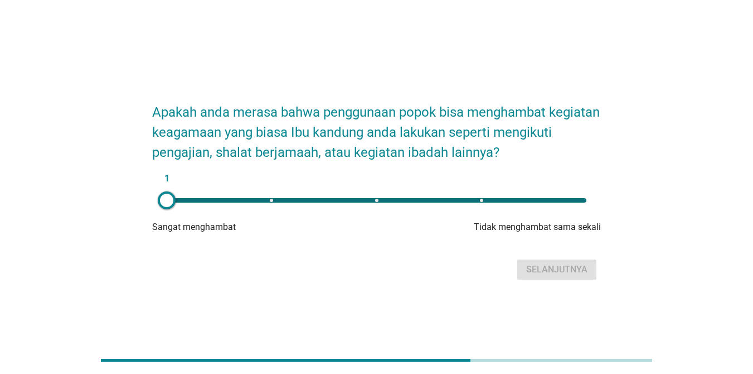
click at [500, 201] on div "1" at bounding box center [377, 200] width 420 height 4
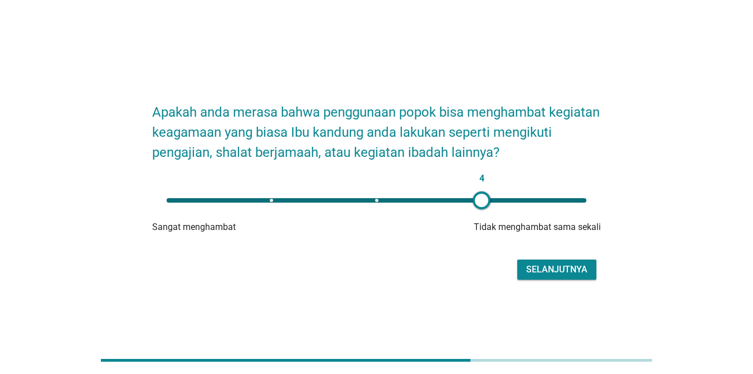
click at [546, 271] on div "Selanjutnya" at bounding box center [556, 269] width 61 height 13
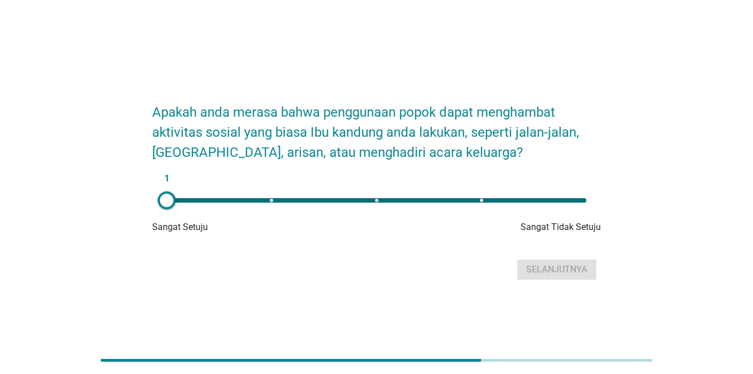
click at [505, 202] on div "1" at bounding box center [377, 200] width 420 height 4
type input "4"
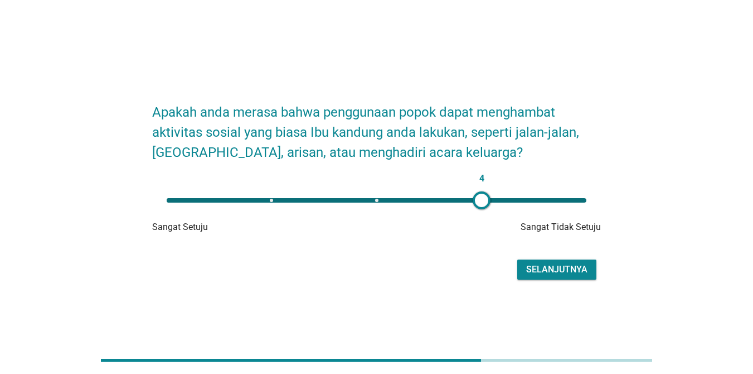
click at [543, 268] on div "Selanjutnya" at bounding box center [556, 269] width 61 height 13
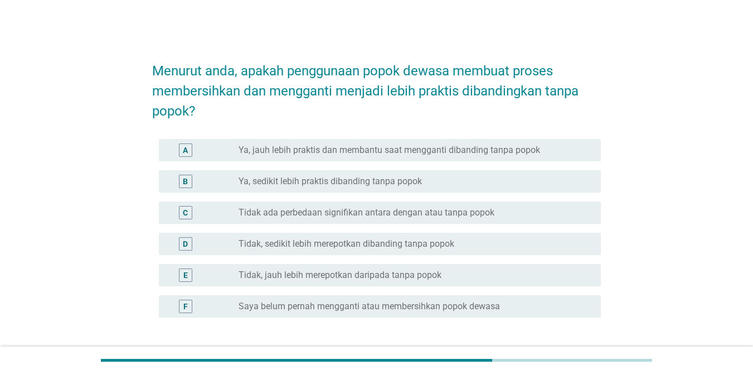
click at [409, 215] on label "Tidak ada perbedaan signifikan antara dengan atau tanpa popok" at bounding box center [367, 212] width 256 height 11
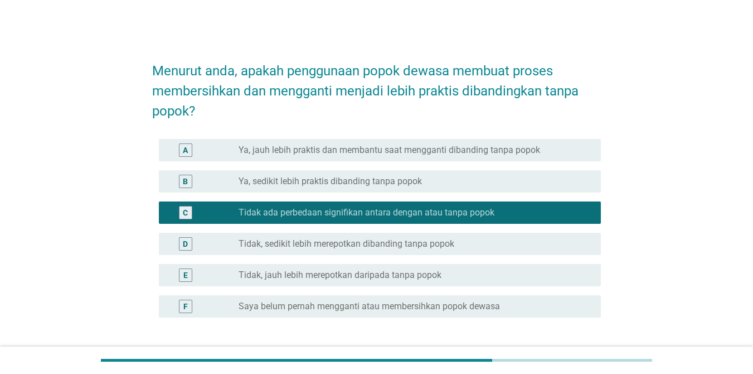
scroll to position [87, 0]
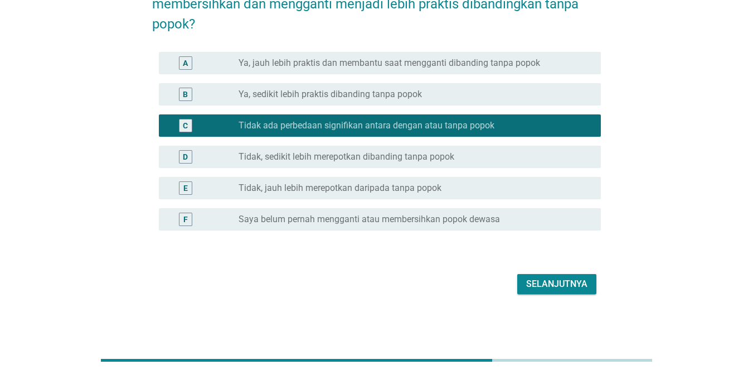
click at [539, 287] on div "Selanjutnya" at bounding box center [556, 283] width 61 height 13
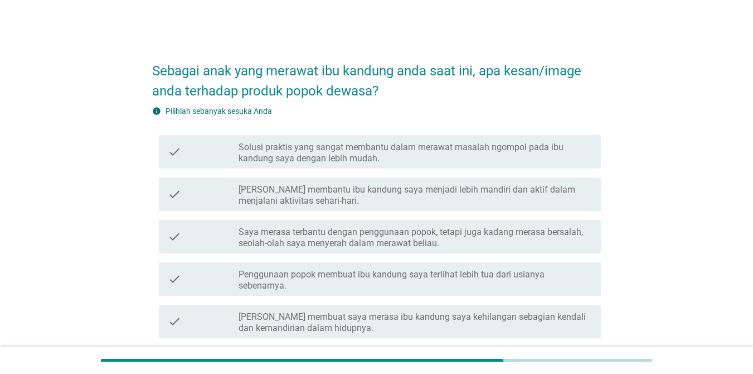
click at [424, 220] on div "check check_box_outline_blank Saya merasa terbantu dengan penggunaan popok, tet…" at bounding box center [380, 236] width 442 height 33
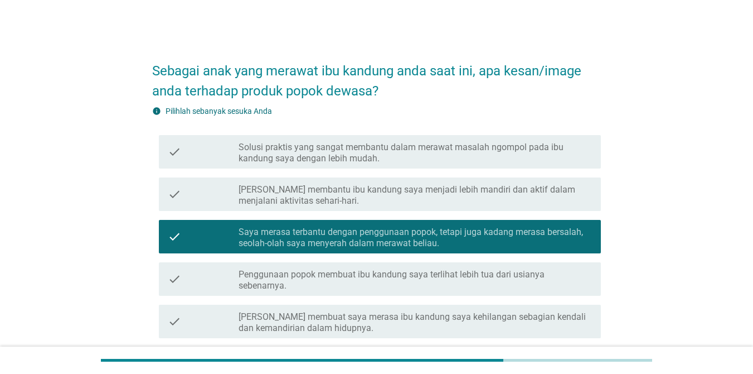
click at [409, 161] on label "Solusi praktis yang sangat membantu dalam merawat masalah ngompol pada ibu kand…" at bounding box center [415, 153] width 353 height 22
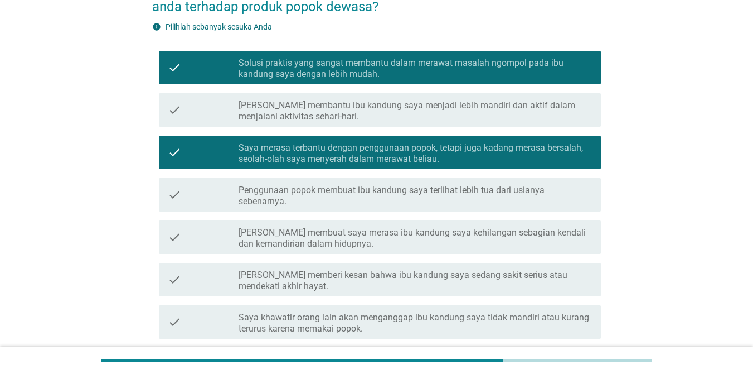
scroll to position [167, 0]
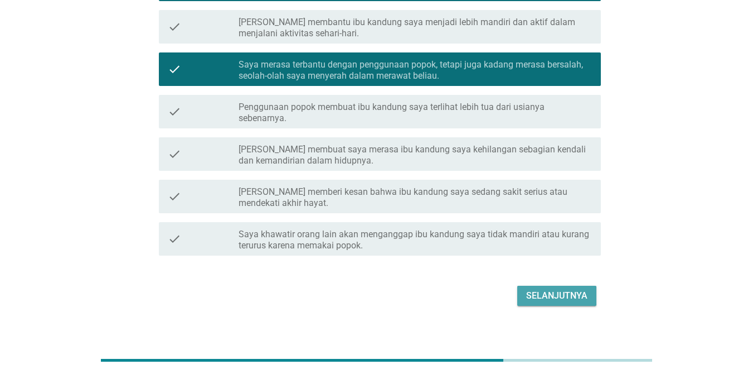
click at [530, 290] on div "Selanjutnya" at bounding box center [556, 295] width 61 height 13
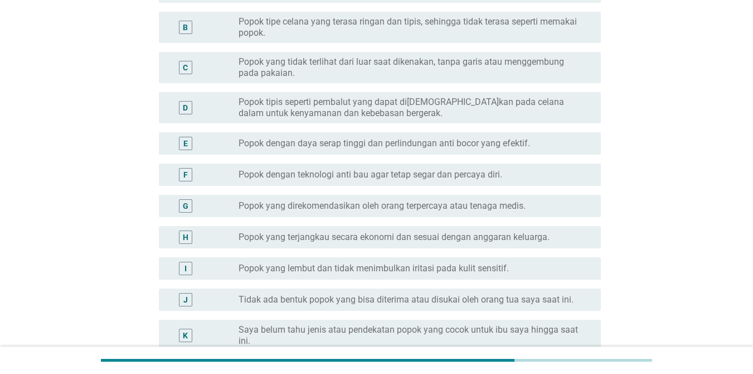
scroll to position [0, 0]
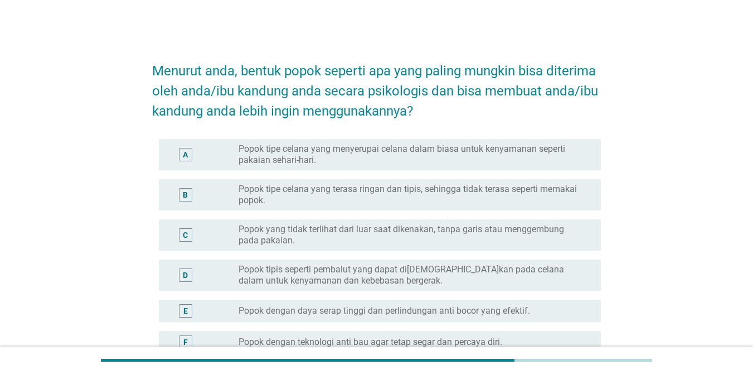
click at [441, 273] on label "Popok tipis seperti pembalut yang dapat di[DEMOGRAPHIC_DATA]kan pada celana dal…" at bounding box center [411, 275] width 345 height 22
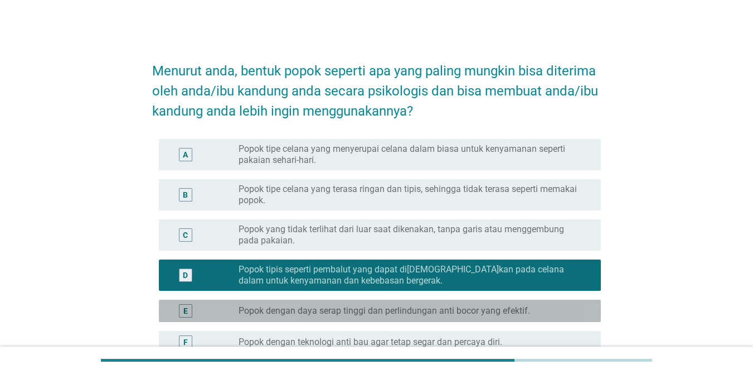
click at [412, 302] on div "E radio_button_unchecked Popok dengan daya serap tinggi dan perlindungan anti b…" at bounding box center [380, 310] width 442 height 22
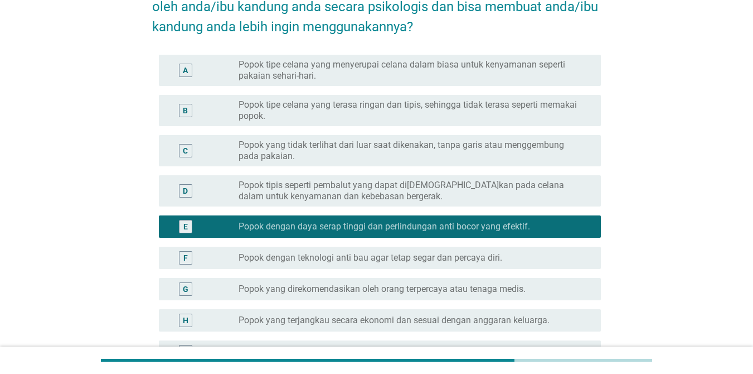
scroll to position [167, 0]
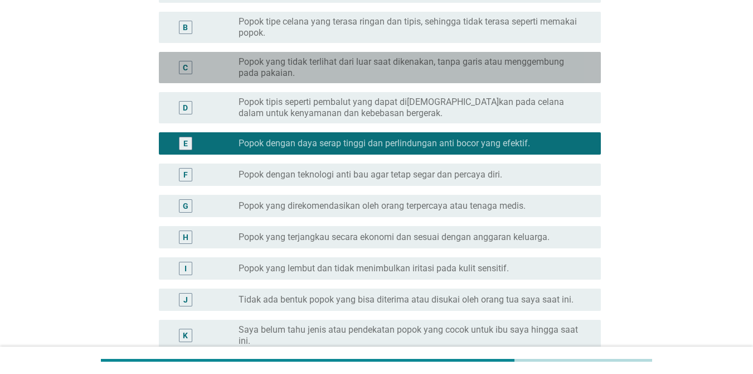
click at [376, 72] on label "Popok yang tidak terlihat dari luar saat dikenakan, tanpa garis atau menggembun…" at bounding box center [411, 67] width 345 height 22
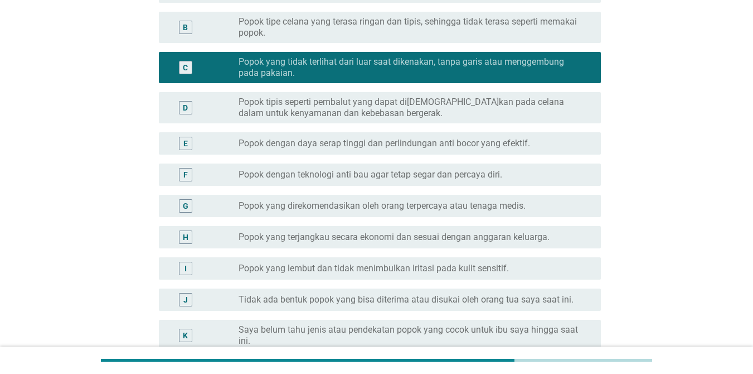
click at [381, 178] on label "Popok dengan teknologi anti bau agar tetap segar dan percaya diri." at bounding box center [371, 174] width 264 height 11
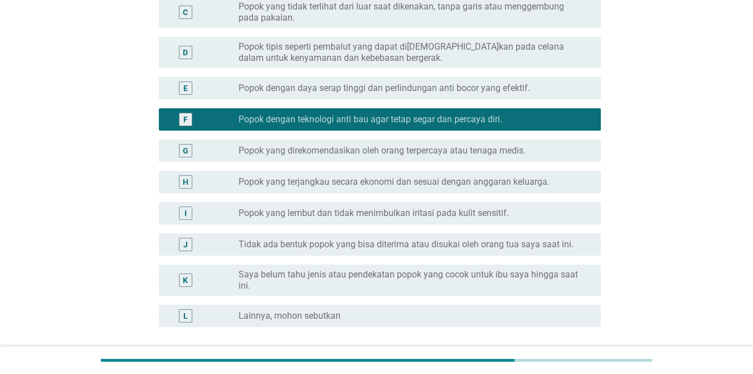
scroll to position [319, 0]
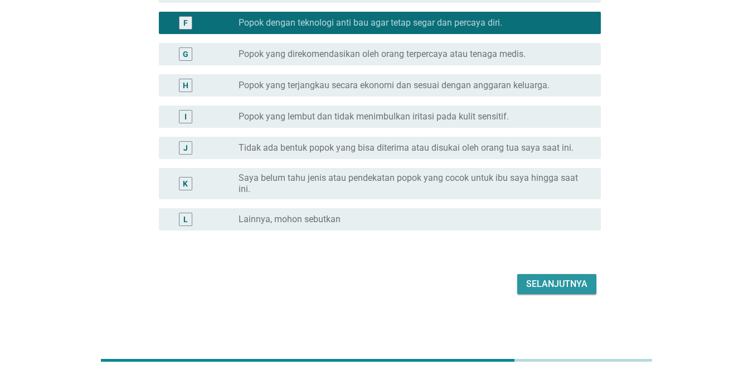
click at [543, 283] on div "Selanjutnya" at bounding box center [556, 283] width 61 height 13
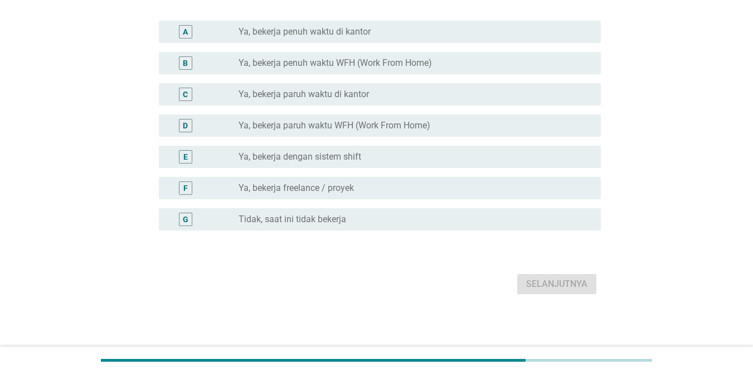
scroll to position [0, 0]
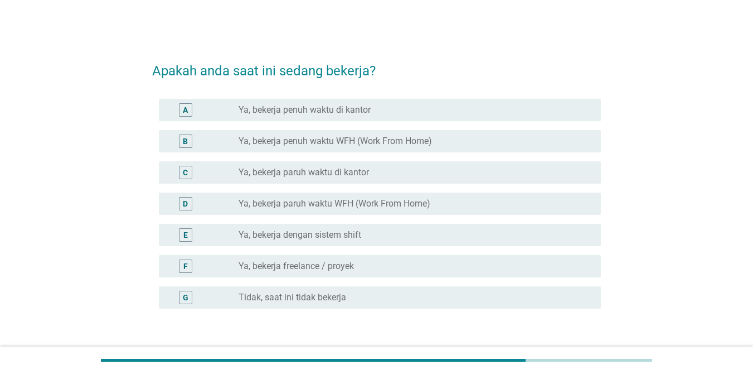
click at [340, 116] on div "radio_button_unchecked Ya, bekerja penuh waktu di kantor" at bounding box center [415, 109] width 353 height 13
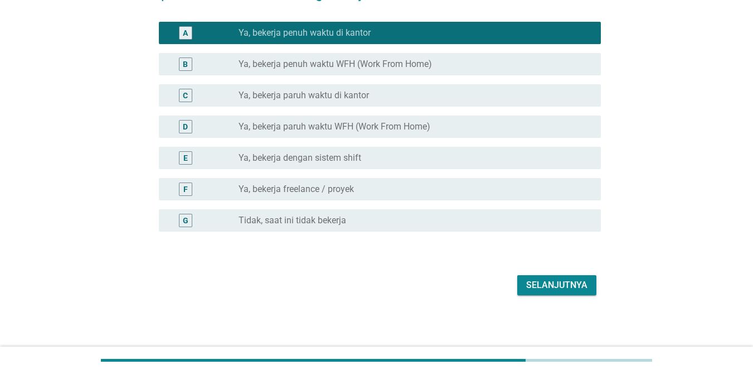
scroll to position [78, 0]
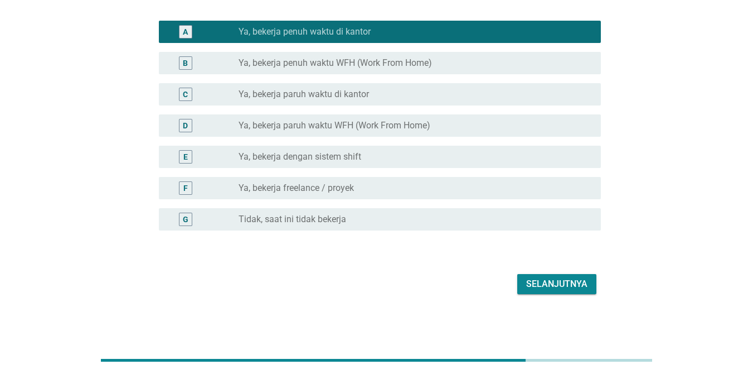
click at [539, 279] on div "Selanjutnya" at bounding box center [556, 283] width 61 height 13
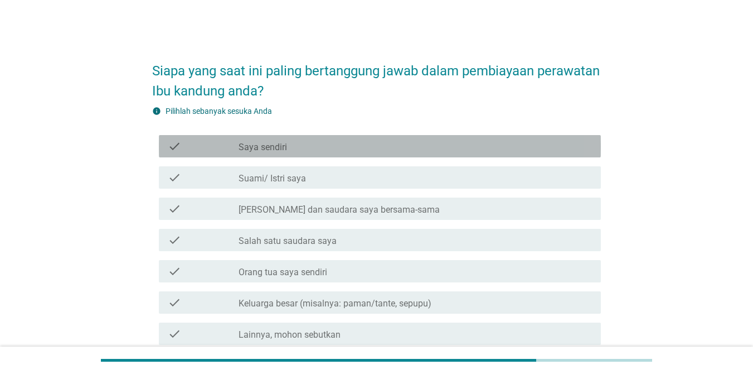
click at [289, 151] on div "check_box_outline_blank [PERSON_NAME] sendiri" at bounding box center [415, 145] width 353 height 13
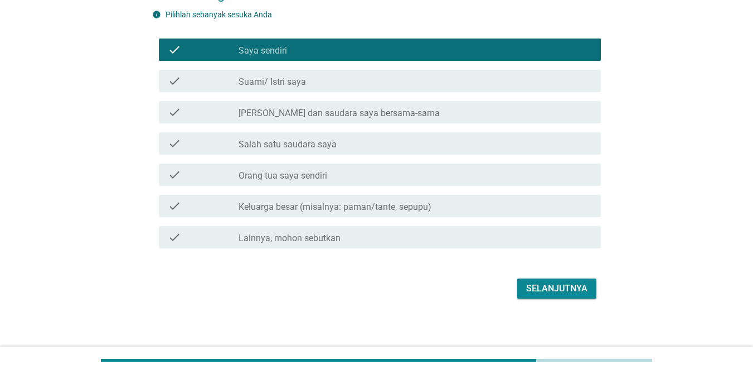
scroll to position [101, 0]
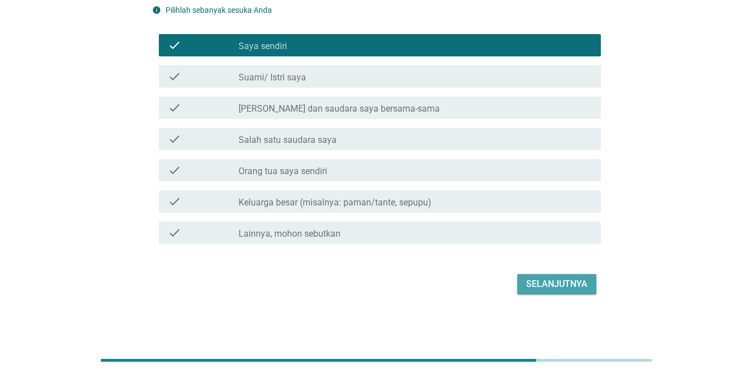
click at [536, 280] on div "Selanjutnya" at bounding box center [556, 283] width 61 height 13
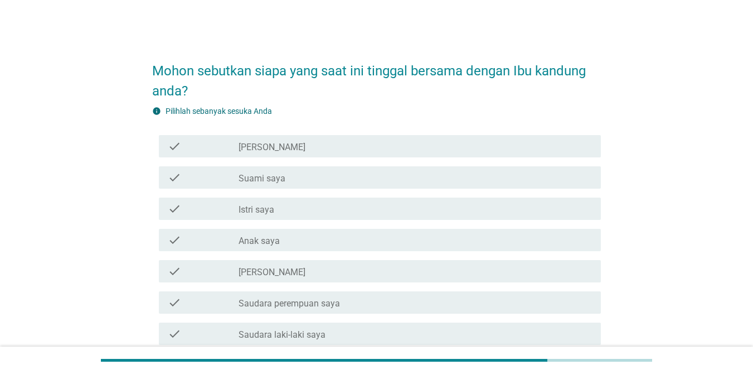
click at [326, 144] on div "check_box_outline_blank [PERSON_NAME]" at bounding box center [415, 145] width 353 height 13
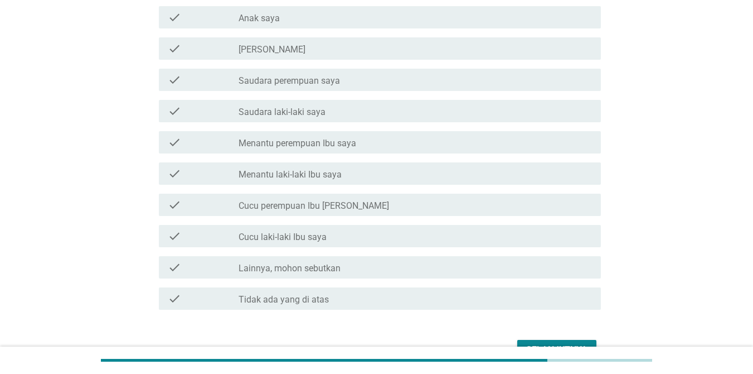
scroll to position [288, 0]
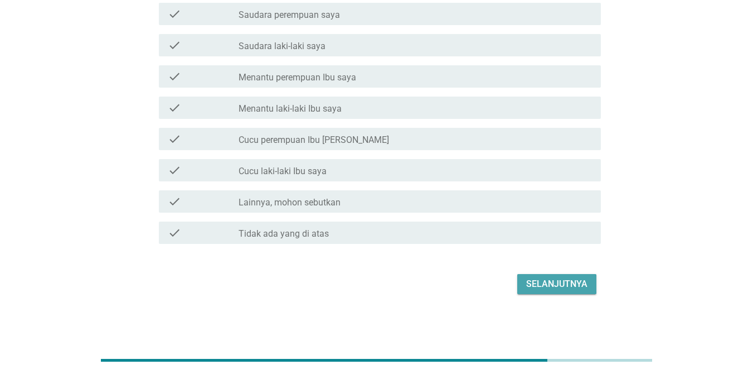
click at [571, 285] on div "Selanjutnya" at bounding box center [556, 283] width 61 height 13
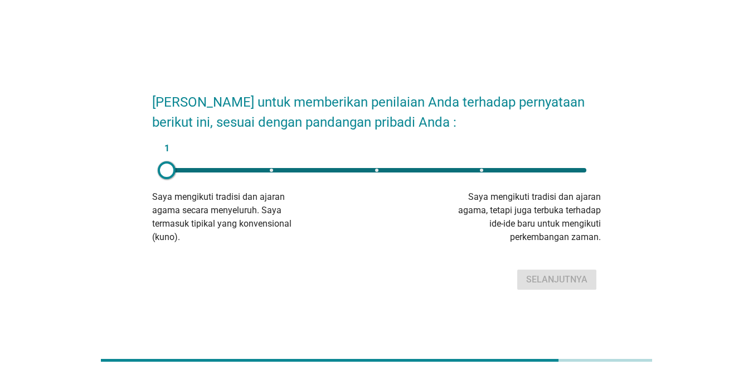
click at [265, 170] on div "1" at bounding box center [377, 170] width 420 height 4
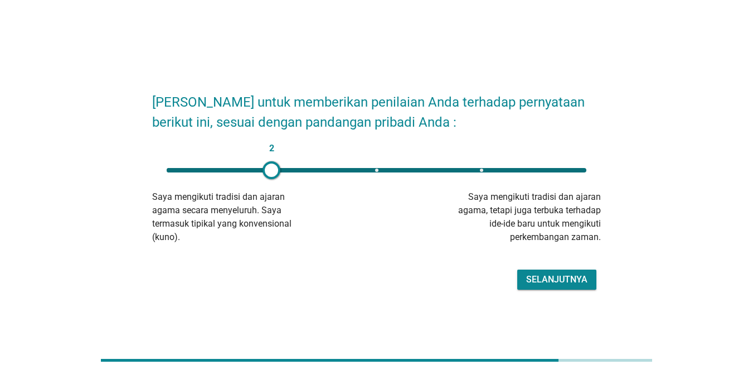
click at [539, 276] on div "Selanjutnya" at bounding box center [556, 279] width 61 height 13
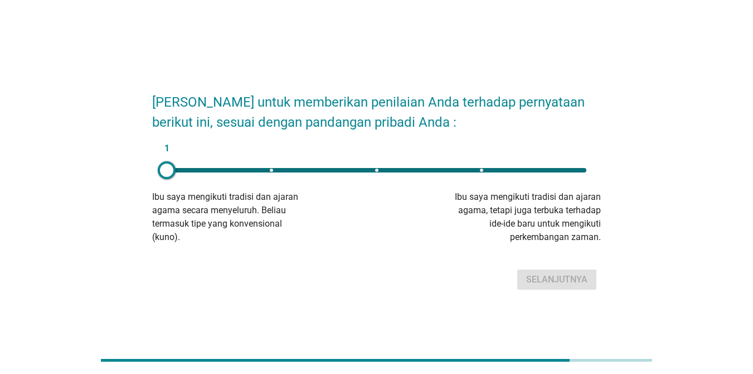
click at [492, 172] on div "1" at bounding box center [377, 170] width 438 height 22
type input "4"
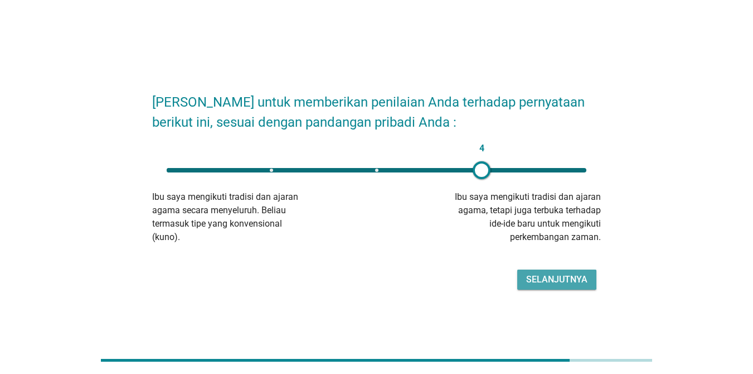
click at [541, 278] on div "Selanjutnya" at bounding box center [556, 279] width 61 height 13
